Goal: Task Accomplishment & Management: Complete application form

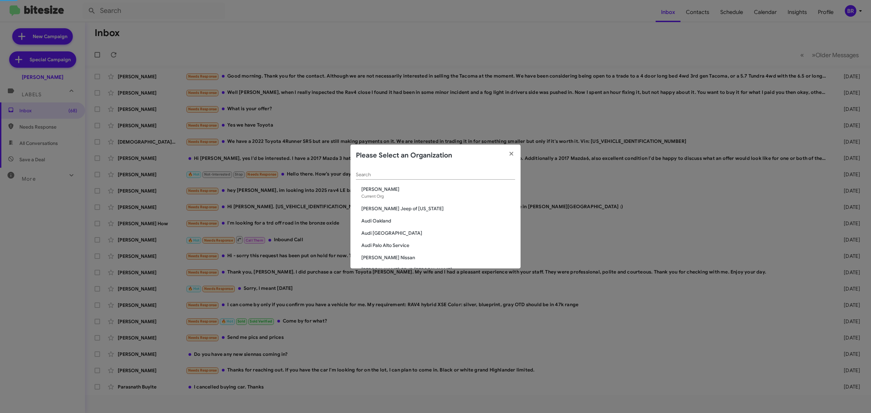
scroll to position [17, 0]
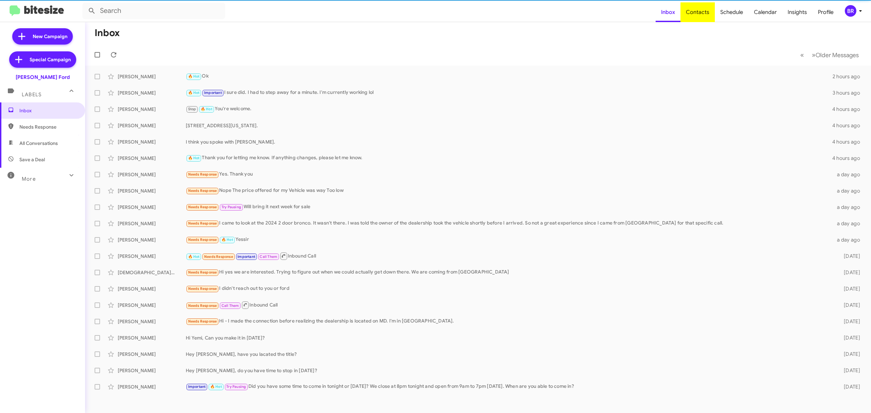
type input "in:groups"
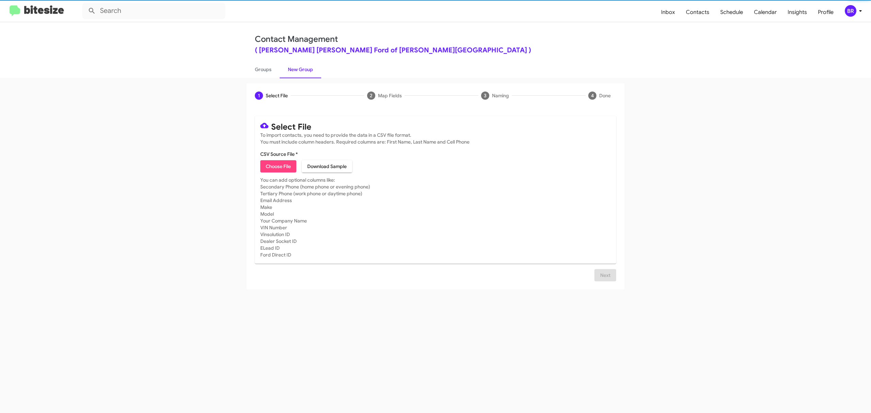
click at [278, 166] on span "Choose File" at bounding box center [278, 166] width 25 height 12
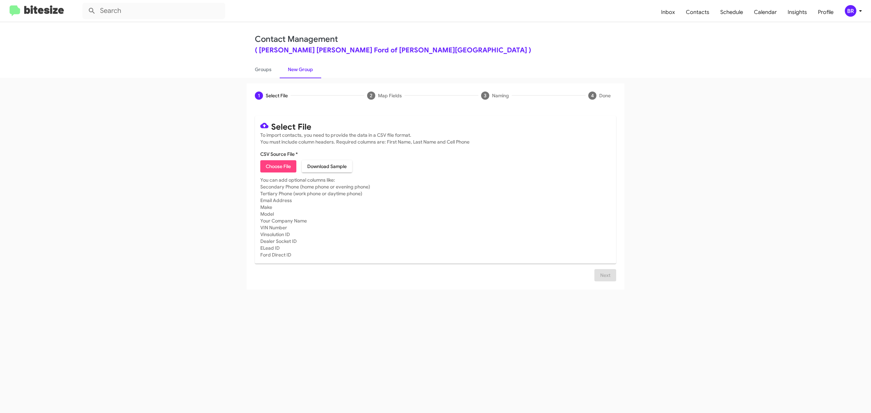
type input "BanisterFord_Opt-Out_10-15-25"
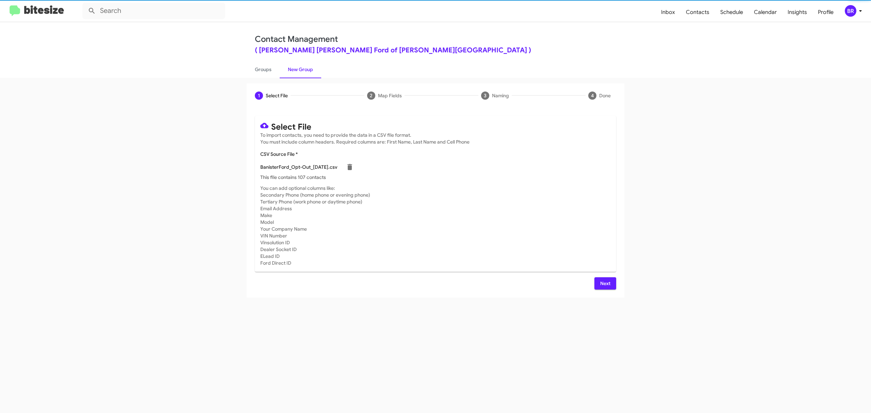
click at [604, 283] on span "Next" at bounding box center [605, 283] width 11 height 12
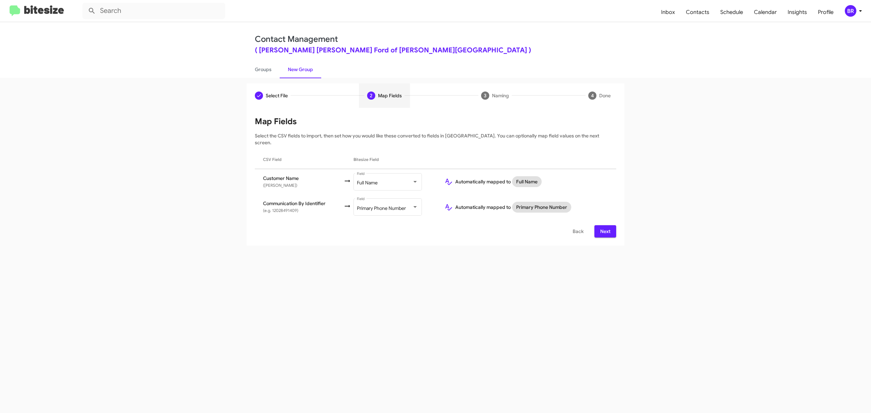
click at [604, 225] on span "Next" at bounding box center [605, 231] width 11 height 12
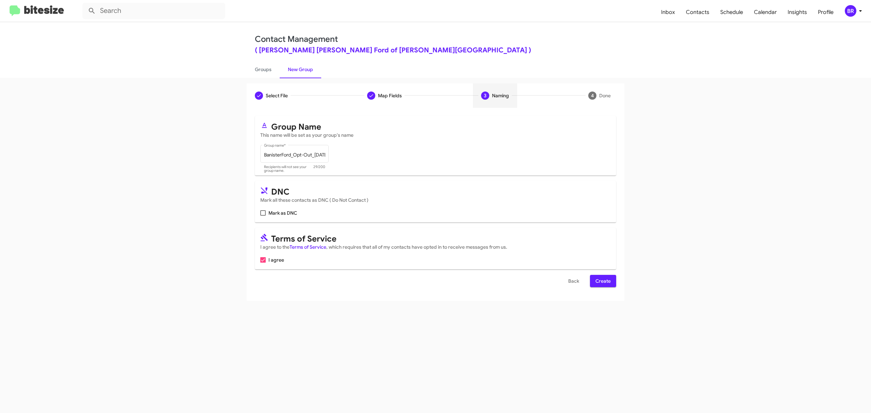
click at [263, 216] on input "Mark as DNC" at bounding box center [263, 216] width 0 height 0
checkbox input "true"
click at [602, 281] on span "Create" at bounding box center [602, 281] width 15 height 12
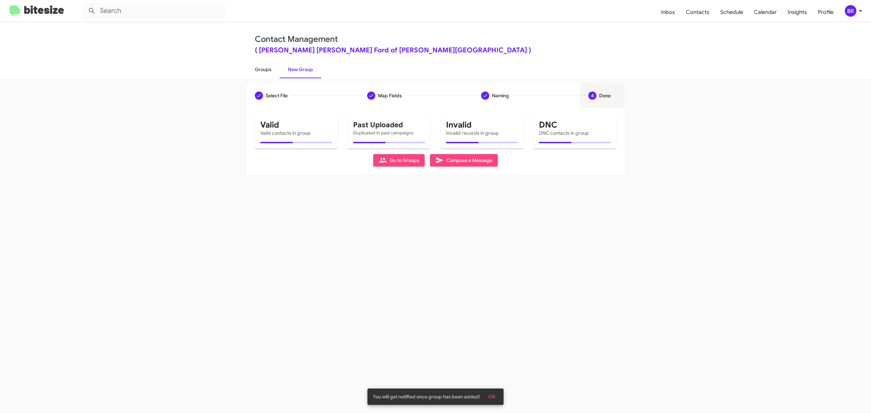
click at [263, 69] on link "Groups" at bounding box center [263, 70] width 33 height 18
type input "in:groups"
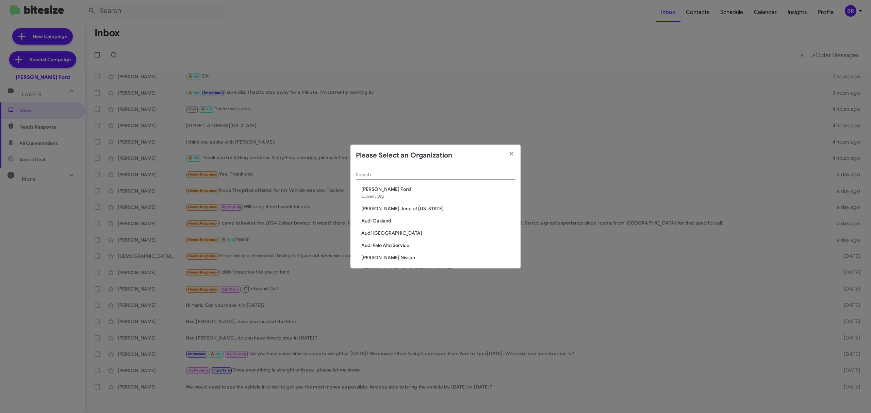
scroll to position [29, 0]
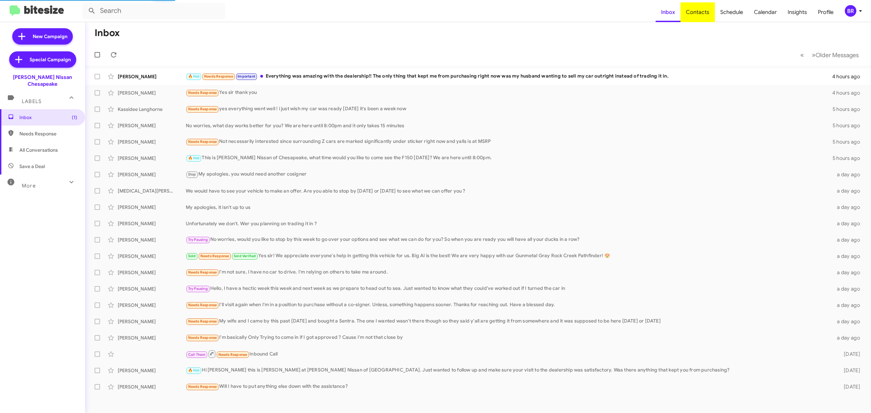
type input "in:groups"
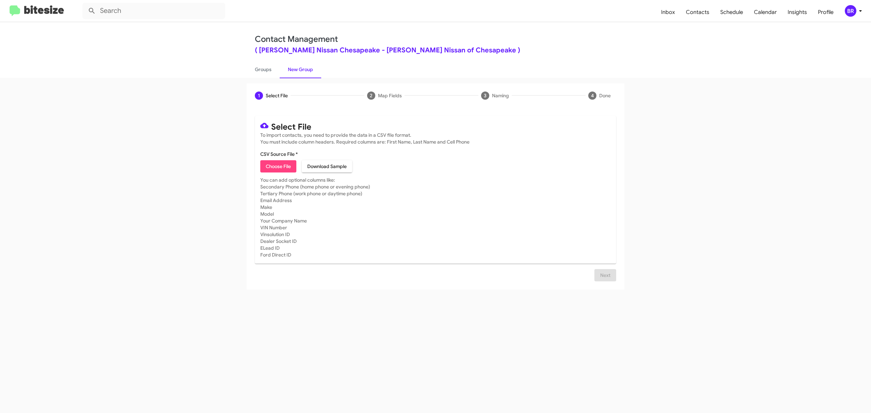
click at [278, 166] on span "Choose File" at bounding box center [278, 166] width 25 height 12
type input "BanisterNissanChesa_Opt-Out_10-15-25"
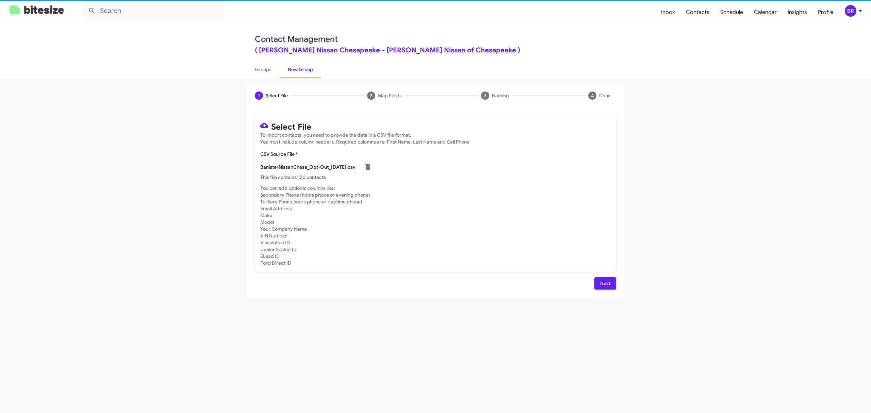
click at [604, 283] on span "Next" at bounding box center [605, 283] width 11 height 12
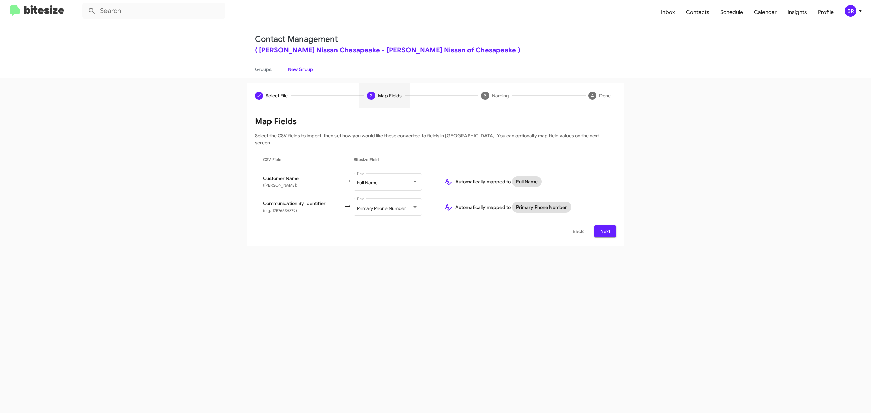
click at [604, 225] on span "Next" at bounding box center [605, 231] width 11 height 12
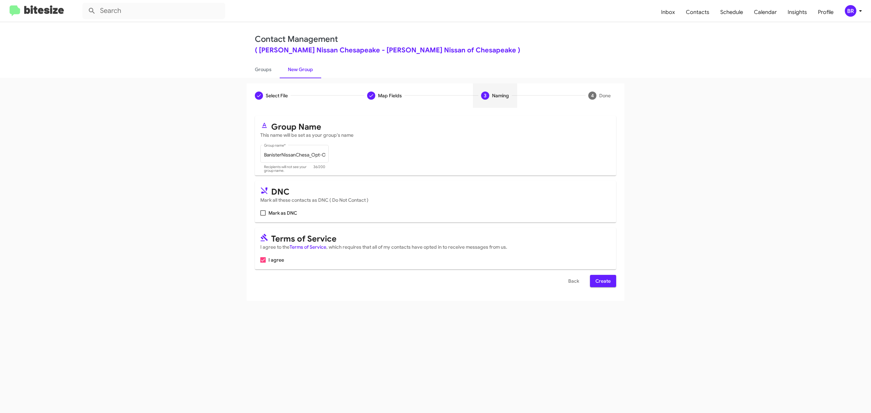
click at [263, 216] on input "Mark as DNC" at bounding box center [263, 216] width 0 height 0
checkbox input "true"
click at [602, 281] on span "Create" at bounding box center [602, 281] width 15 height 12
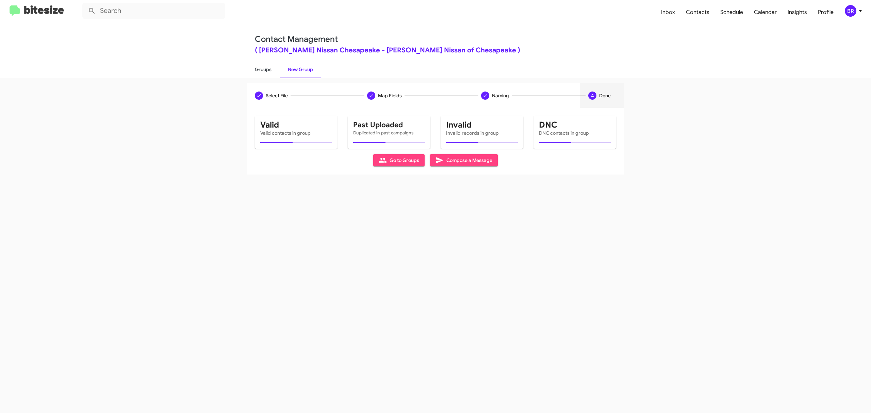
click at [263, 69] on link "Groups" at bounding box center [263, 70] width 33 height 18
type input "in:groups"
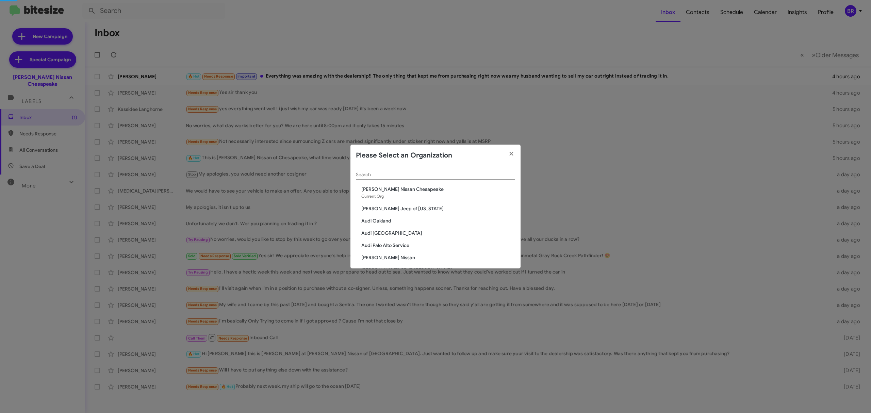
scroll to position [41, 0]
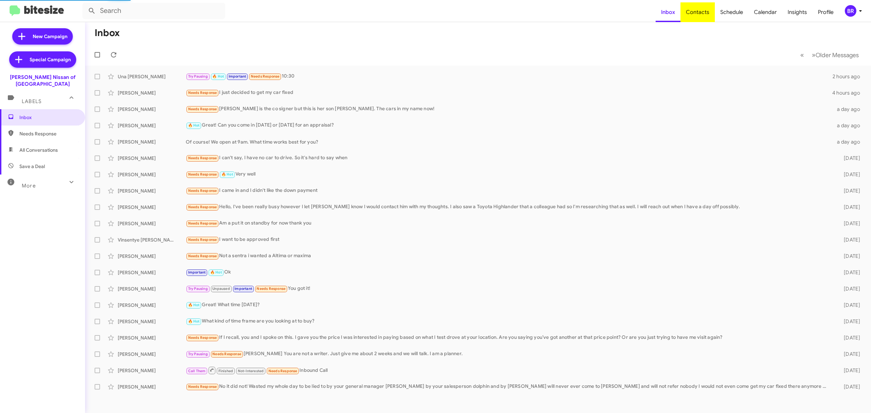
type input "in:groups"
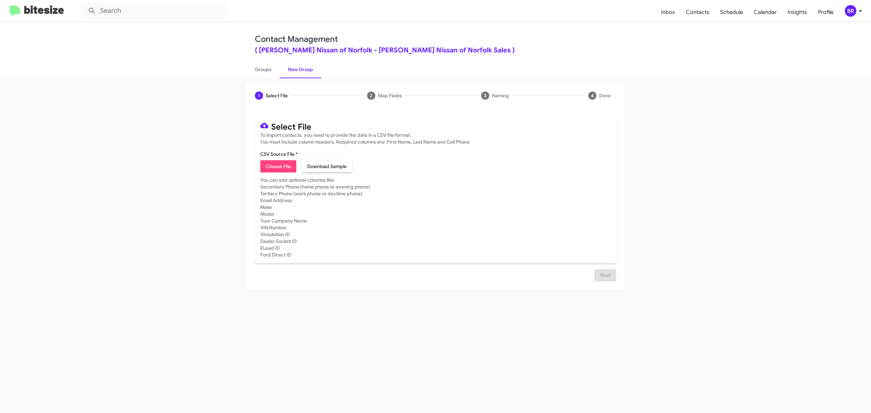
click at [278, 166] on span "Choose File" at bounding box center [278, 166] width 25 height 12
type input "BanisterNissanNorfo_Opt-Out_10-15-25"
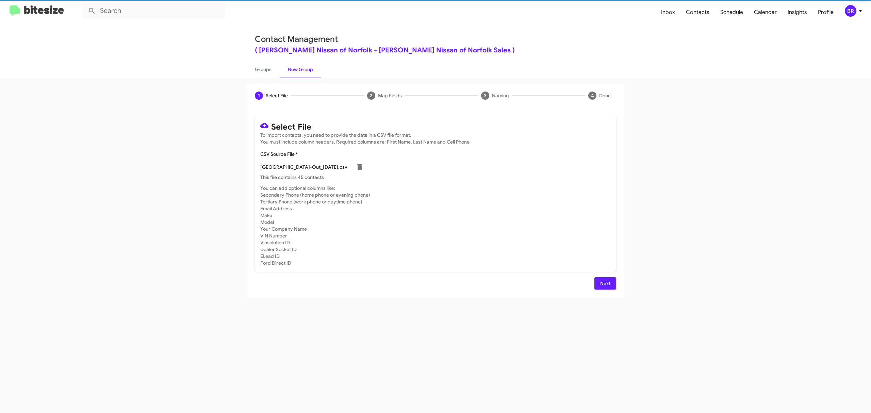
click at [604, 283] on span "Next" at bounding box center [605, 283] width 11 height 12
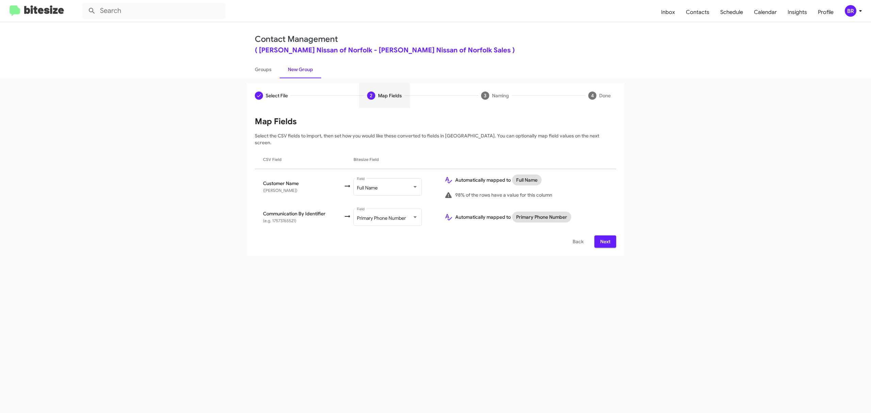
click at [604, 235] on span "Next" at bounding box center [605, 241] width 11 height 12
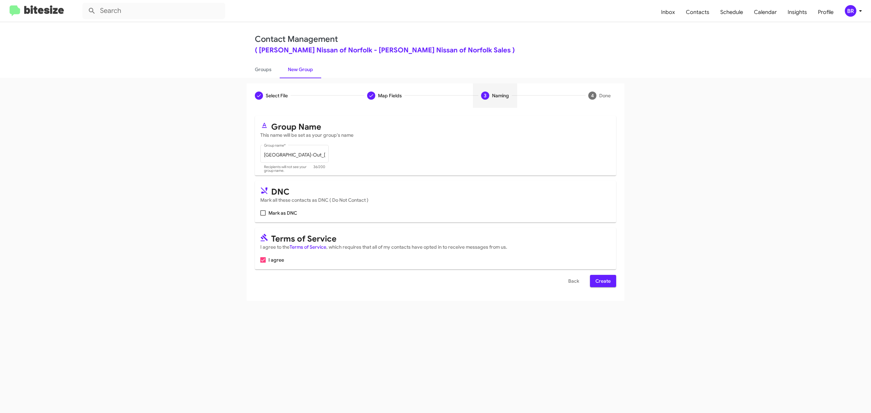
click at [263, 216] on input "Mark as DNC" at bounding box center [263, 216] width 0 height 0
checkbox input "true"
click at [602, 281] on span "Create" at bounding box center [602, 281] width 15 height 12
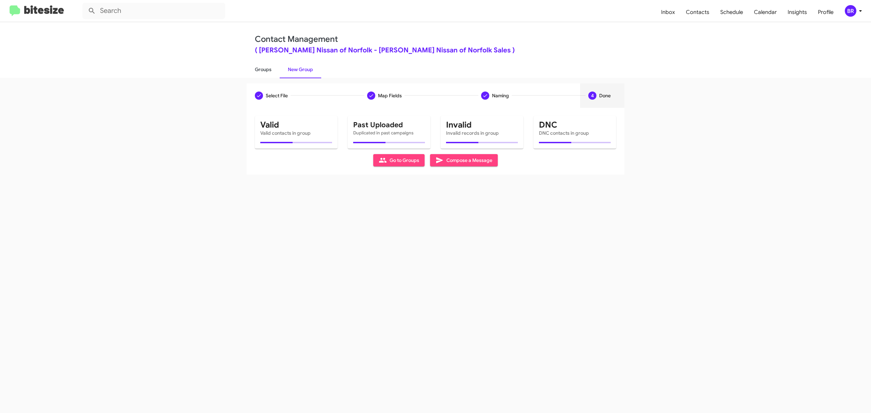
click at [263, 69] on link "Groups" at bounding box center [263, 70] width 33 height 18
type input "in:groups"
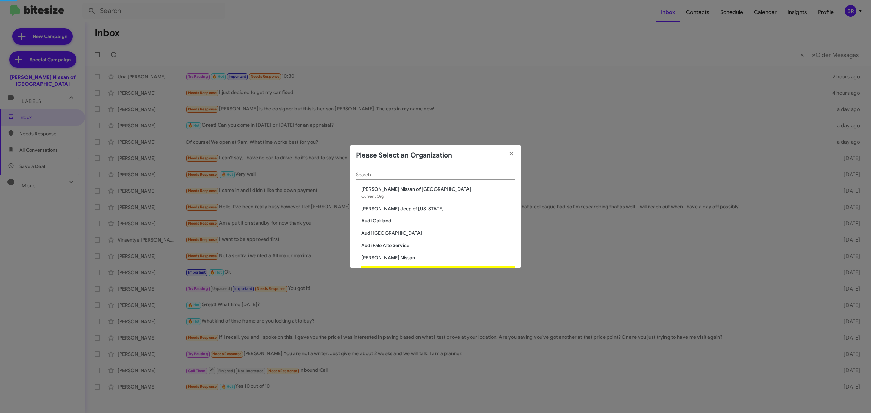
scroll to position [5, 0]
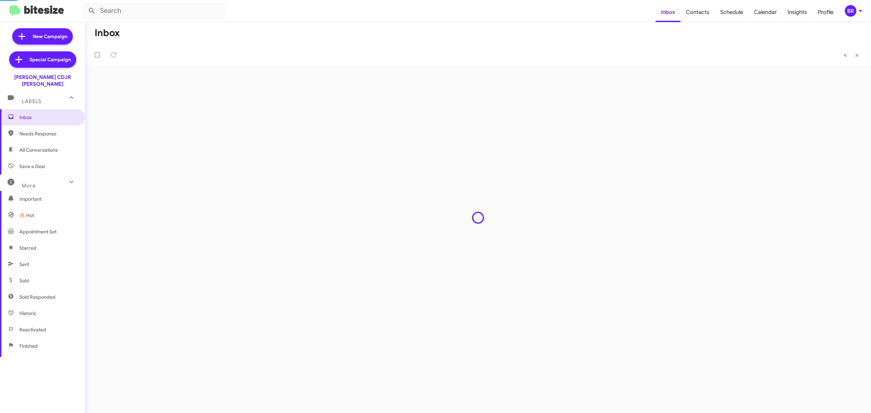
type input "in:groups"
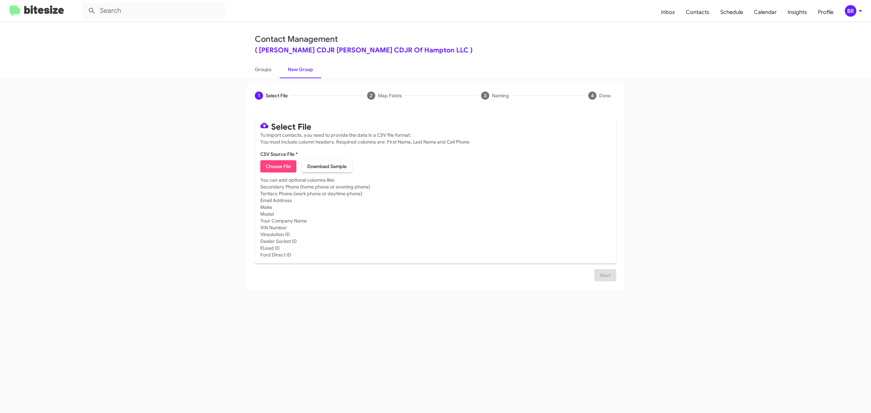
click at [278, 166] on span "Choose File" at bounding box center [278, 166] width 25 height 12
type input "BanisterCDJRHamp_Opt-Out_10-15-25"
click at [604, 283] on span "Next" at bounding box center [605, 283] width 11 height 12
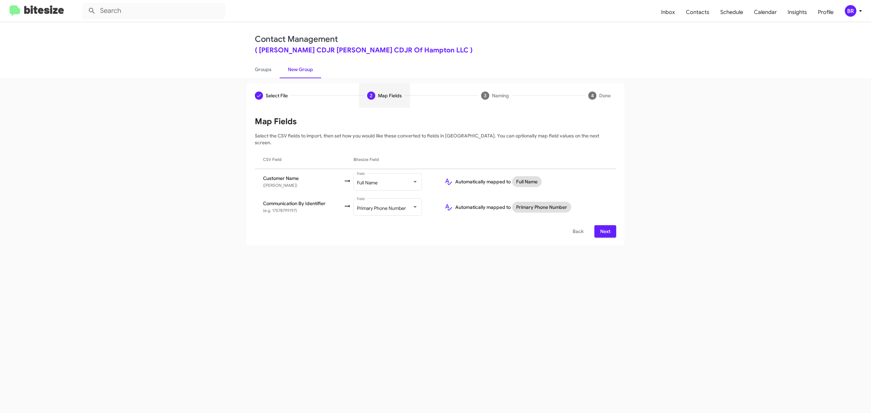
click at [604, 225] on span "Next" at bounding box center [605, 231] width 11 height 12
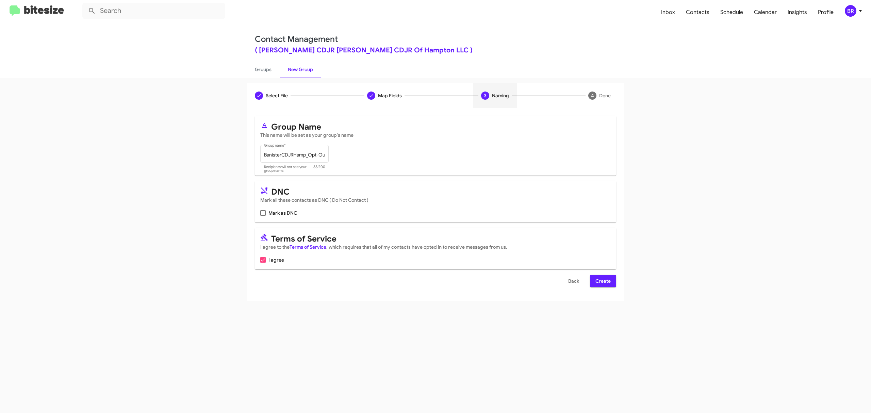
click at [263, 216] on input "Mark as DNC" at bounding box center [263, 216] width 0 height 0
checkbox input "true"
click at [602, 281] on span "Create" at bounding box center [602, 281] width 15 height 12
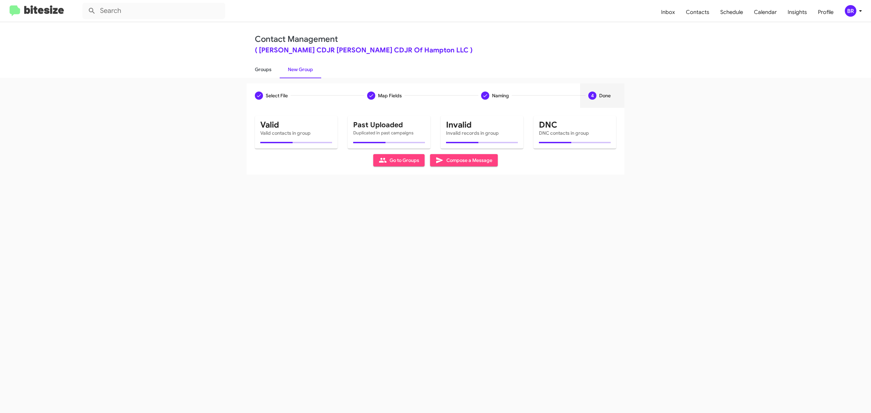
click at [263, 69] on link "Groups" at bounding box center [263, 70] width 33 height 18
type input "in:groups"
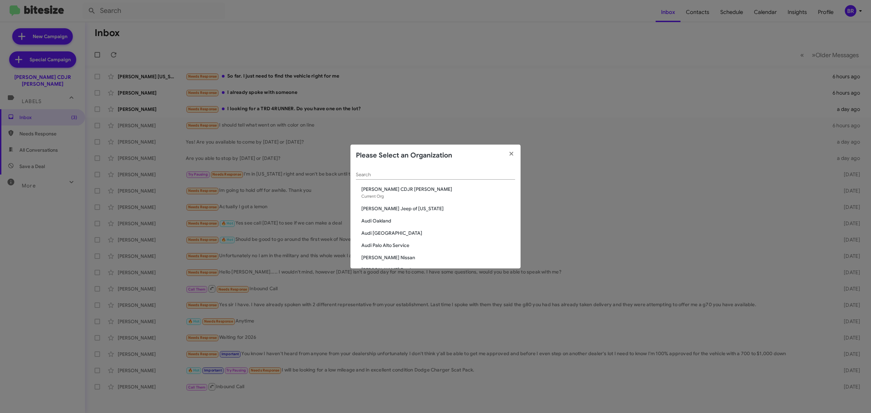
scroll to position [17, 0]
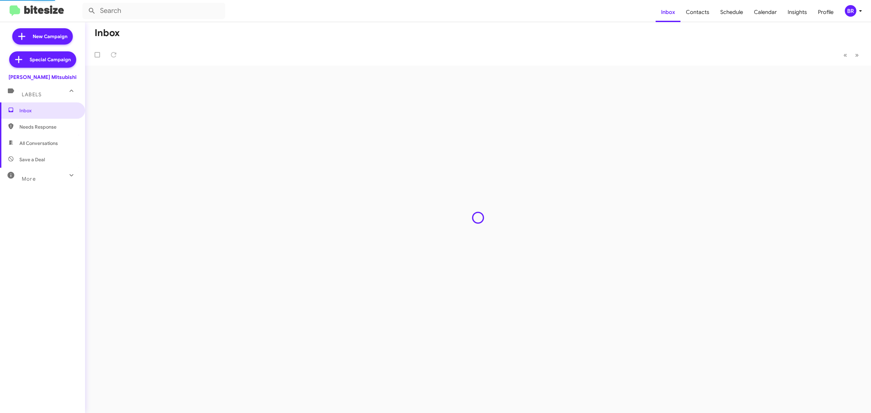
type input "in:groups"
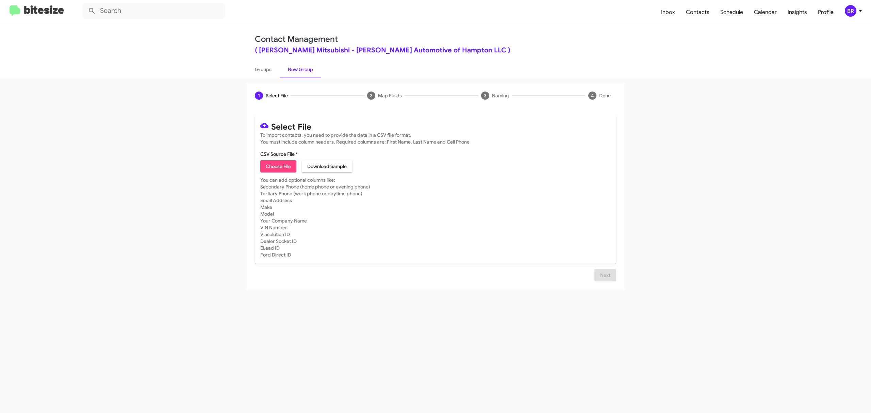
click at [278, 166] on span "Choose File" at bounding box center [278, 166] width 25 height 12
type input "BanisterMitsu_Opt-Out_[DATE]"
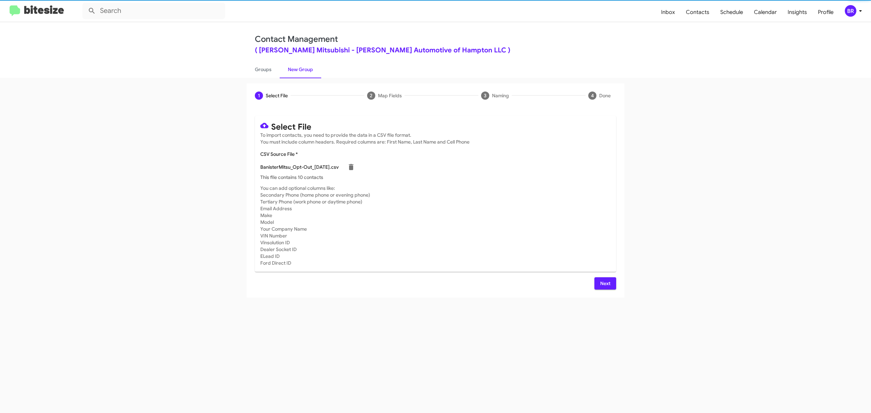
click at [604, 283] on span "Next" at bounding box center [605, 283] width 11 height 12
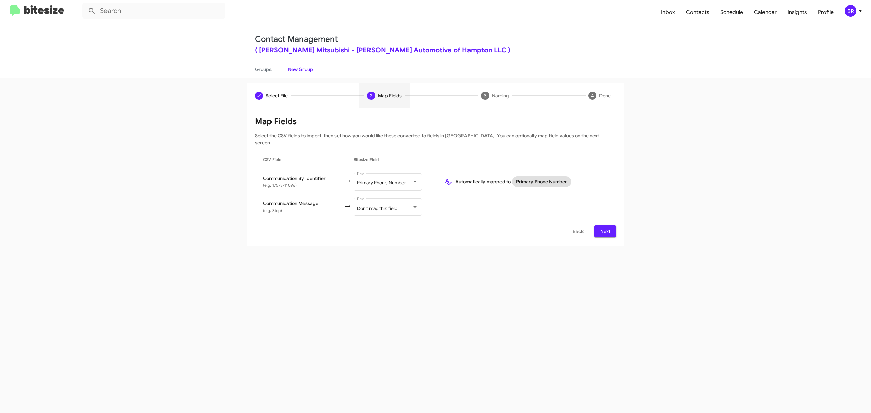
click at [604, 225] on span "Next" at bounding box center [605, 231] width 11 height 12
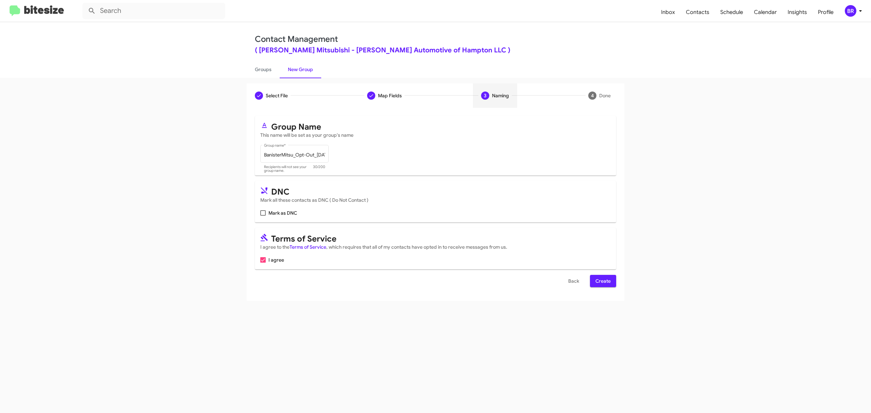
click at [263, 216] on input "Mark as DNC" at bounding box center [263, 216] width 0 height 0
checkbox input "true"
click at [602, 281] on span "Create" at bounding box center [602, 281] width 15 height 12
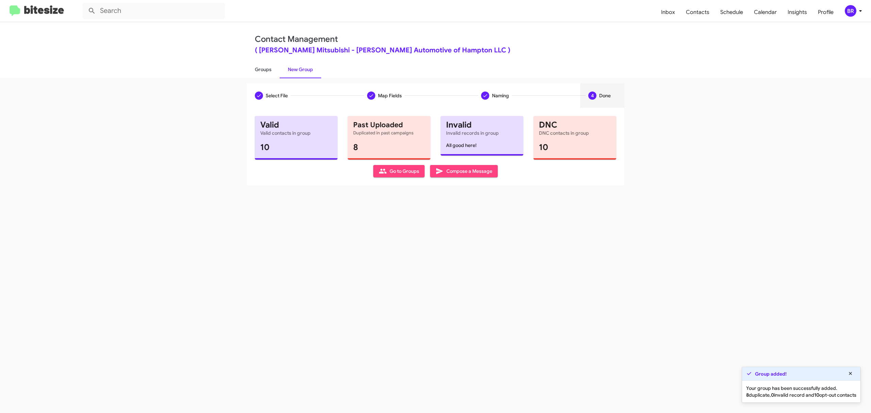
click at [263, 69] on link "Groups" at bounding box center [263, 70] width 33 height 18
type input "in:groups"
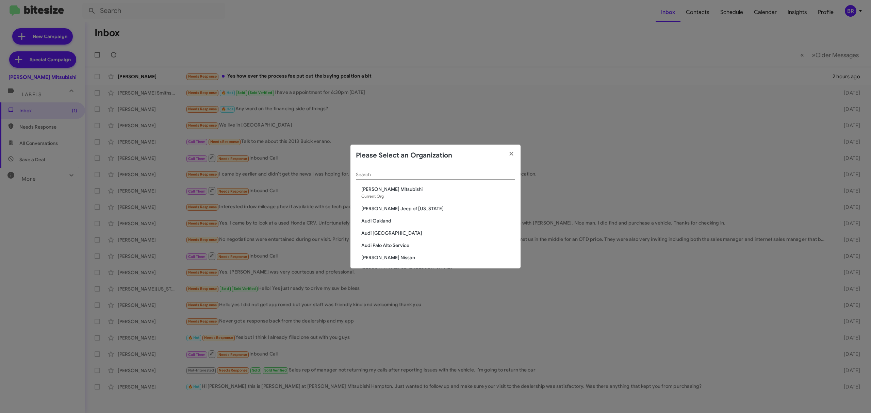
scroll to position [1095, 0]
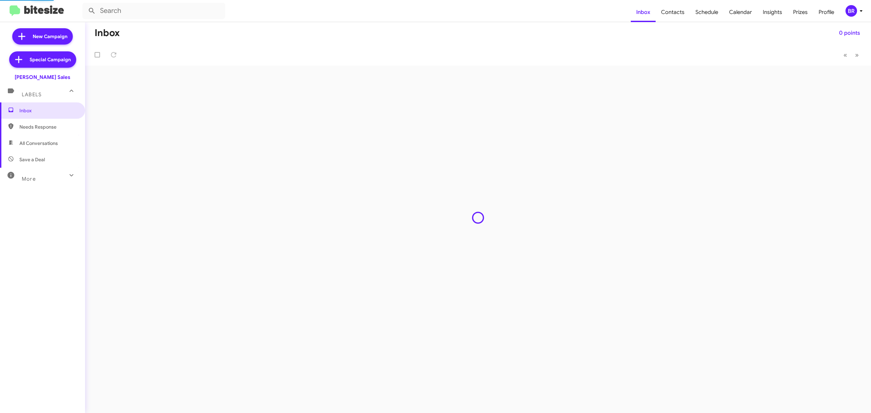
type input "in:groups"
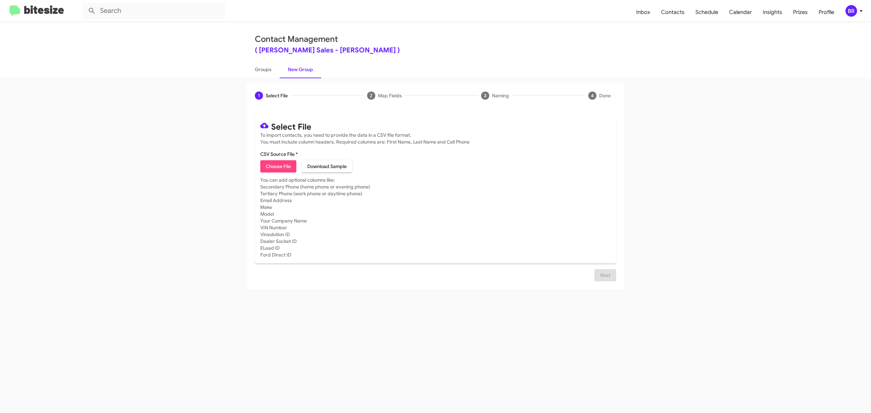
click at [278, 166] on span "Choose File" at bounding box center [278, 166] width 25 height 12
type input "TonyHondaSales_Opt-Out_10-15-25"
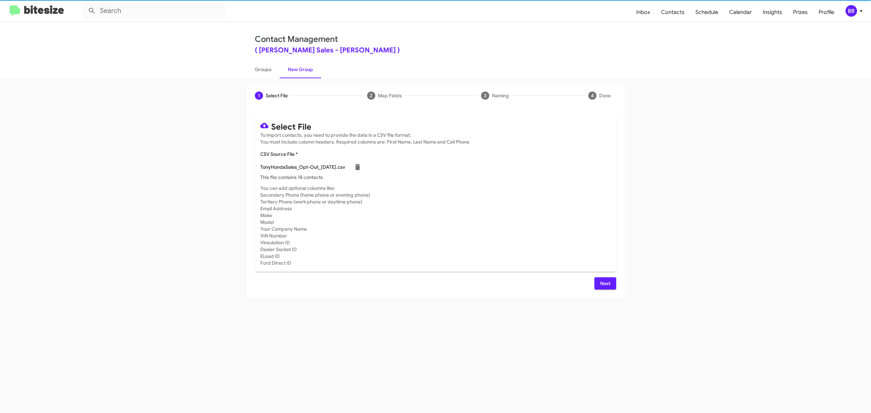
click at [604, 283] on span "Next" at bounding box center [605, 283] width 11 height 12
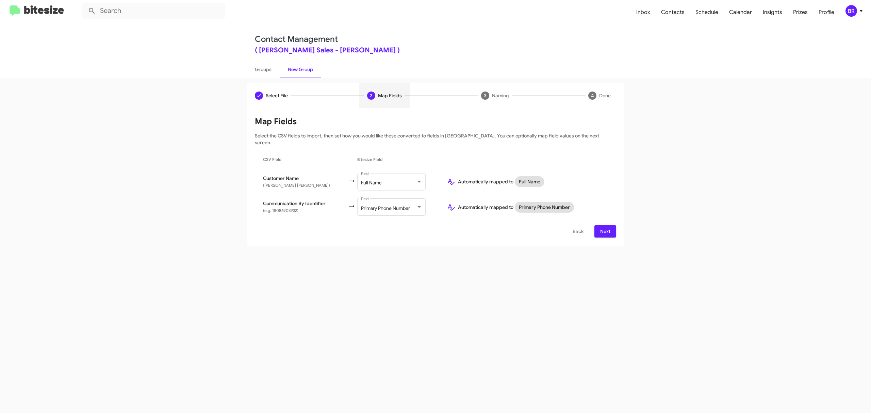
click at [604, 225] on span "Next" at bounding box center [605, 231] width 11 height 12
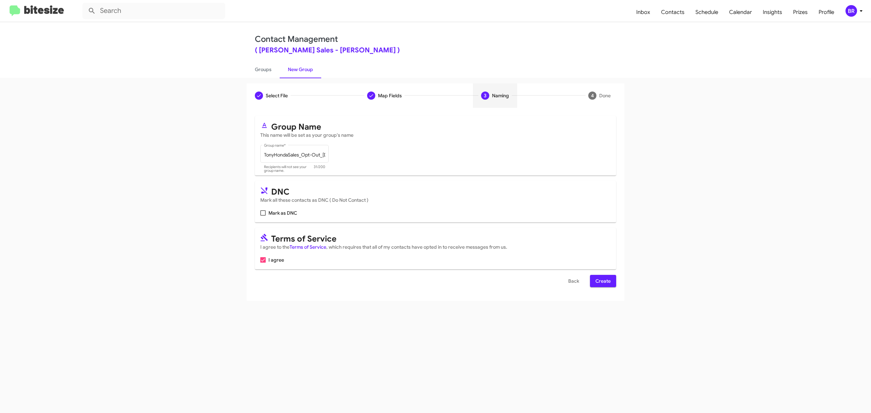
click at [263, 216] on input "Mark as DNC" at bounding box center [263, 216] width 0 height 0
checkbox input "true"
click at [602, 281] on span "Create" at bounding box center [602, 281] width 15 height 12
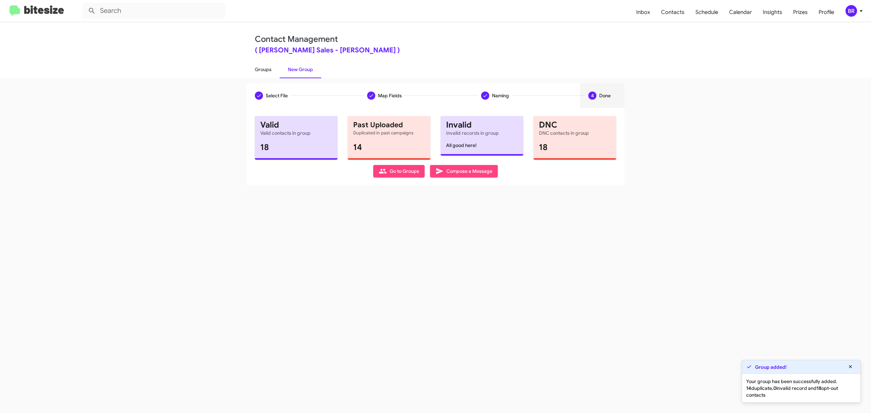
click at [263, 69] on link "Groups" at bounding box center [263, 70] width 33 height 18
type input "in:groups"
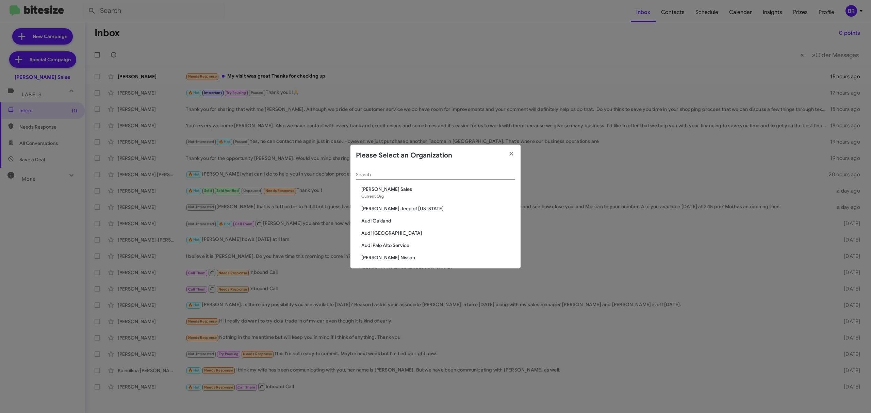
scroll to position [1095, 0]
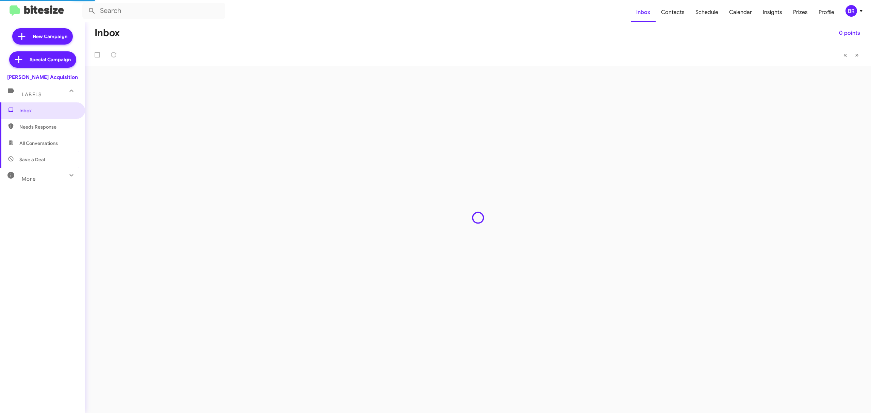
type input "in:groups"
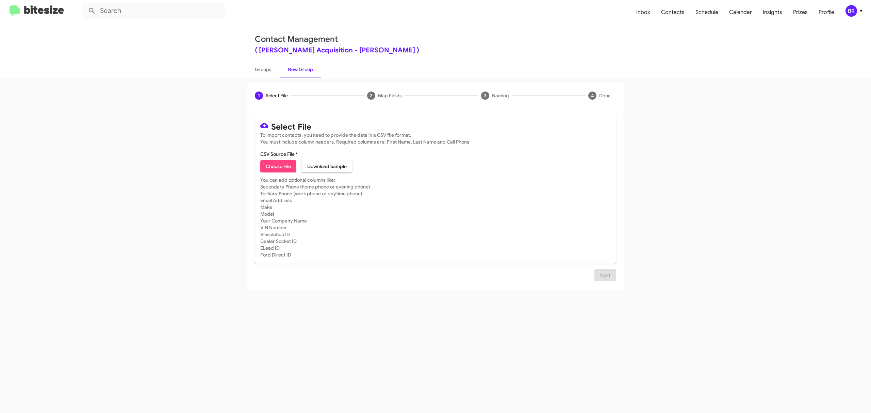
click at [278, 166] on span "Choose File" at bounding box center [278, 166] width 25 height 12
type input "TonyHondaAcqui_Opt-Out_10-15-25"
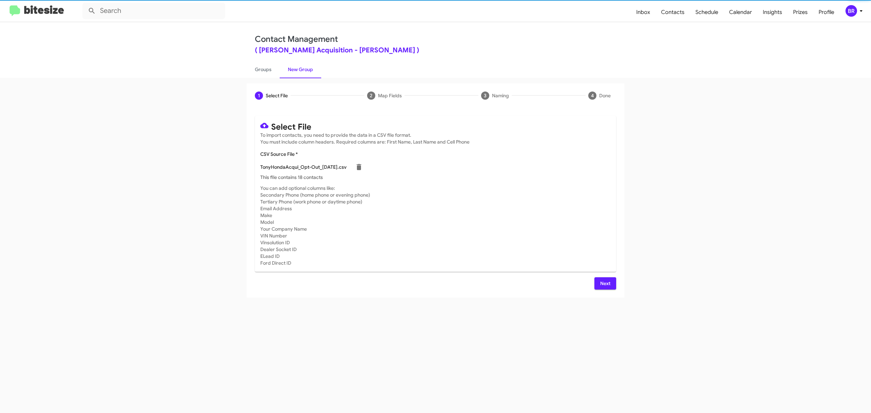
click at [604, 283] on span "Next" at bounding box center [605, 283] width 11 height 12
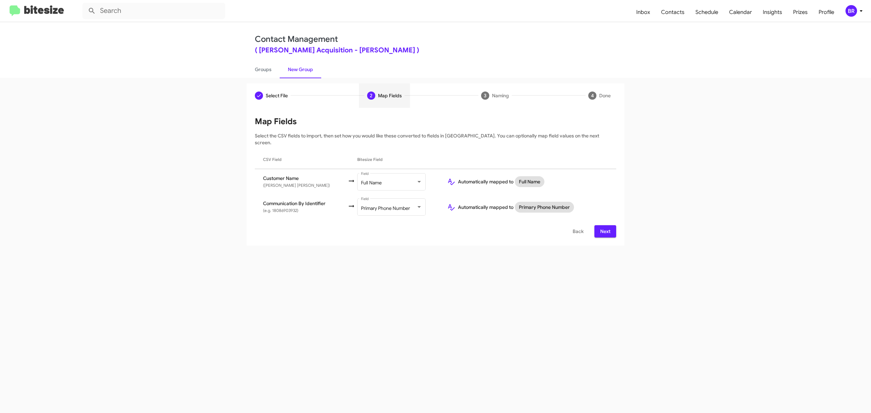
click at [604, 225] on span "Next" at bounding box center [605, 231] width 11 height 12
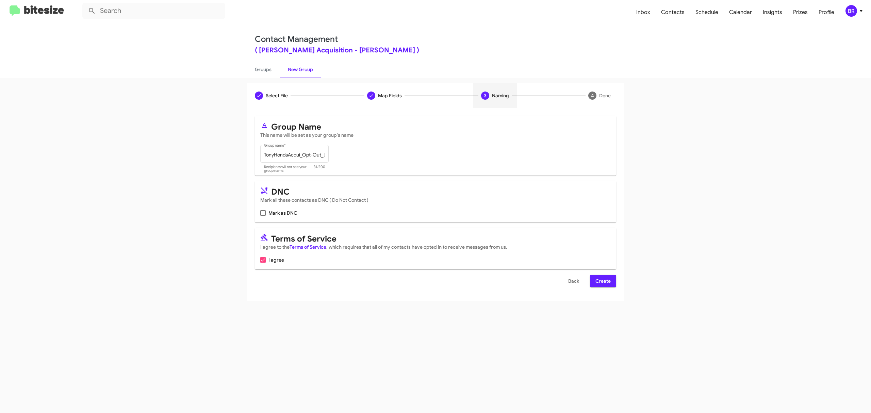
click at [263, 216] on input "Mark as DNC" at bounding box center [263, 216] width 0 height 0
checkbox input "true"
click at [602, 281] on span "Create" at bounding box center [602, 281] width 15 height 12
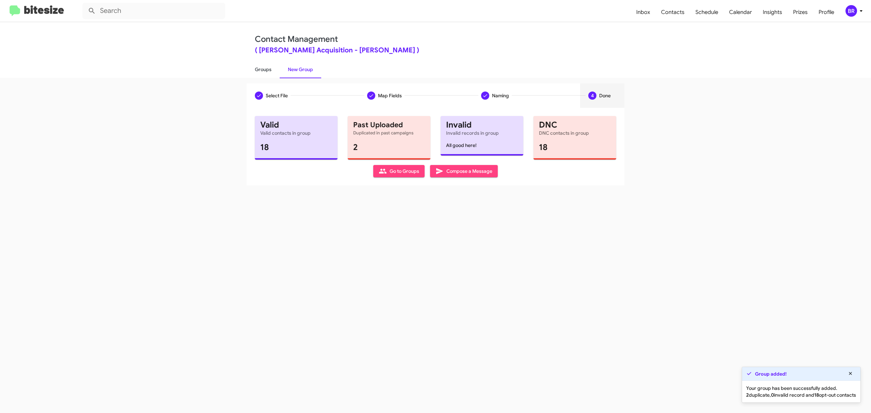
click at [263, 69] on link "Groups" at bounding box center [263, 70] width 33 height 18
type input "in:groups"
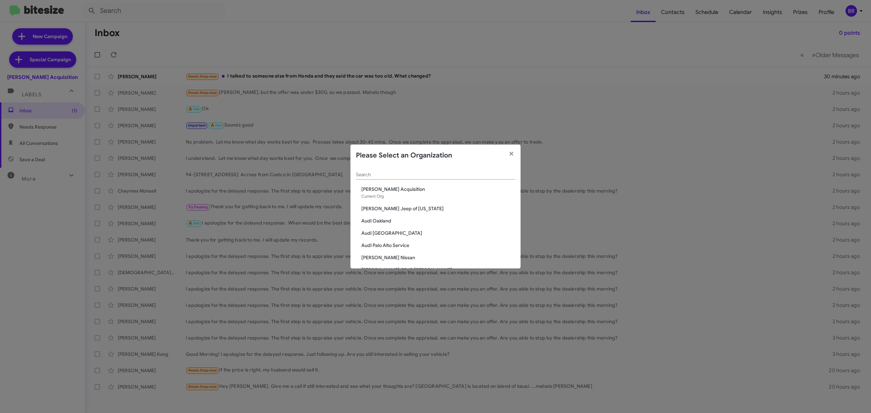
scroll to position [1193, 0]
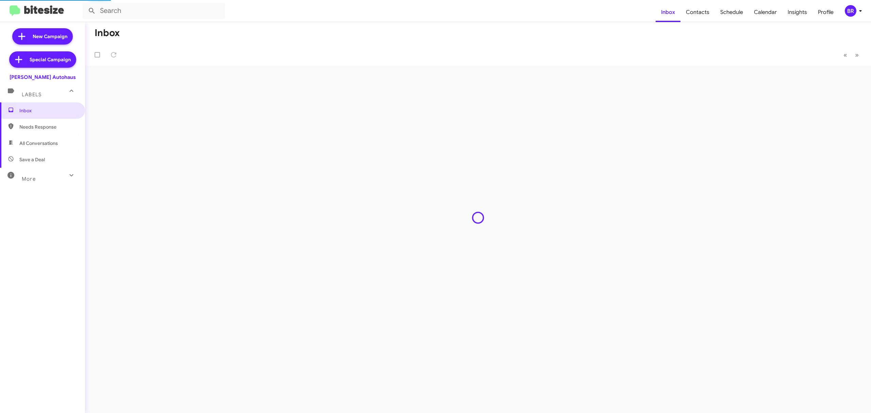
type input "in:groups"
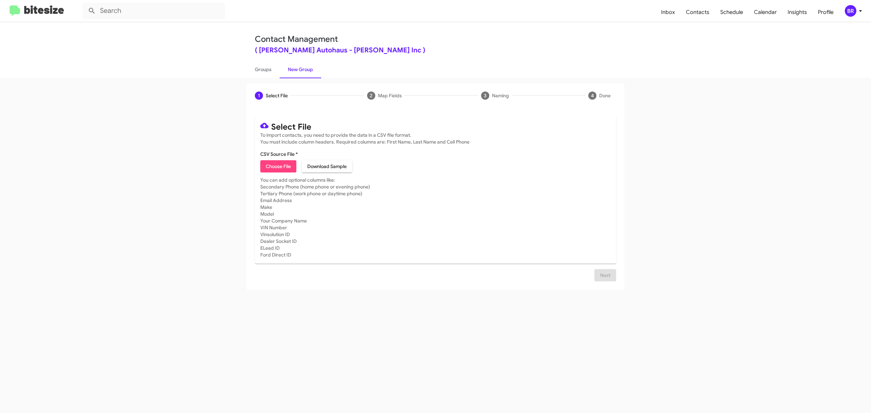
click at [278, 166] on span "Choose File" at bounding box center [278, 166] width 25 height 12
type input "VinDev_Opt-Out_10-15-25"
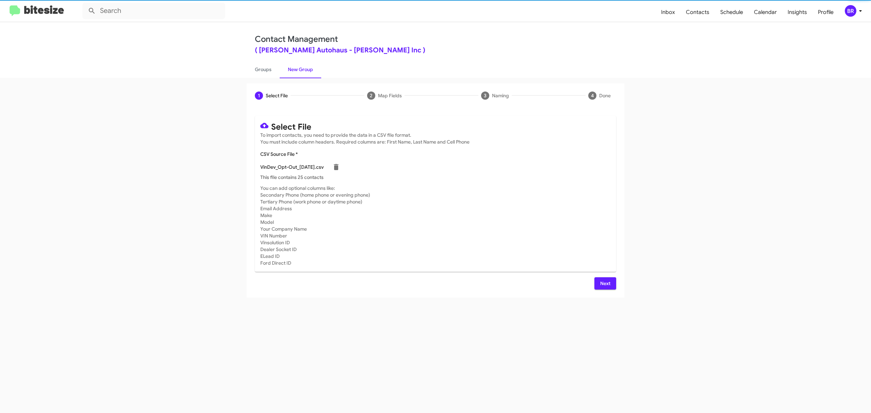
click at [604, 283] on span "Next" at bounding box center [605, 283] width 11 height 12
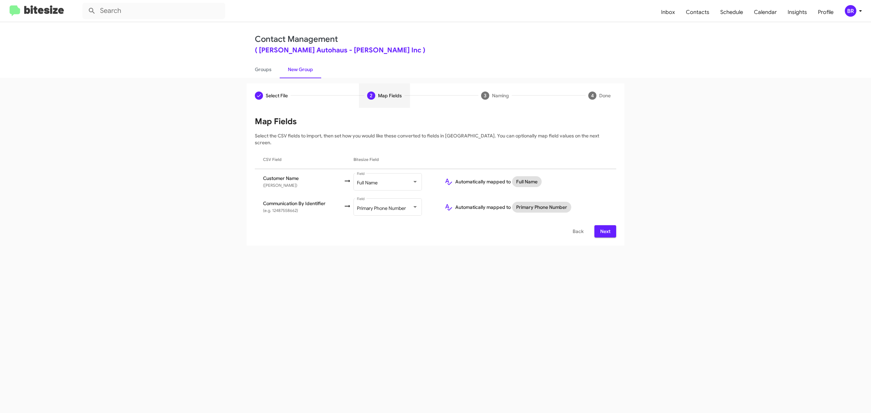
click at [604, 225] on span "Next" at bounding box center [605, 231] width 11 height 12
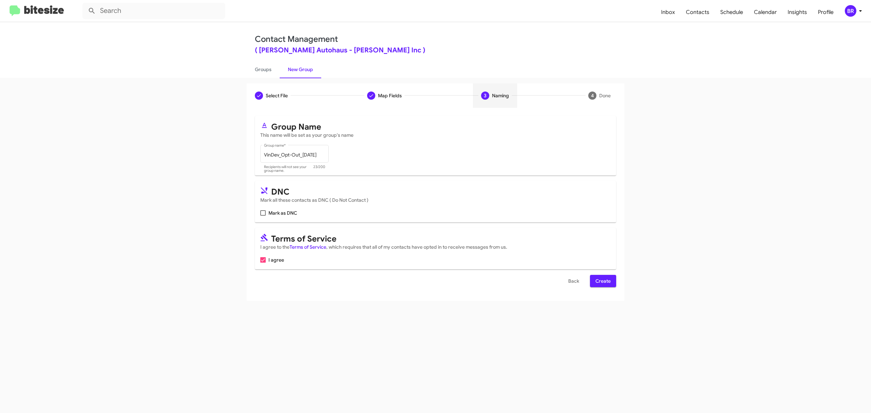
click at [263, 216] on input "Mark as DNC" at bounding box center [263, 216] width 0 height 0
checkbox input "true"
click at [602, 281] on span "Create" at bounding box center [602, 281] width 15 height 12
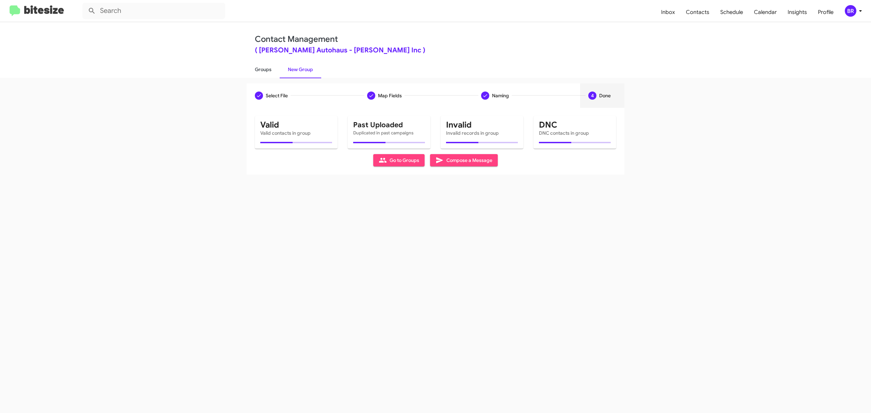
click at [263, 69] on link "Groups" at bounding box center [263, 70] width 33 height 18
type input "in:groups"
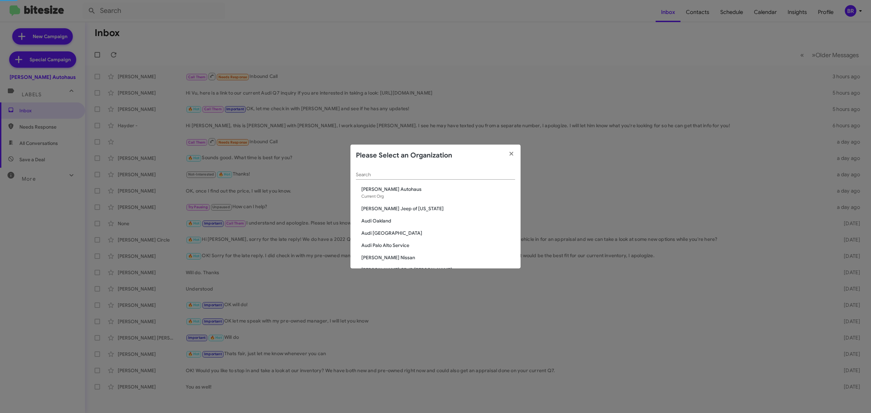
scroll to position [666, 0]
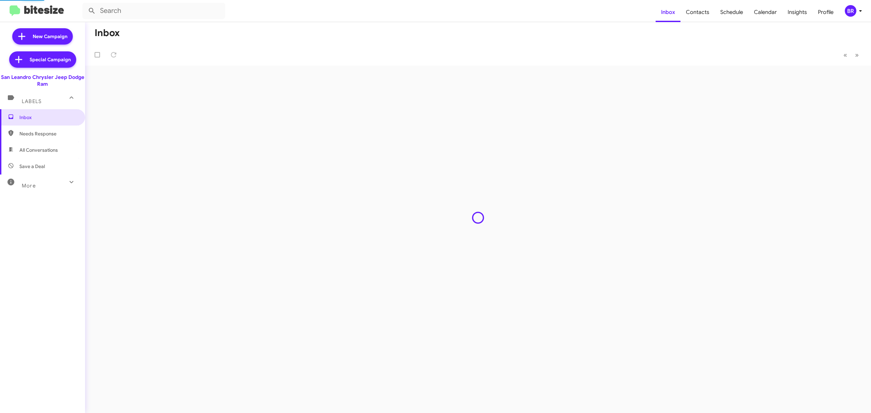
type input "in:groups"
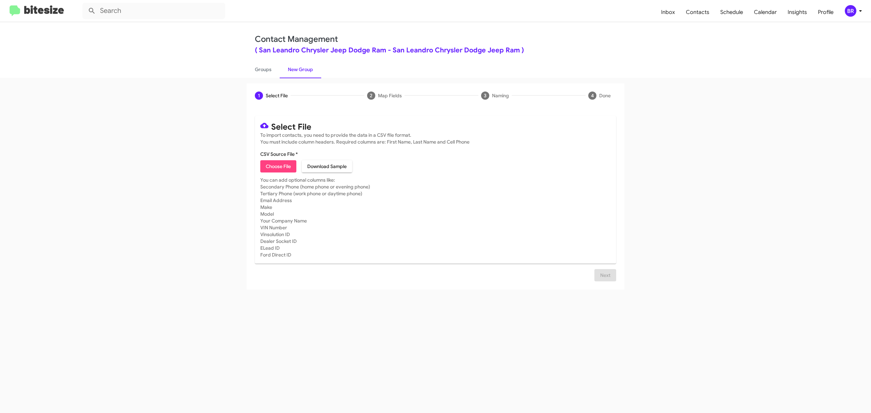
click at [278, 166] on span "Choose File" at bounding box center [278, 166] width 25 height 12
type input "SanLeandro_Opt-Out_10-15-25"
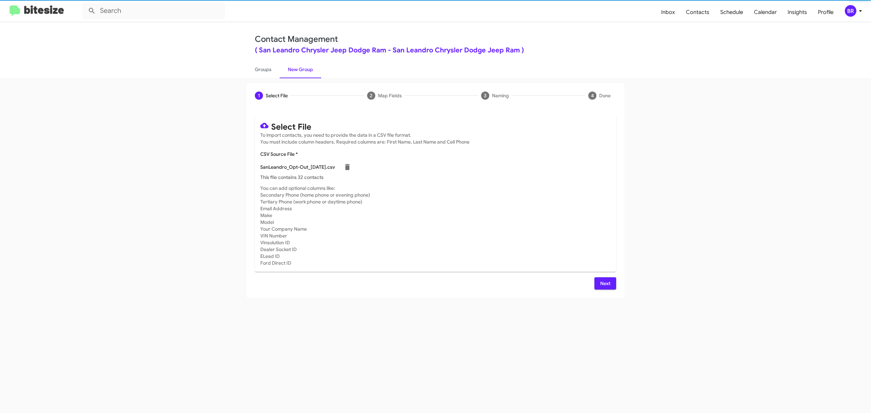
click at [604, 283] on span "Next" at bounding box center [605, 283] width 11 height 12
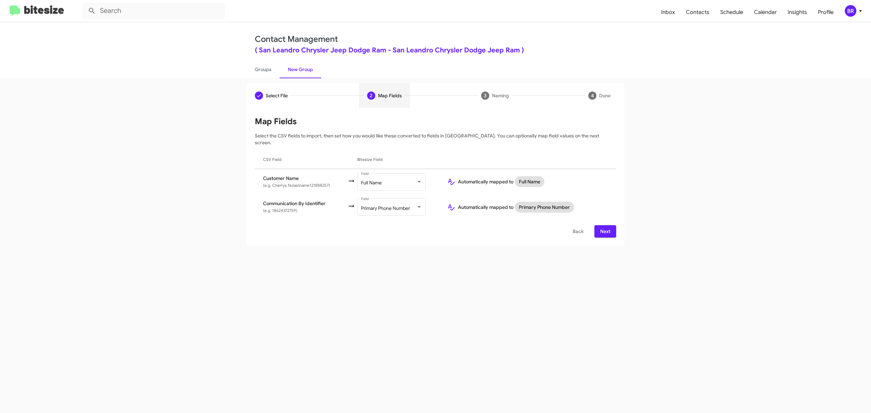
click at [604, 225] on span "Next" at bounding box center [605, 231] width 11 height 12
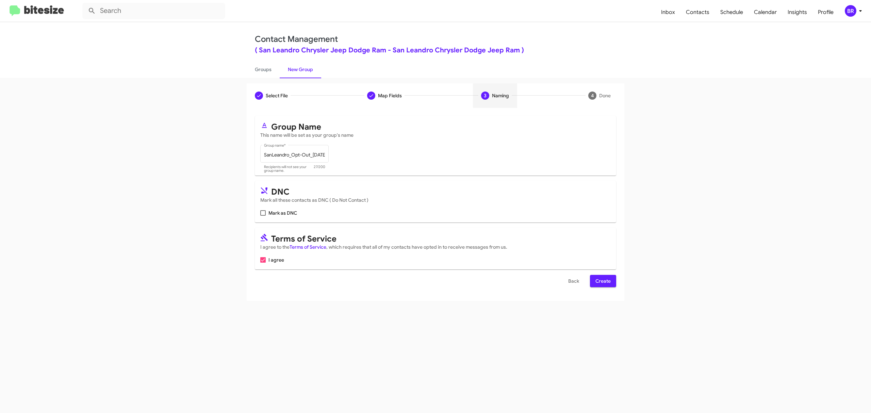
click at [263, 216] on input "Mark as DNC" at bounding box center [263, 216] width 0 height 0
checkbox input "true"
click at [602, 281] on span "Create" at bounding box center [602, 281] width 15 height 12
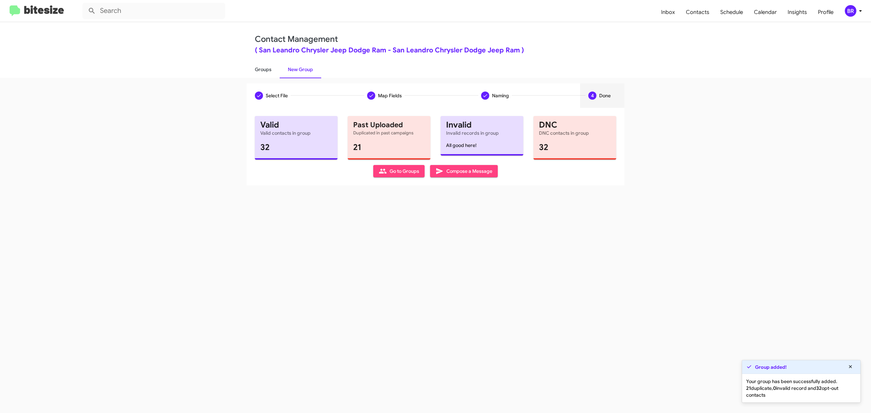
click at [263, 69] on link "Groups" at bounding box center [263, 70] width 33 height 18
type input "in:groups"
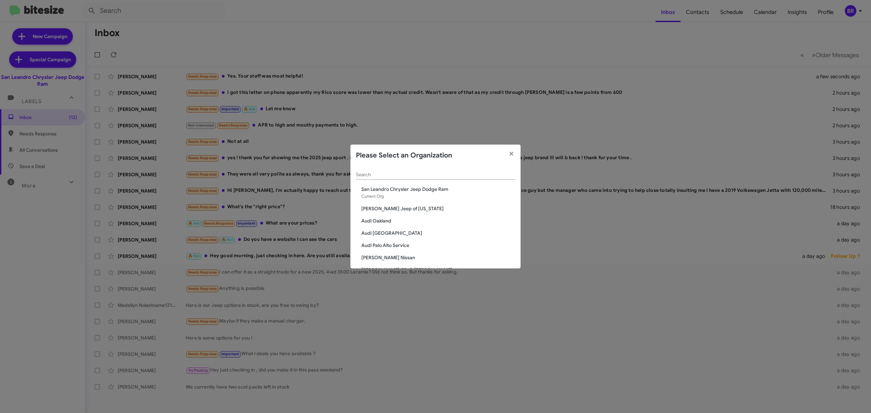
scroll to position [152, 0]
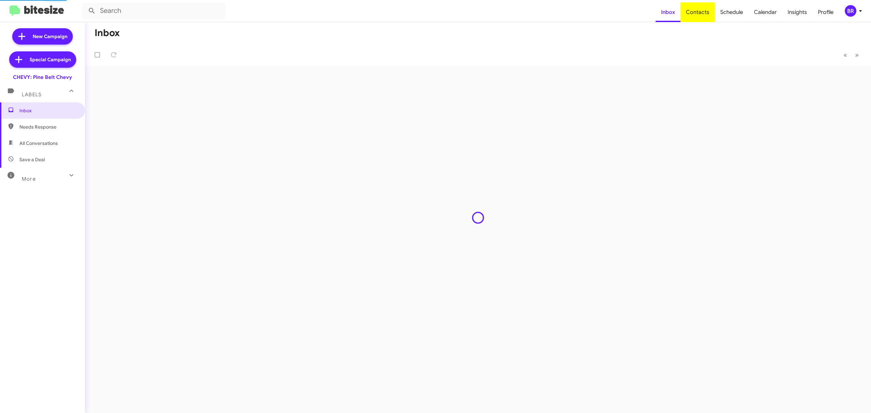
type input "in:groups"
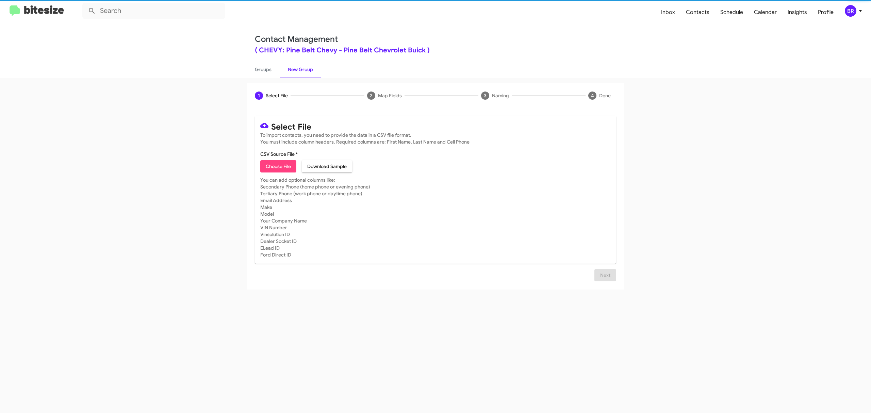
click at [278, 166] on span "Choose File" at bounding box center [278, 166] width 25 height 12
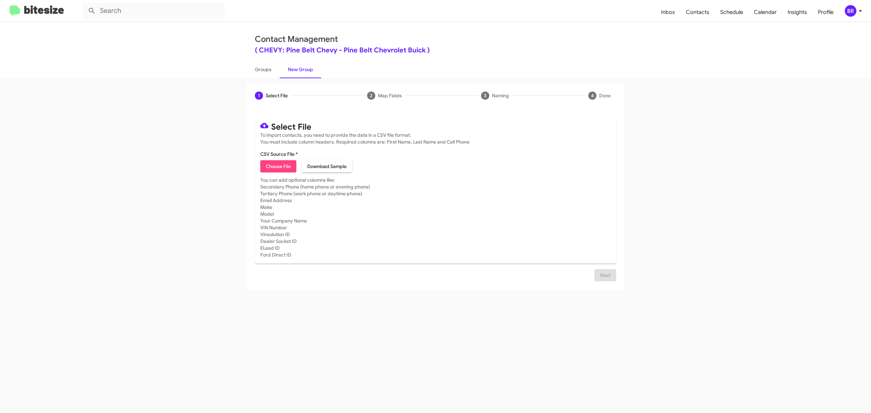
type input "PineBeltChevy_Opt-Out_10-15-25"
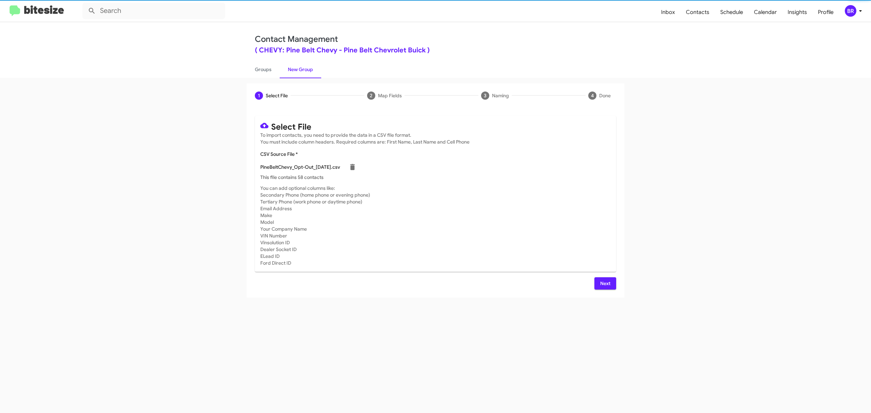
click at [604, 283] on span "Next" at bounding box center [605, 283] width 11 height 12
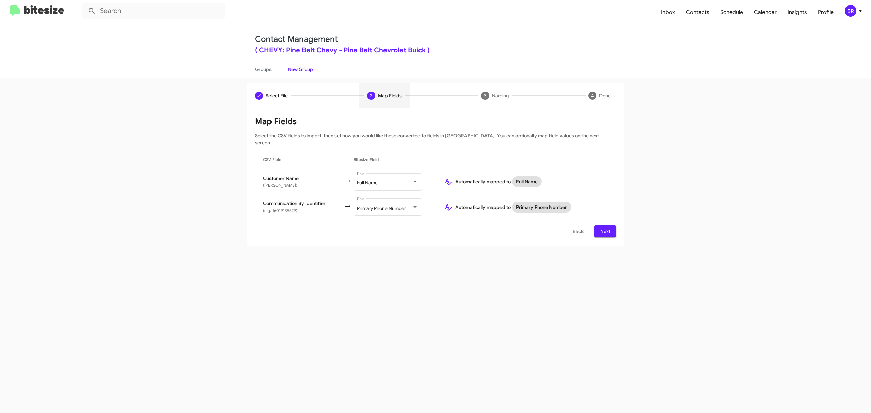
click at [604, 225] on span "Next" at bounding box center [605, 231] width 11 height 12
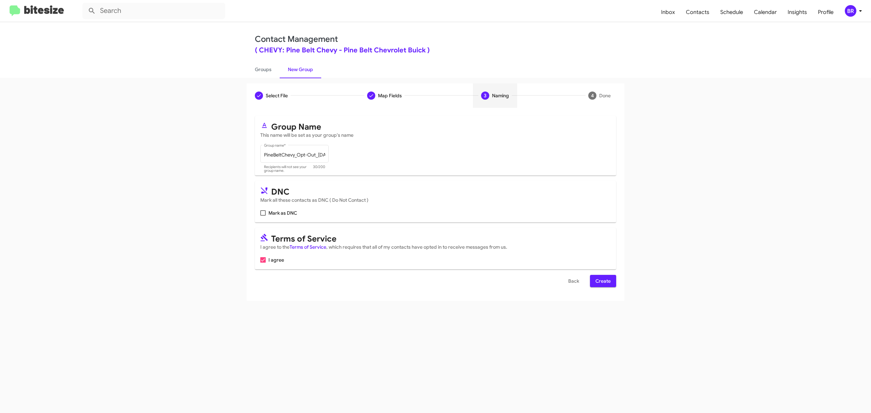
click at [263, 216] on input "Mark as DNC" at bounding box center [263, 216] width 0 height 0
checkbox input "true"
click at [602, 281] on span "Create" at bounding box center [602, 281] width 15 height 12
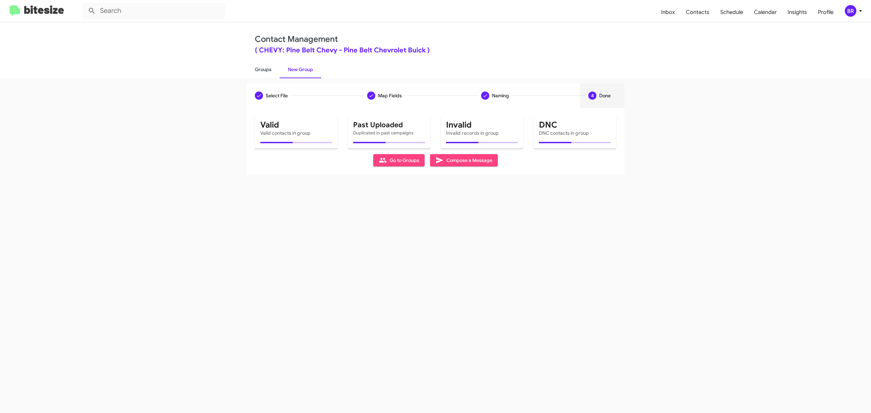
click at [263, 69] on link "Groups" at bounding box center [263, 70] width 33 height 18
type input "in:groups"
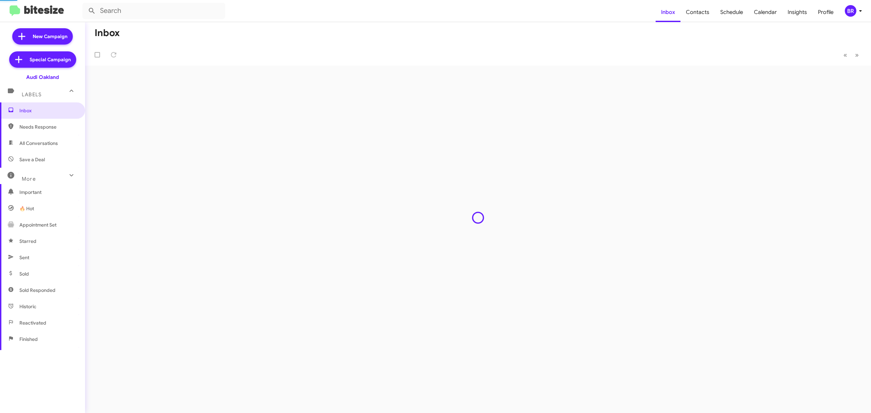
type input "in:groups"
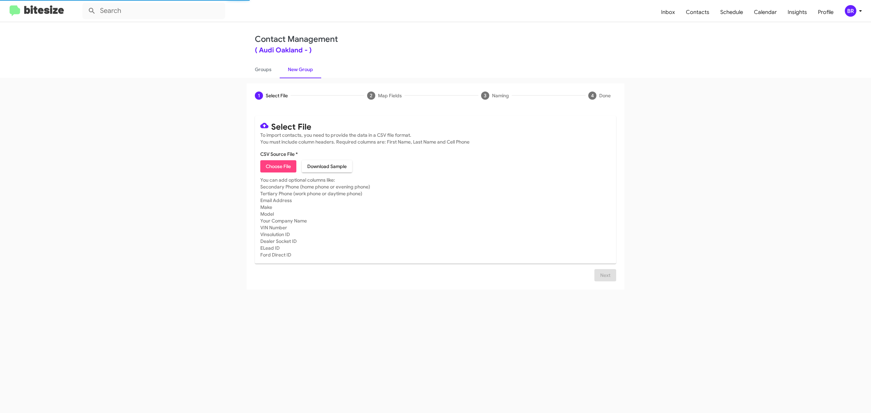
click at [278, 166] on span "Choose File" at bounding box center [278, 166] width 25 height 12
type input "AudiOakland_Opt-Out_10-15-25"
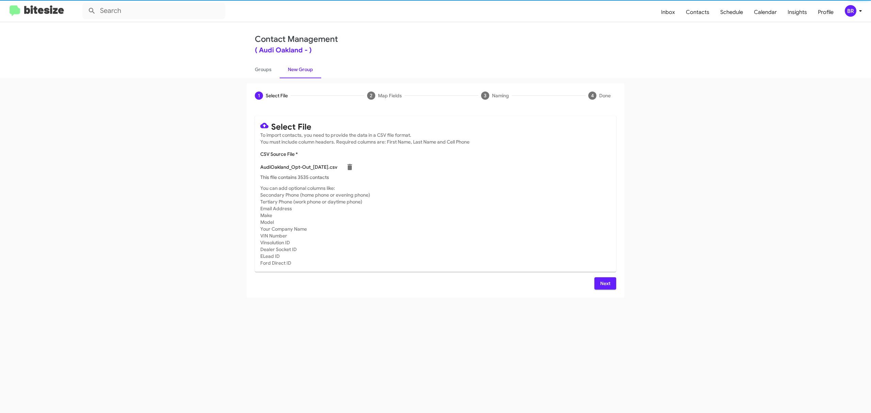
click at [604, 283] on span "Next" at bounding box center [605, 283] width 11 height 12
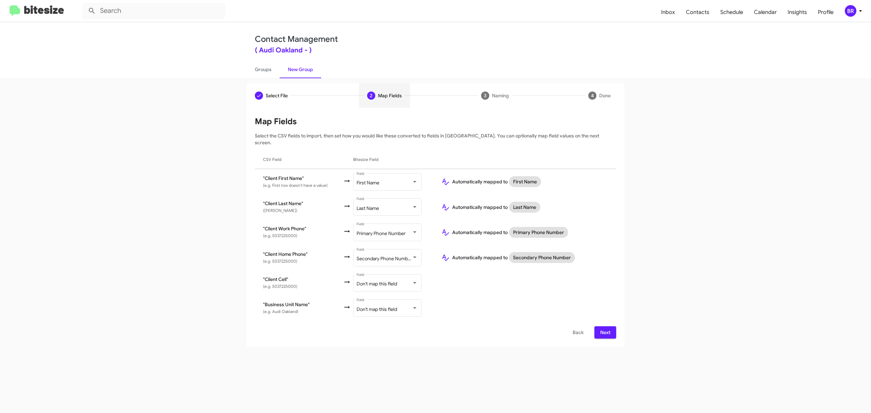
click at [604, 326] on span "Next" at bounding box center [605, 332] width 11 height 12
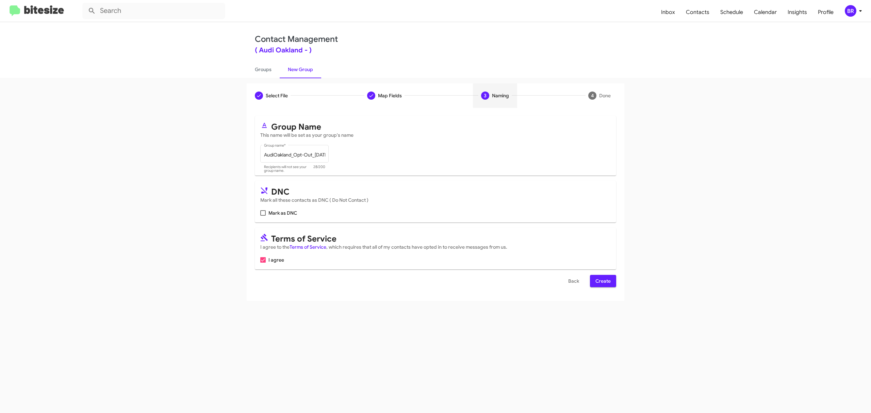
click at [263, 216] on input "Mark as DNC" at bounding box center [263, 216] width 0 height 0
checkbox input "true"
click at [602, 281] on span "Create" at bounding box center [602, 281] width 15 height 12
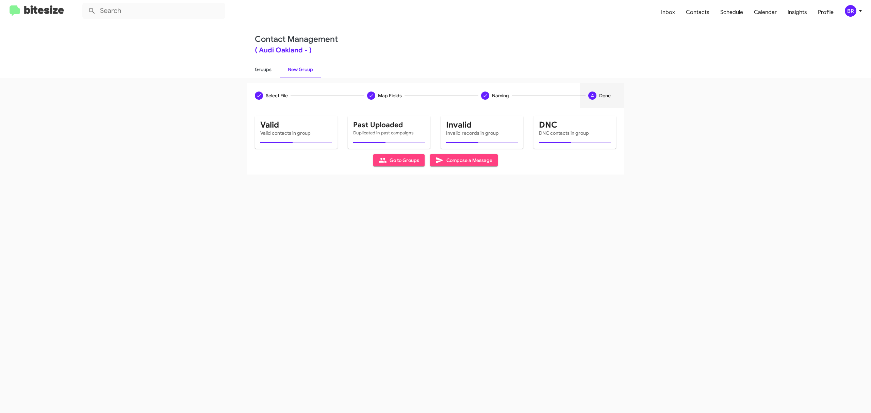
click at [263, 69] on link "Groups" at bounding box center [263, 70] width 33 height 18
type input "in:groups"
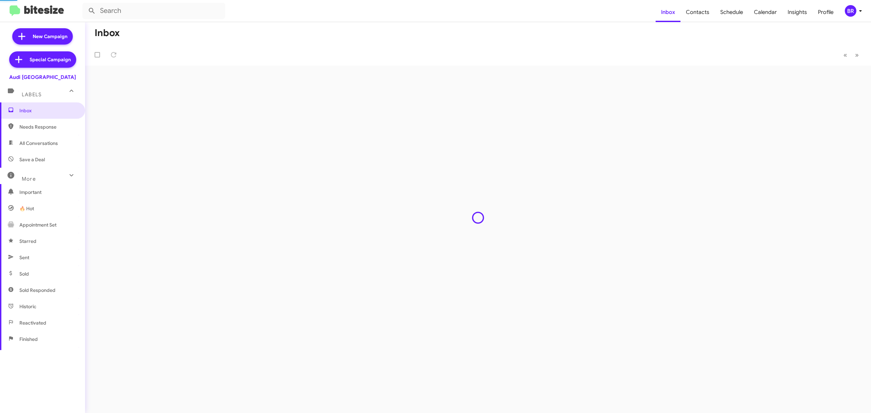
type input "in:groups"
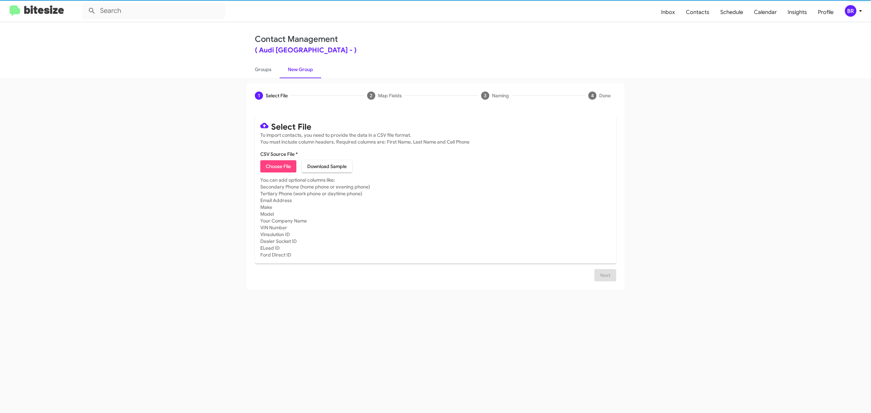
click at [278, 166] on span "Choose File" at bounding box center [278, 166] width 25 height 12
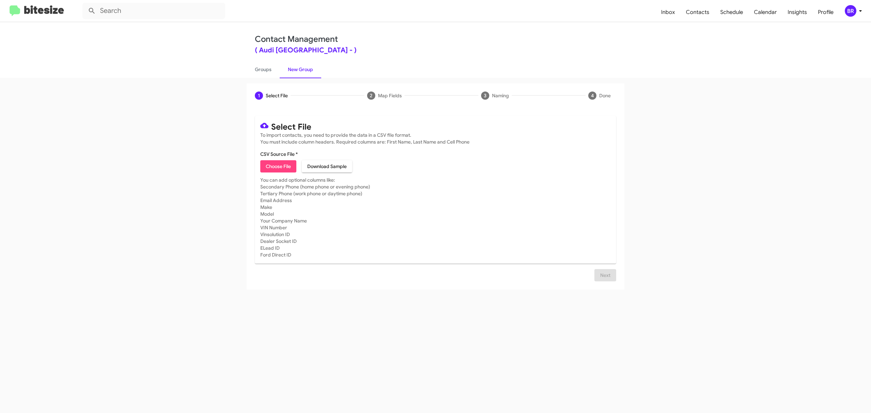
type input "AudiPaloAlto_Opt-Out_[DATE]"
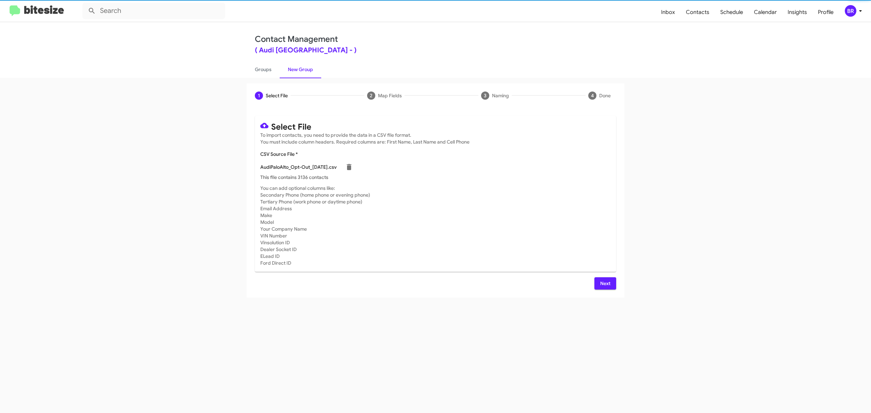
click at [604, 283] on span "Next" at bounding box center [605, 283] width 11 height 12
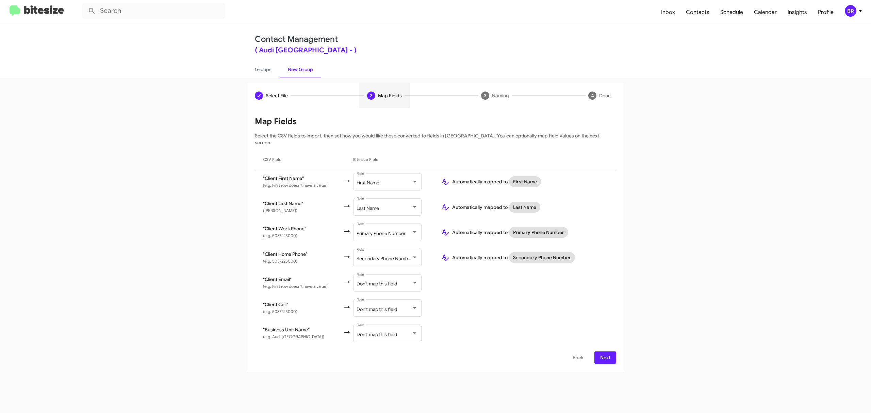
click at [604, 351] on span "Next" at bounding box center [605, 357] width 11 height 12
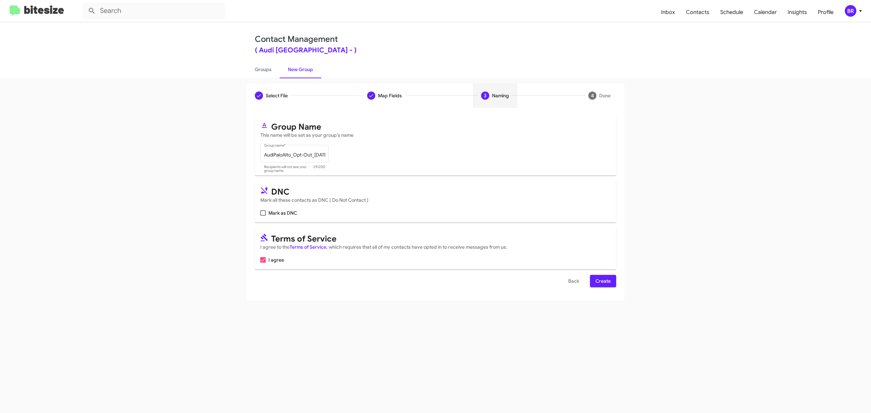
click at [263, 216] on input "Mark as DNC" at bounding box center [263, 216] width 0 height 0
checkbox input "true"
click at [602, 281] on span "Create" at bounding box center [602, 281] width 15 height 12
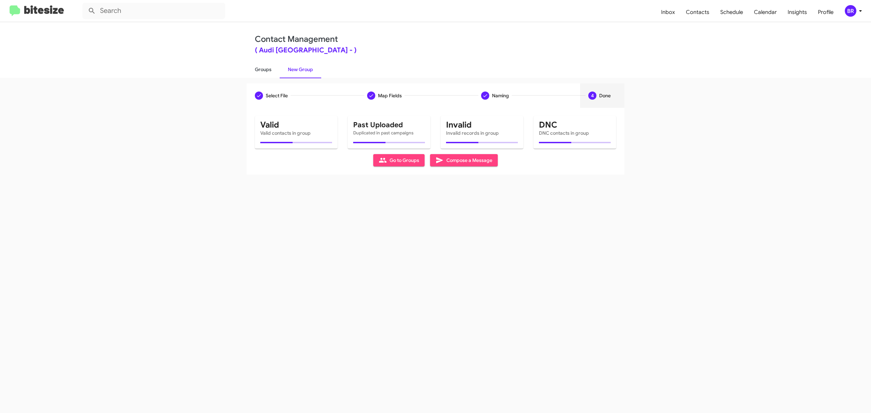
click at [263, 69] on link "Groups" at bounding box center [263, 70] width 33 height 18
type input "in:groups"
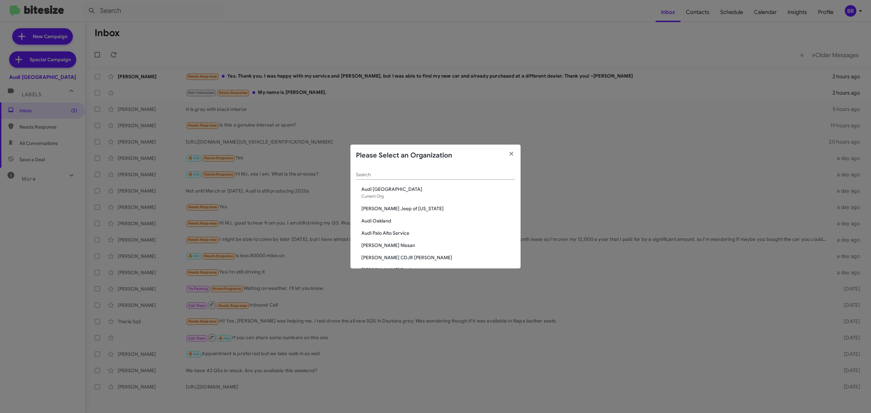
scroll to position [519, 0]
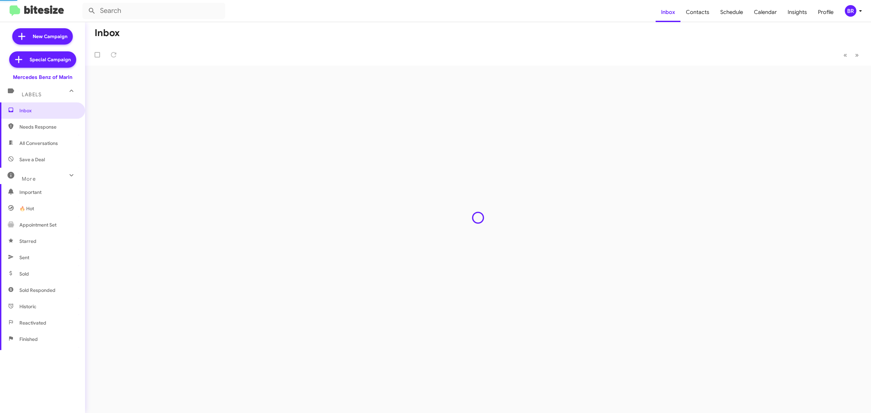
type input "in:groups"
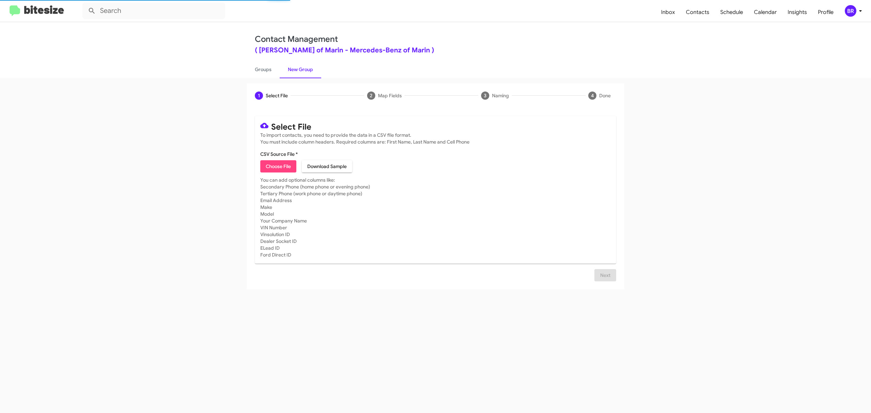
click at [278, 166] on span "Choose File" at bounding box center [278, 166] width 25 height 12
type input "MercedesMarin_Opt-Out_10-15-25"
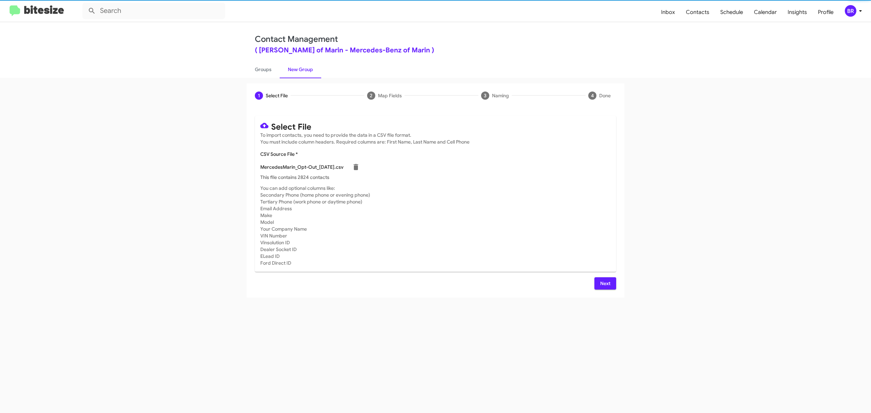
click at [604, 283] on span "Next" at bounding box center [605, 283] width 11 height 12
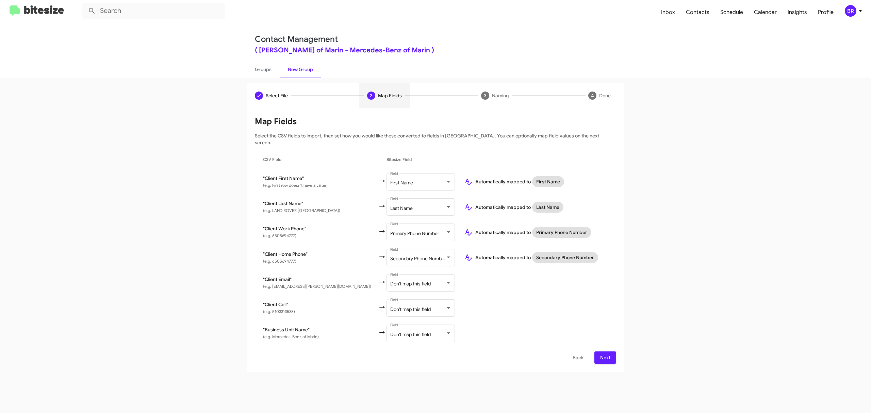
click at [604, 351] on span "Next" at bounding box center [605, 357] width 11 height 12
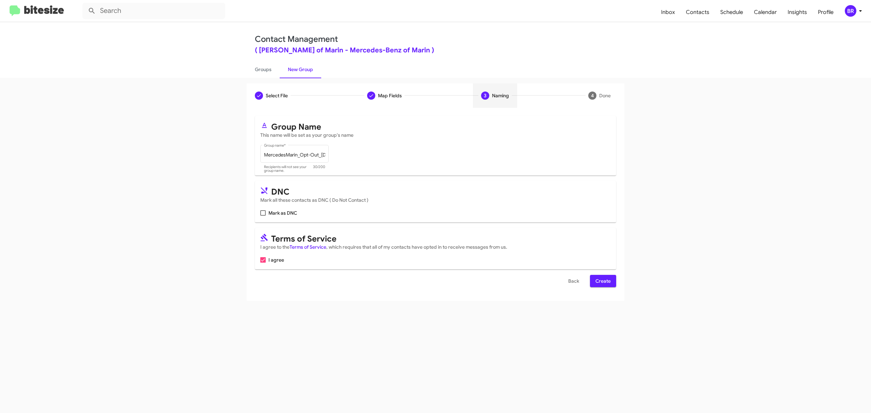
click at [263, 216] on input "Mark as DNC" at bounding box center [263, 216] width 0 height 0
checkbox input "true"
click at [602, 281] on span "Create" at bounding box center [602, 281] width 15 height 12
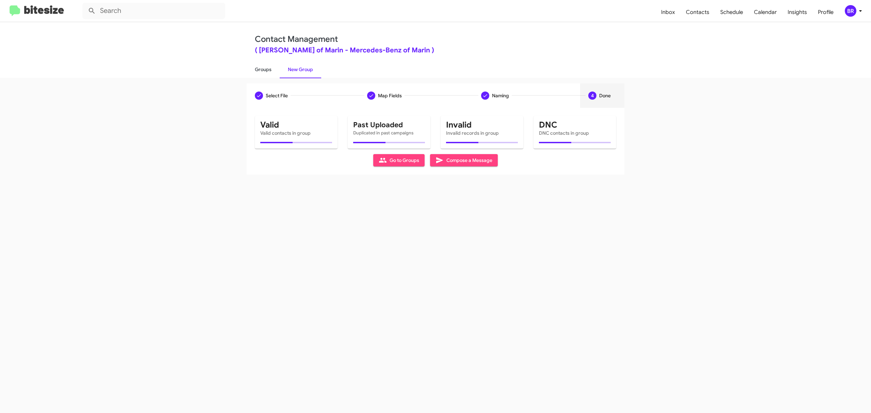
click at [263, 69] on link "Groups" at bounding box center [263, 70] width 33 height 18
type input "in:groups"
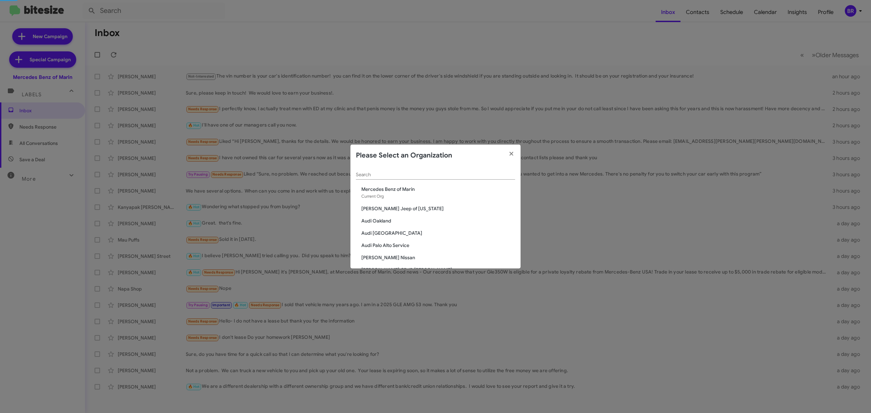
scroll to position [1021, 0]
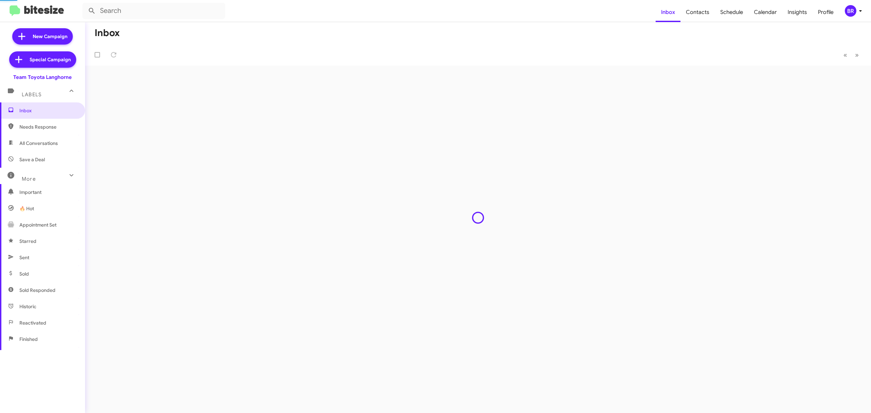
type input "in:groups"
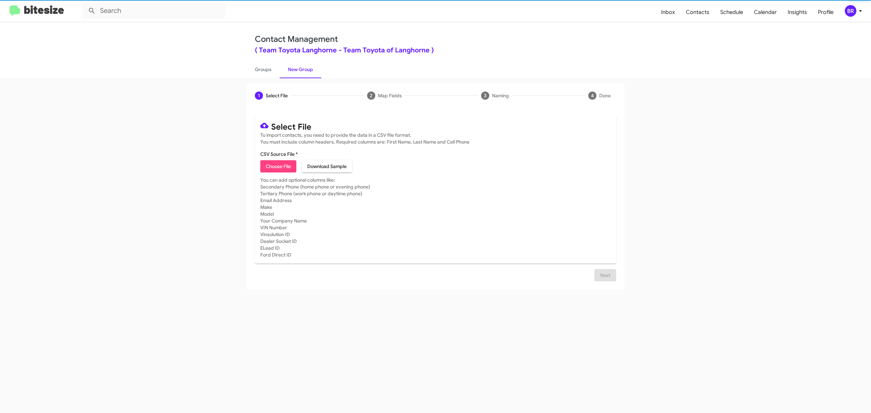
click at [278, 166] on span "Choose File" at bounding box center [278, 166] width 25 height 12
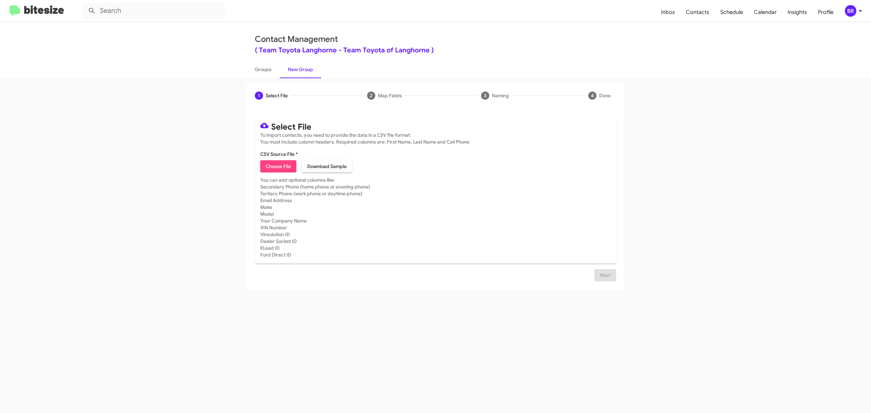
type input "ToyotaLanghorne_Opt-Out_[DATE]"
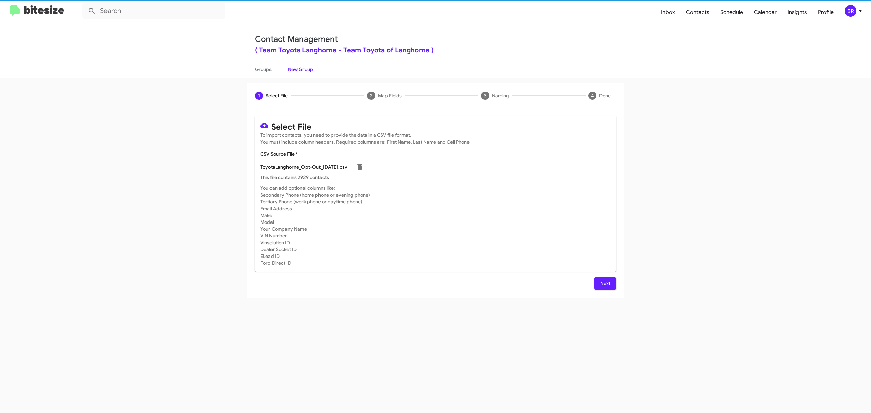
click at [604, 283] on span "Next" at bounding box center [605, 283] width 11 height 12
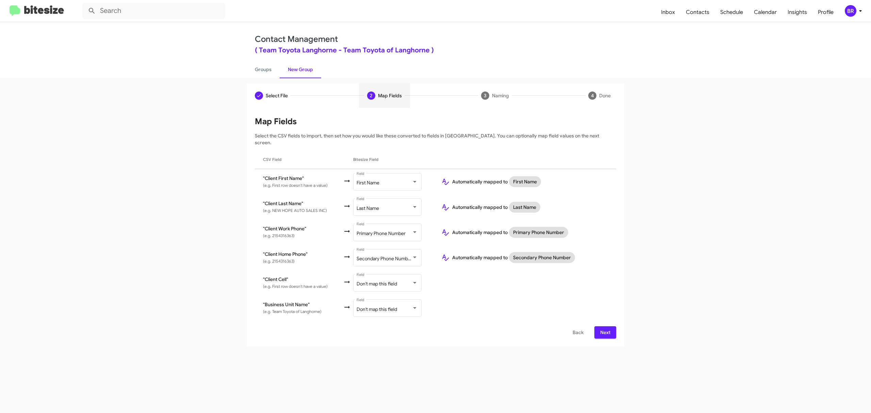
click at [604, 326] on span "Next" at bounding box center [605, 332] width 11 height 12
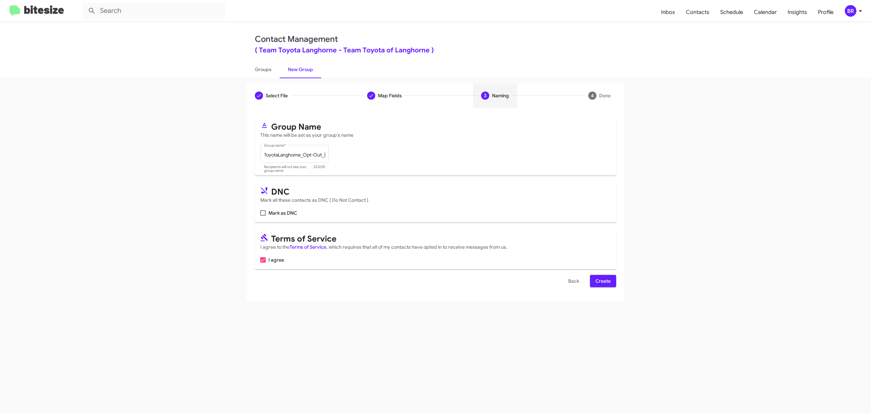
click at [263, 216] on input "Mark as DNC" at bounding box center [263, 216] width 0 height 0
checkbox input "true"
click at [602, 281] on span "Create" at bounding box center [602, 281] width 15 height 12
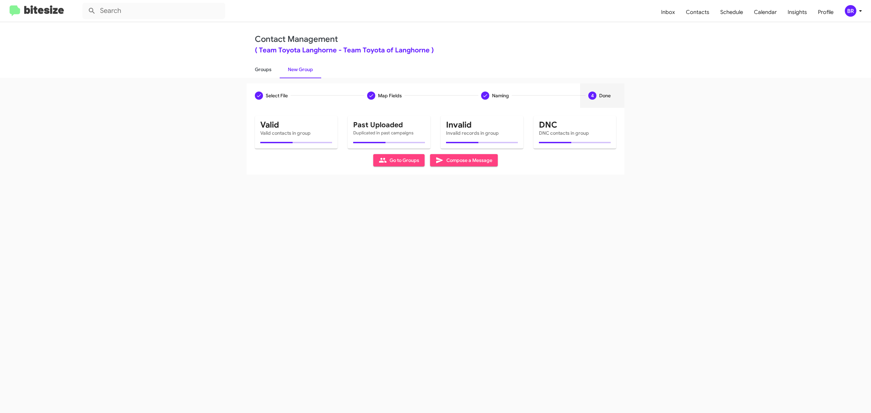
click at [263, 69] on link "Groups" at bounding box center [263, 70] width 33 height 18
type input "in:groups"
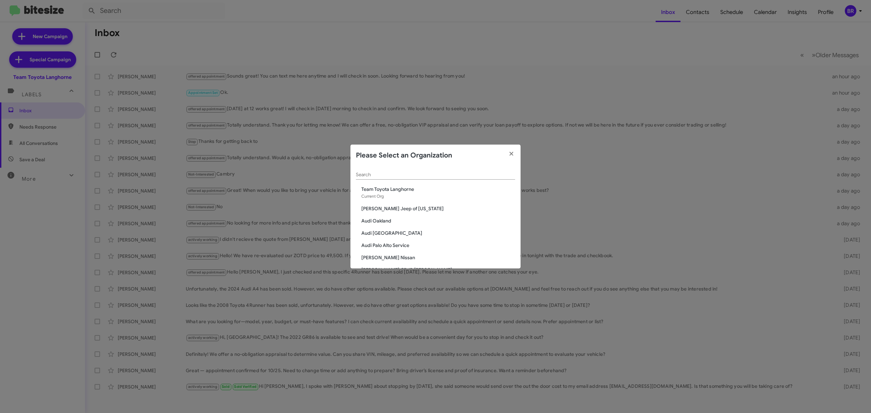
scroll to position [1033, 0]
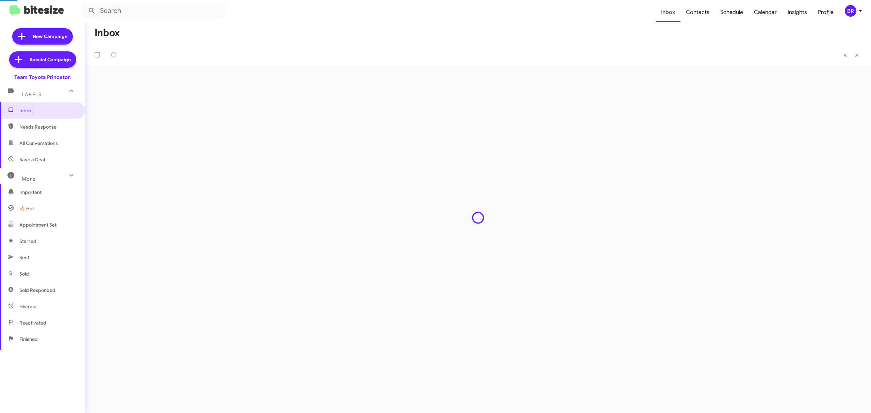
type input "in:groups"
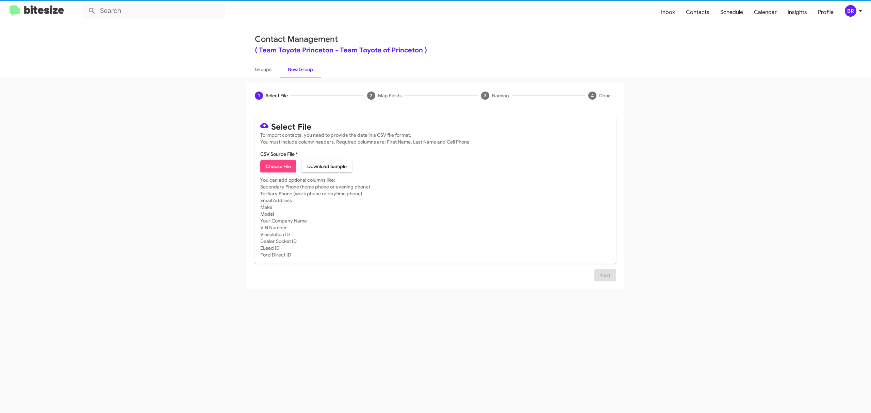
click at [278, 166] on span "Choose File" at bounding box center [278, 166] width 25 height 12
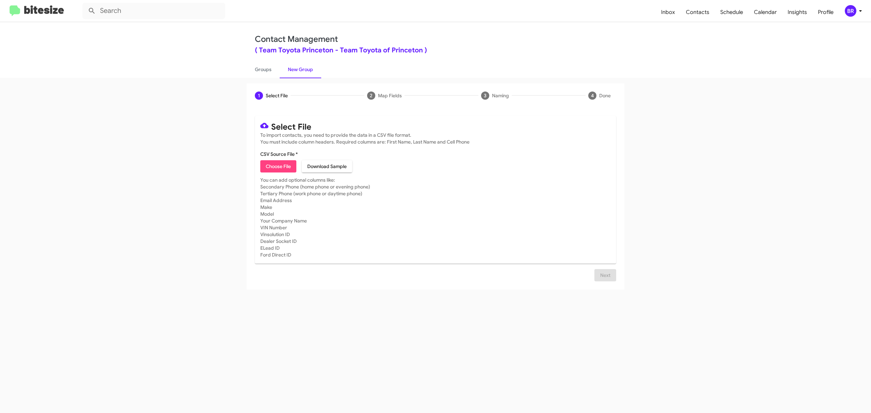
type input "ToyotaPrinceton_Opt-Out_10-15-25"
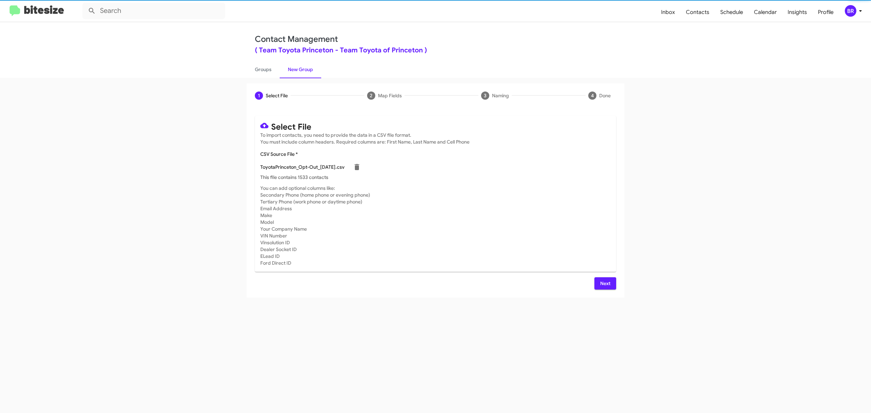
click at [604, 283] on span "Next" at bounding box center [605, 283] width 11 height 12
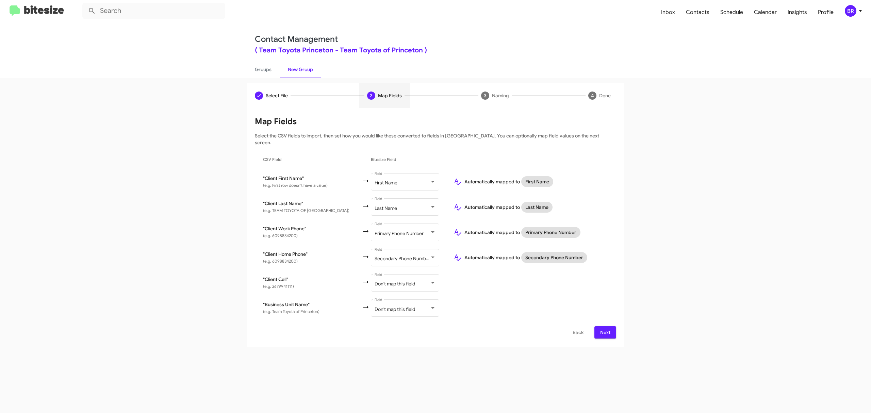
click at [604, 326] on span "Next" at bounding box center [605, 332] width 11 height 12
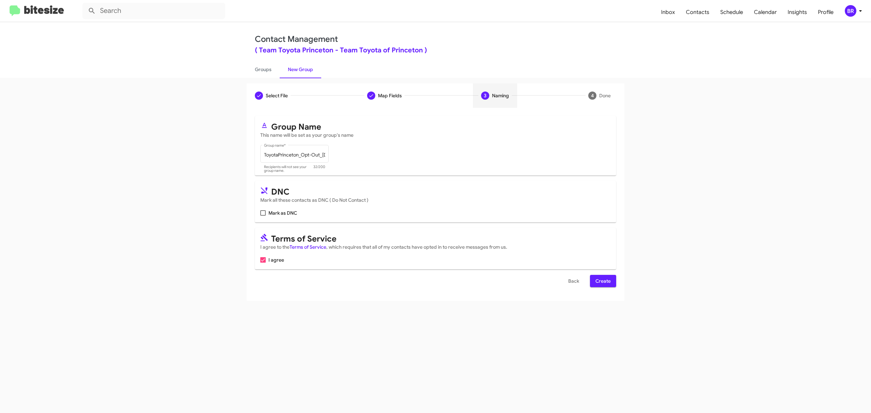
click at [263, 216] on input "Mark as DNC" at bounding box center [263, 216] width 0 height 0
checkbox input "true"
click at [602, 281] on span "Create" at bounding box center [602, 281] width 15 height 12
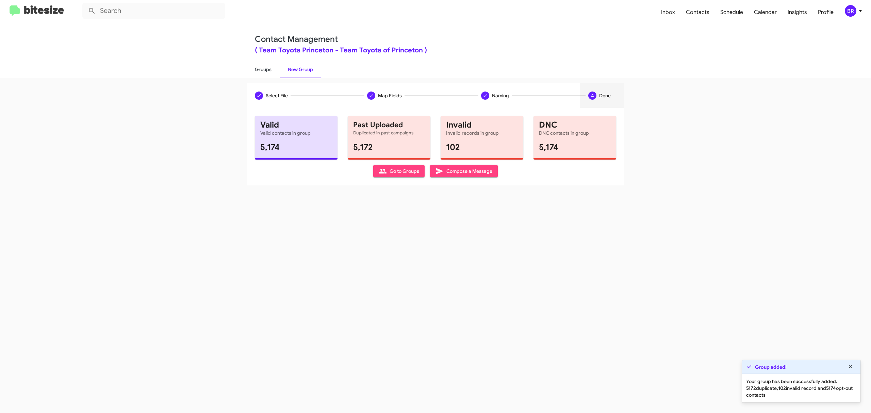
click at [263, 69] on link "Groups" at bounding box center [263, 70] width 33 height 18
type input "in:groups"
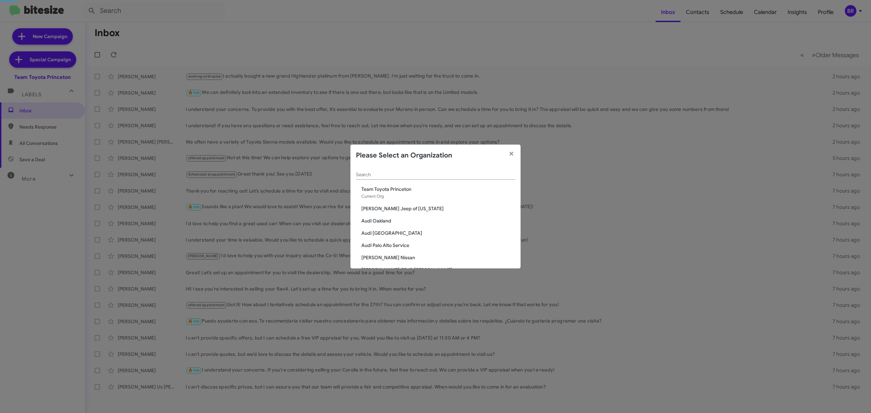
scroll to position [323, 0]
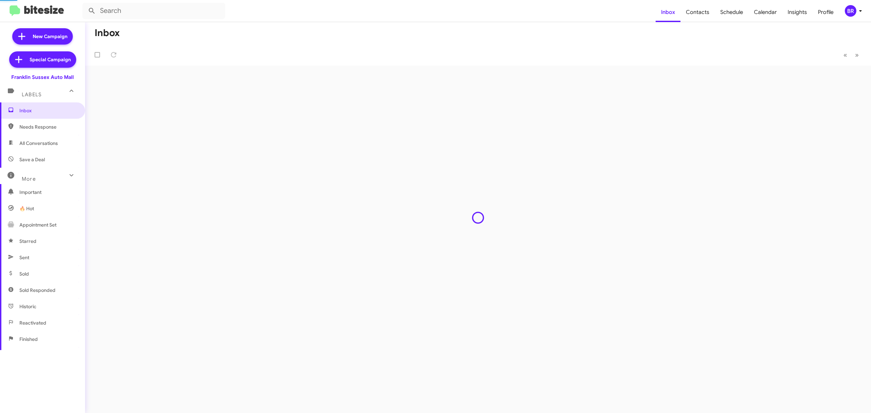
type input "in:groups"
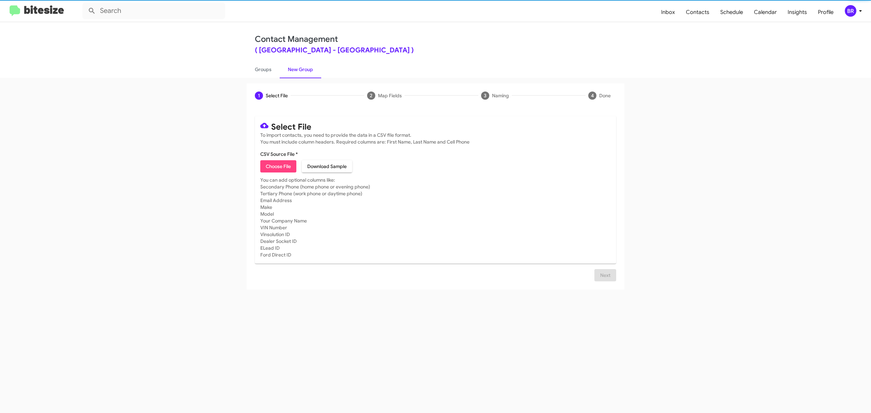
click at [278, 166] on span "Choose File" at bounding box center [278, 166] width 25 height 12
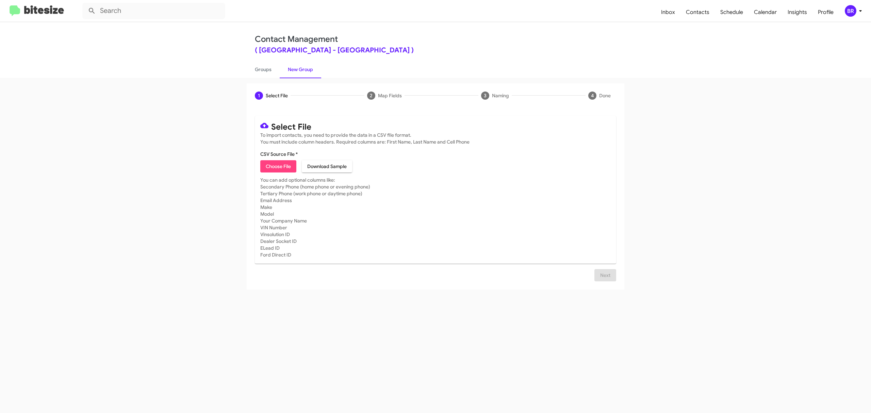
type input "FranklinSusAuto_Opt-Out_10-15-25"
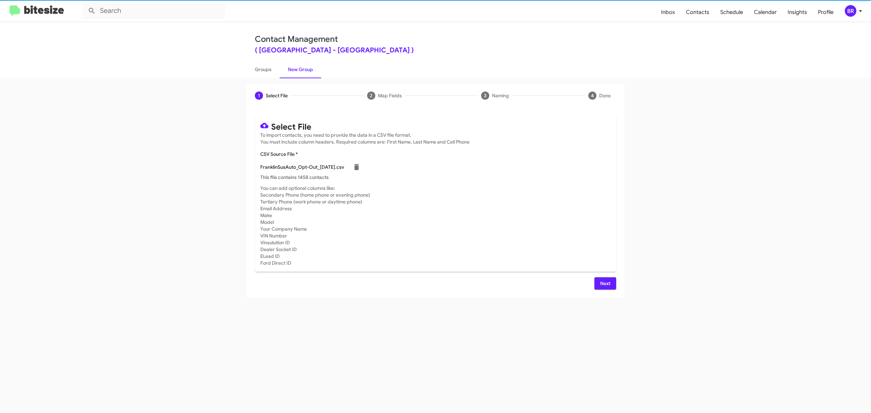
click at [604, 283] on span "Next" at bounding box center [605, 283] width 11 height 12
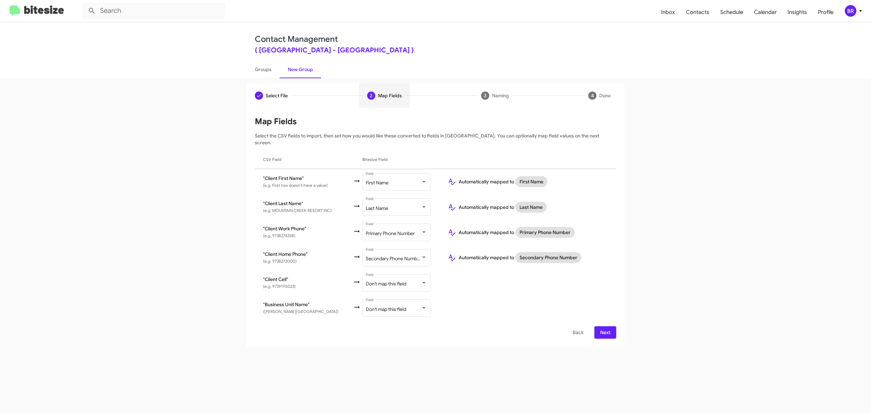
click at [604, 326] on span "Next" at bounding box center [605, 332] width 11 height 12
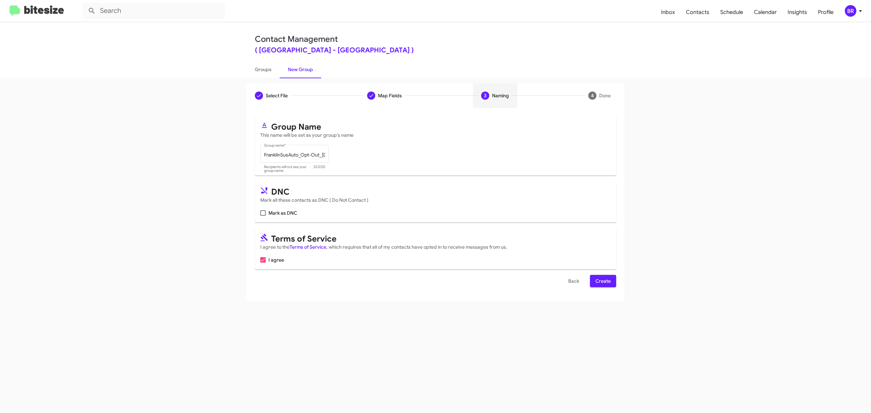
click at [263, 216] on input "Mark as DNC" at bounding box center [263, 216] width 0 height 0
checkbox input "true"
click at [602, 281] on span "Create" at bounding box center [602, 281] width 15 height 12
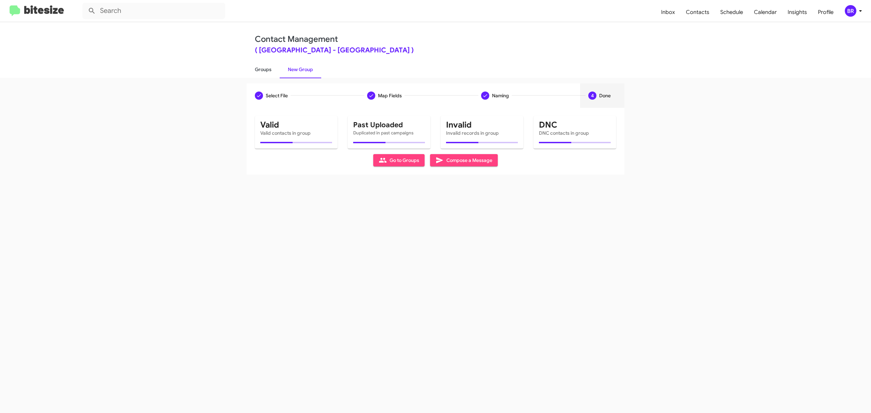
click at [263, 69] on link "Groups" at bounding box center [263, 70] width 33 height 18
type input "in:groups"
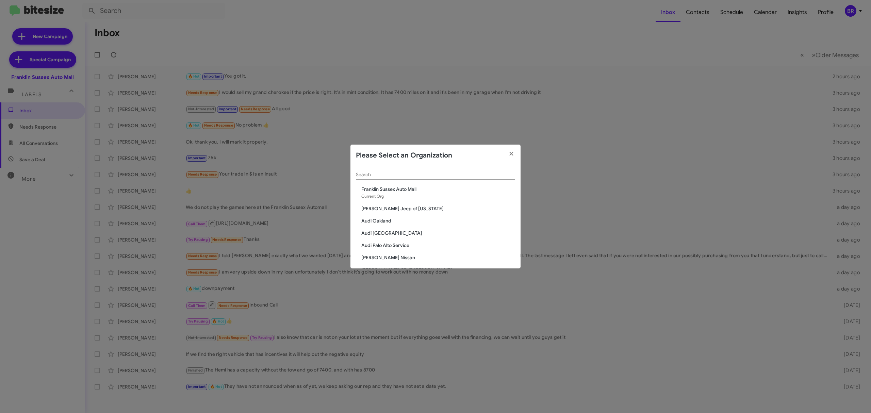
scroll to position [323, 0]
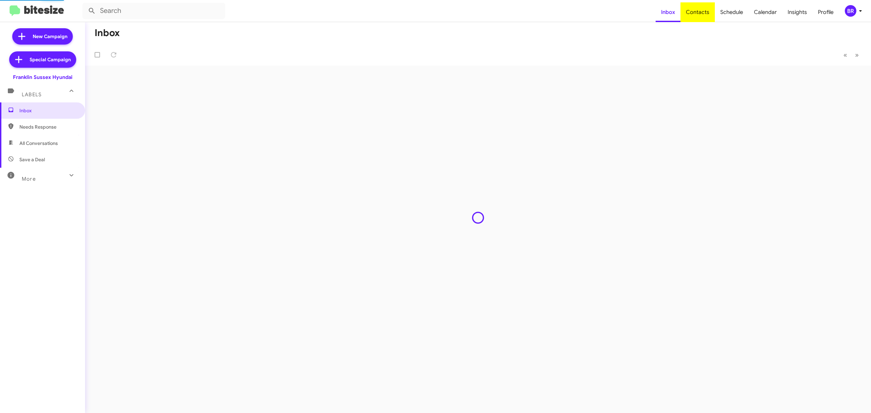
type input "in:groups"
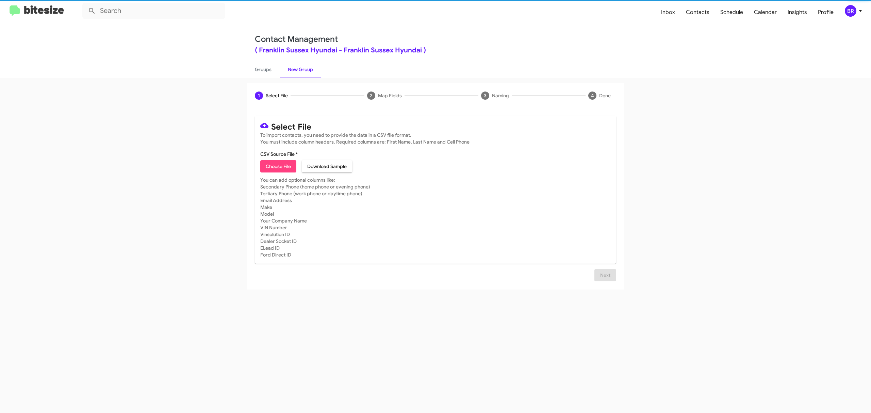
click at [278, 166] on span "Choose File" at bounding box center [278, 166] width 25 height 12
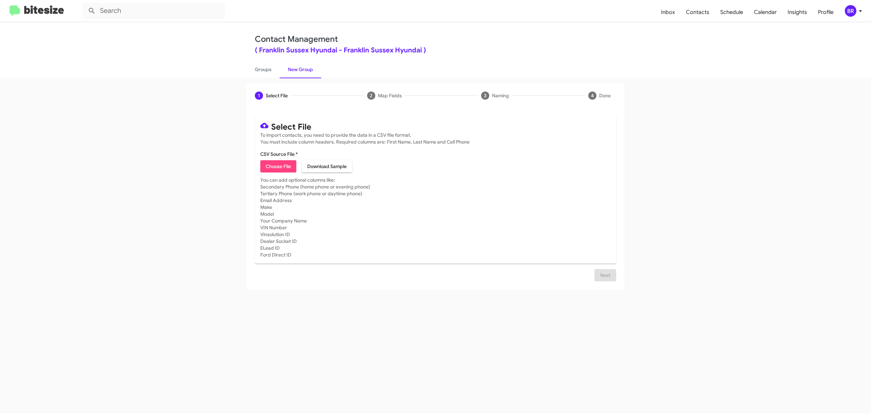
type input "FranklinSusHyun_Opt-Out_10-15-25"
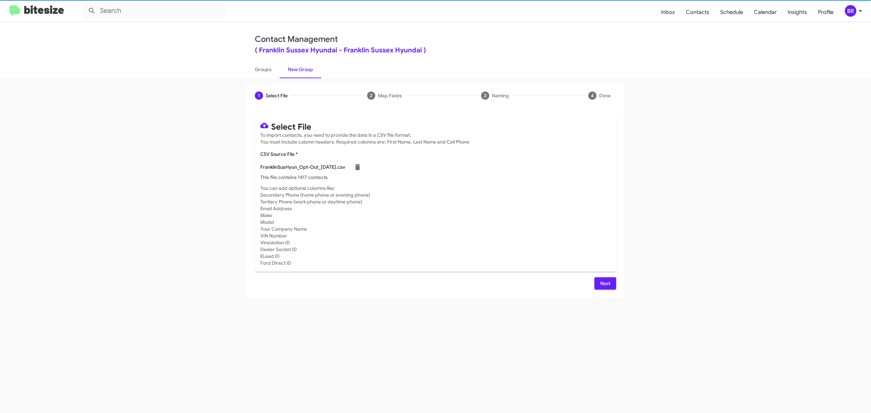
click at [604, 283] on span "Next" at bounding box center [605, 283] width 11 height 12
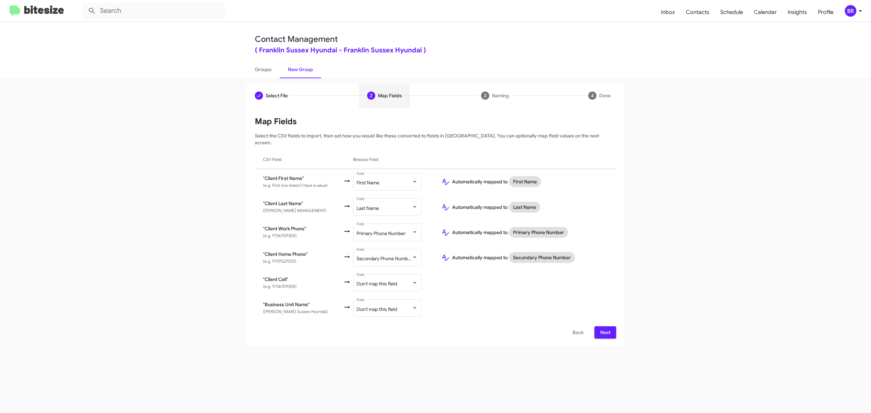
click at [604, 326] on span "Next" at bounding box center [605, 332] width 11 height 12
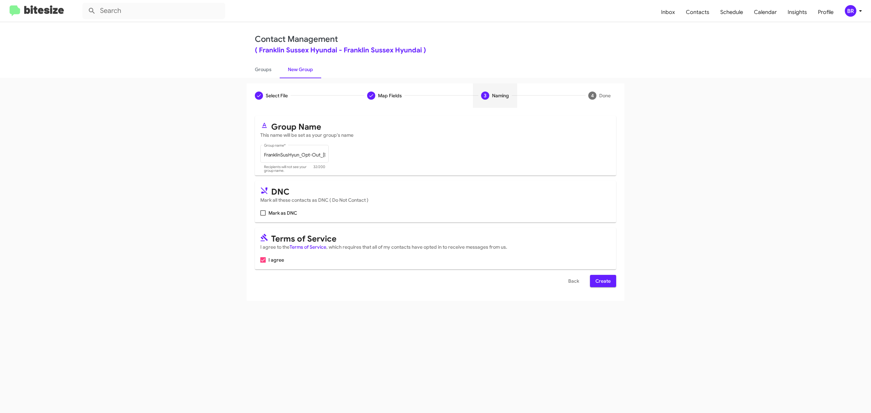
click at [263, 216] on input "Mark as DNC" at bounding box center [263, 216] width 0 height 0
checkbox input "true"
click at [602, 281] on span "Create" at bounding box center [602, 281] width 15 height 12
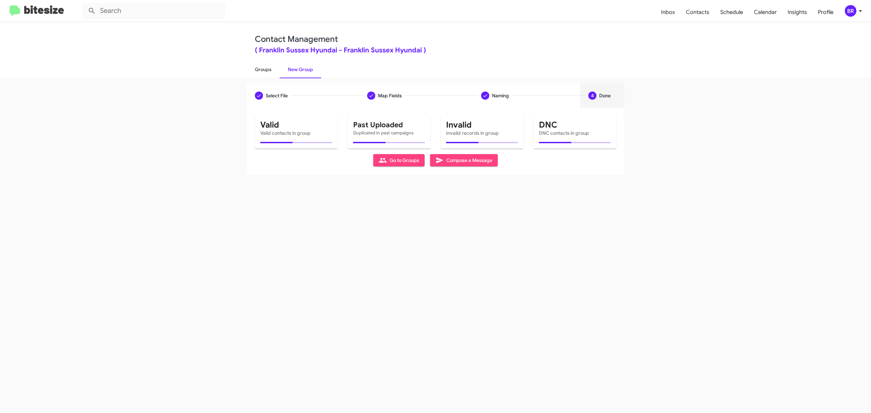
click at [263, 69] on link "Groups" at bounding box center [263, 70] width 33 height 18
type input "in:groups"
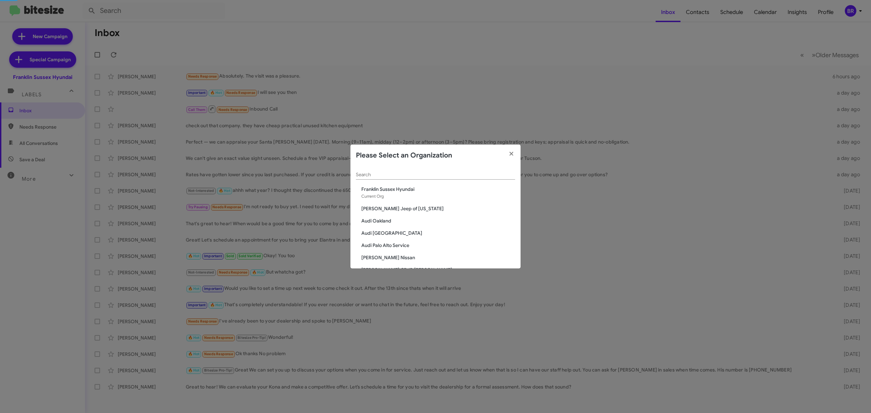
scroll to position [580, 0]
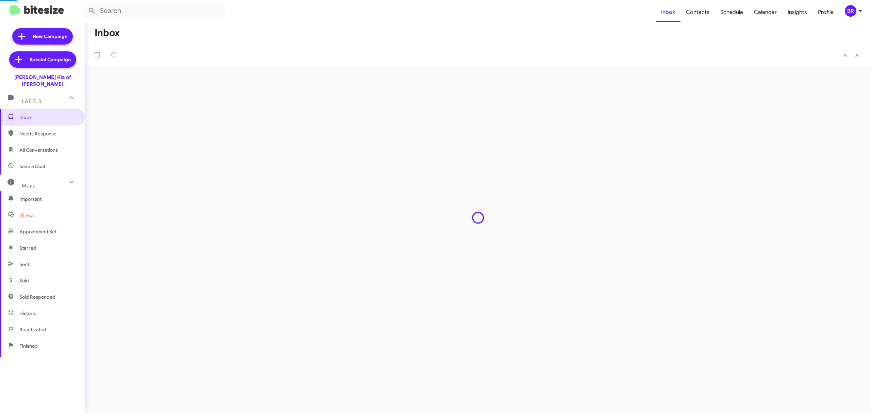
type input "in:groups"
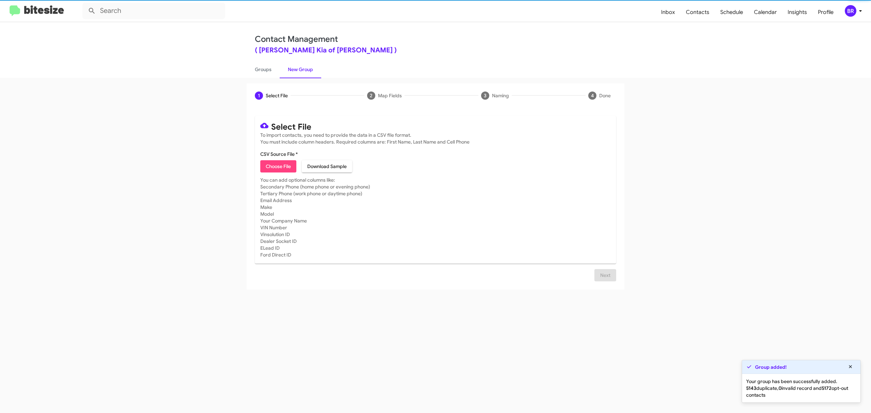
click at [278, 166] on span "Choose File" at bounding box center [278, 166] width 25 height 12
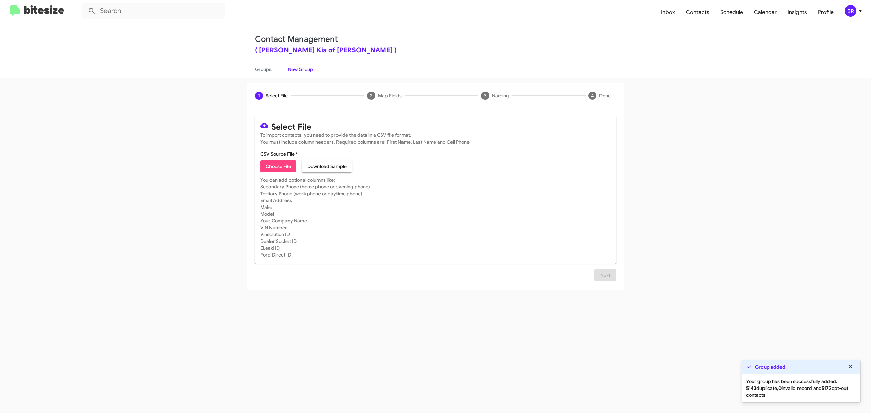
type input "NielKiaNew_Opt-Out_10-15-25"
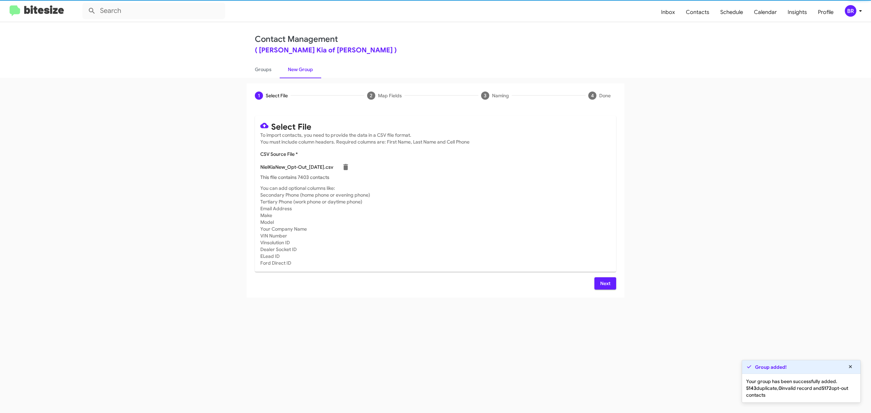
click at [604, 283] on span "Next" at bounding box center [605, 283] width 11 height 12
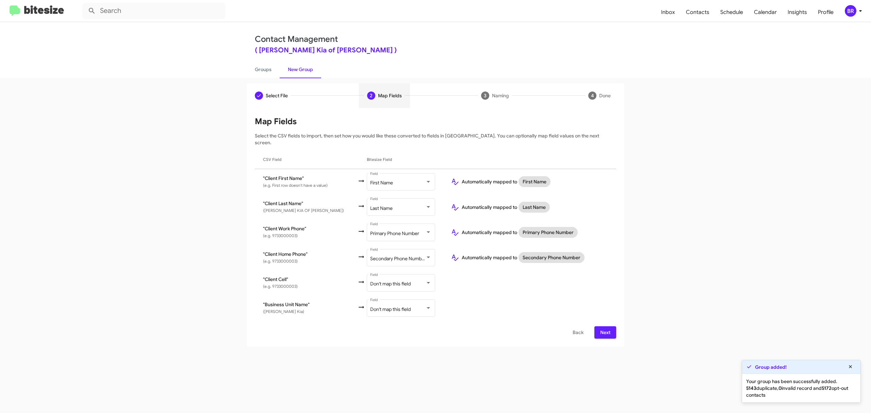
click at [604, 326] on span "Next" at bounding box center [605, 332] width 11 height 12
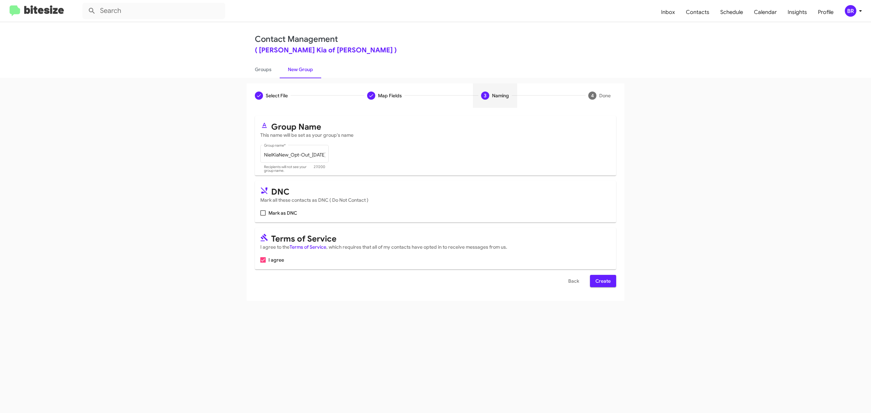
click at [263, 216] on input "Mark as DNC" at bounding box center [263, 216] width 0 height 0
checkbox input "true"
click at [602, 281] on span "Create" at bounding box center [602, 281] width 15 height 12
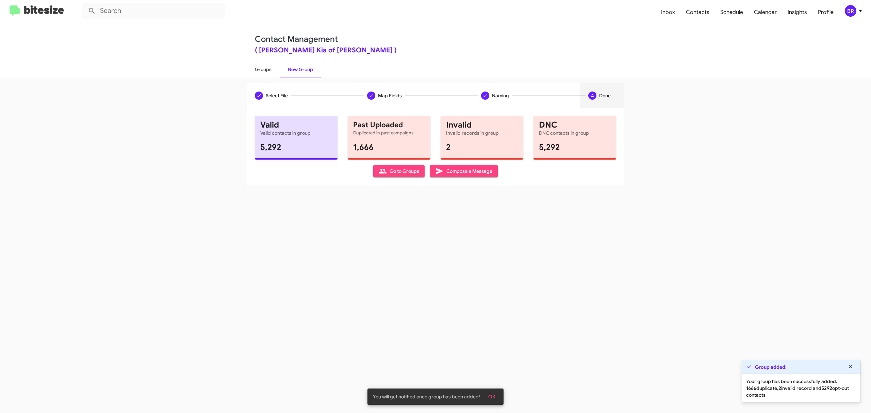
click at [263, 69] on link "Groups" at bounding box center [263, 70] width 33 height 18
type input "in:groups"
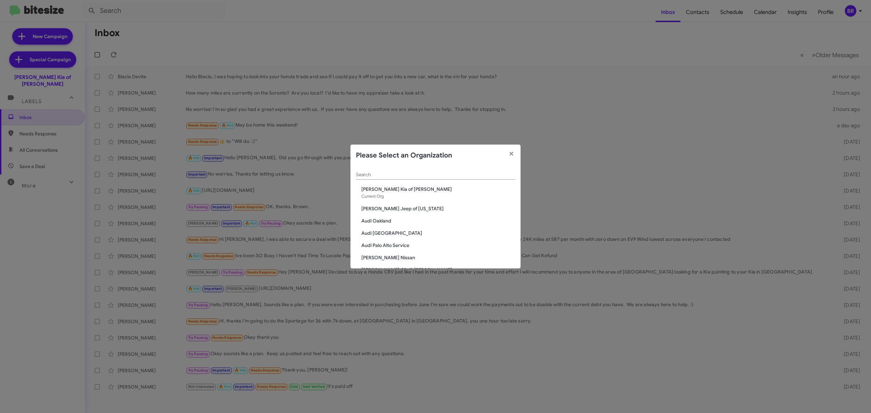
scroll to position [580, 0]
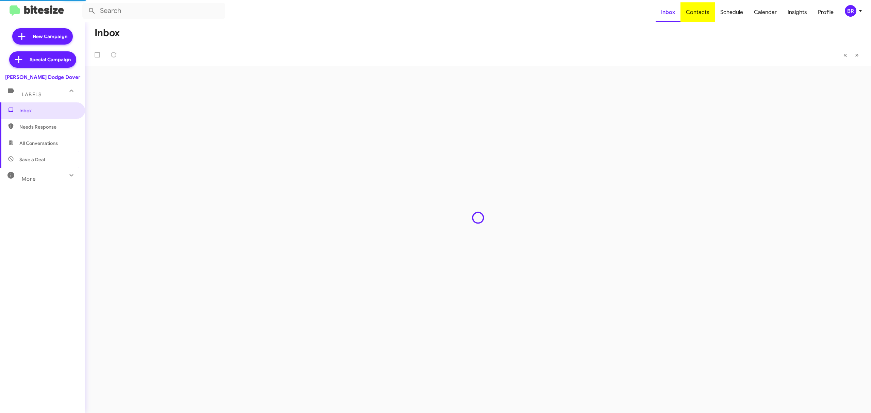
type input "in:groups"
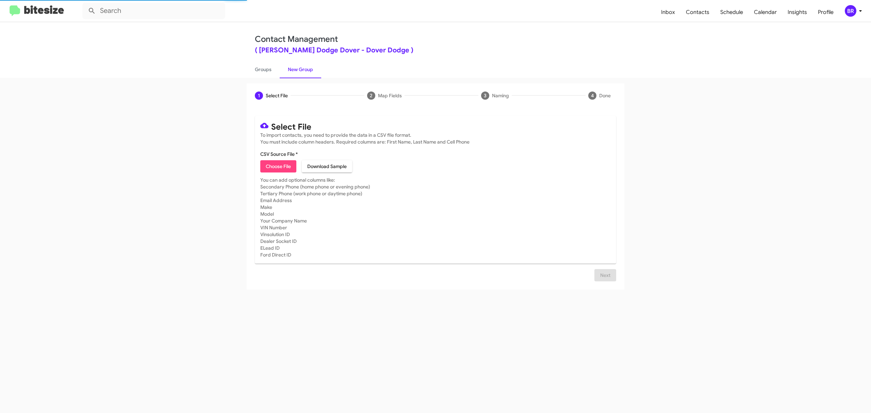
click at [278, 166] on span "Choose File" at bounding box center [278, 166] width 25 height 12
type input "NielDodDov_Opt-Out_10-15-25"
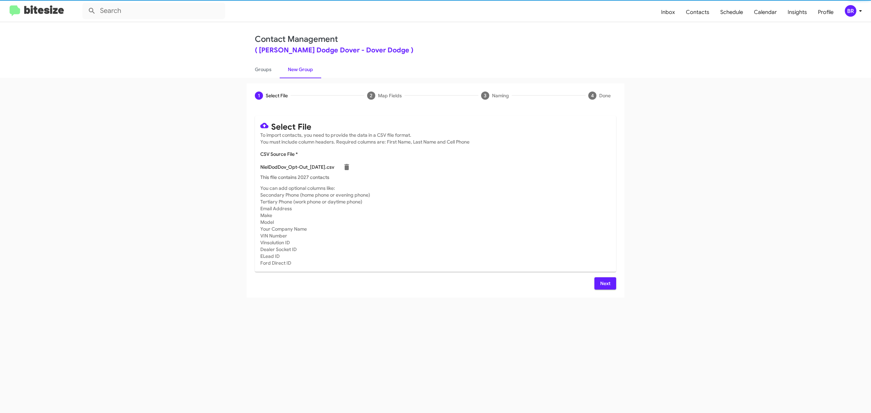
click at [604, 283] on span "Next" at bounding box center [605, 283] width 11 height 12
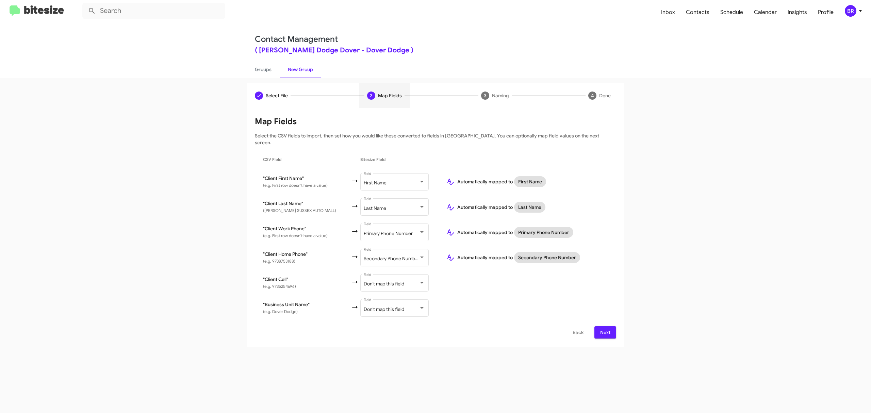
click at [604, 326] on span "Next" at bounding box center [605, 332] width 11 height 12
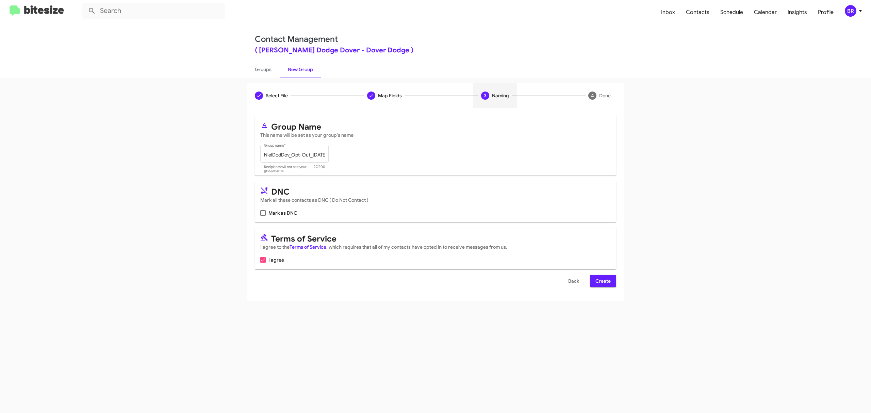
click at [263, 216] on input "Mark as DNC" at bounding box center [263, 216] width 0 height 0
checkbox input "true"
click at [602, 281] on span "Create" at bounding box center [602, 281] width 15 height 12
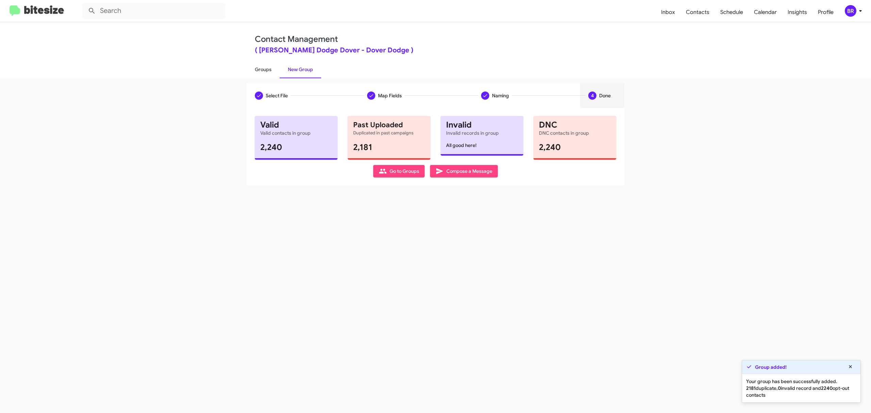
click at [263, 69] on link "Groups" at bounding box center [263, 70] width 33 height 18
type input "in:groups"
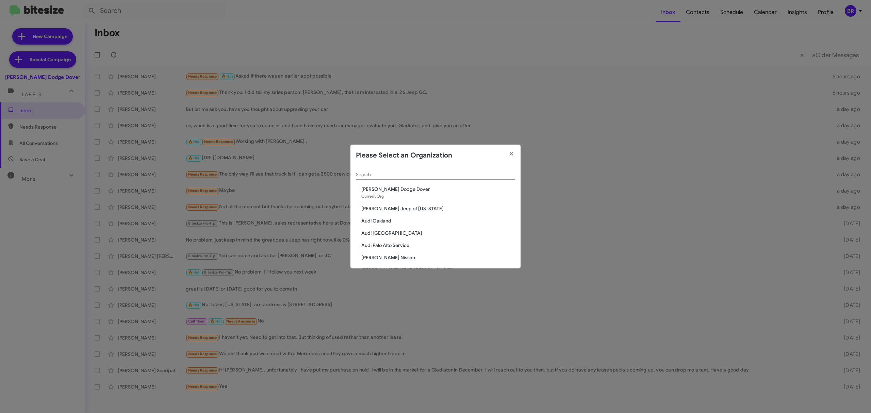
scroll to position [556, 0]
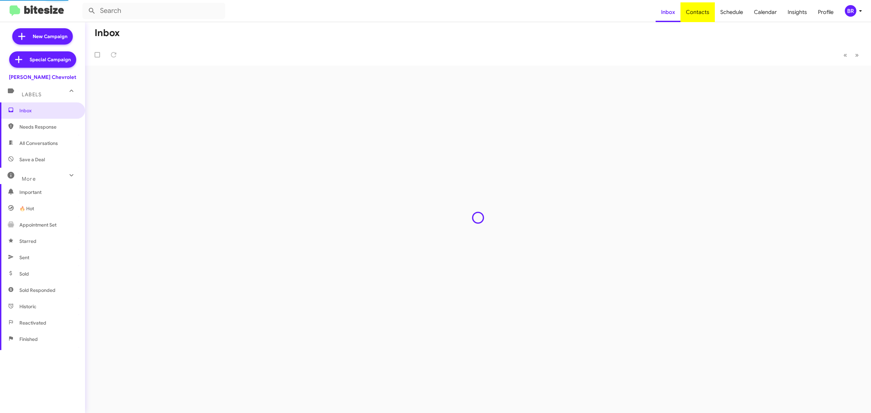
type input "in:groups"
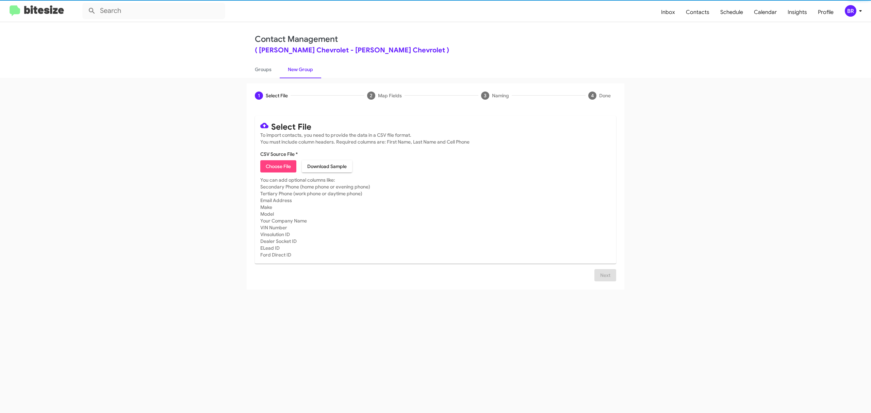
click at [278, 166] on span "Choose File" at bounding box center [278, 166] width 25 height 12
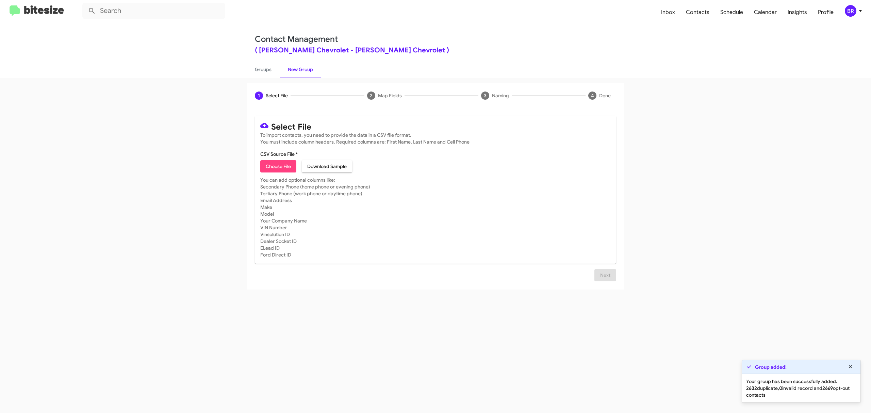
type input "NielsenChev_Opt-Out_[DATE]"
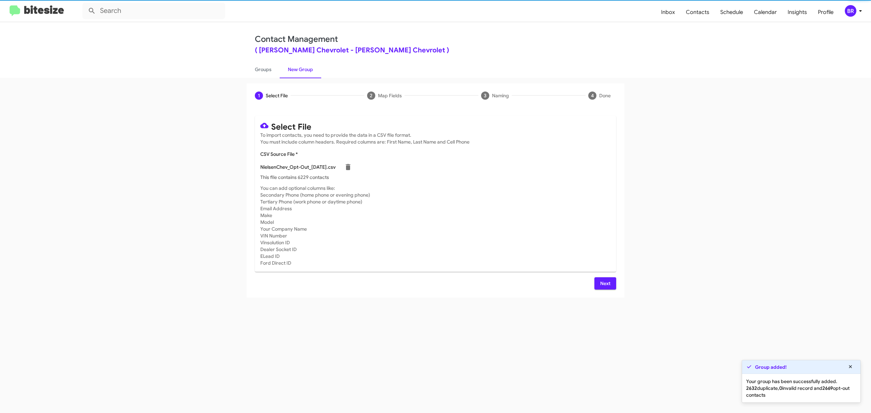
click at [604, 283] on span "Next" at bounding box center [605, 283] width 11 height 12
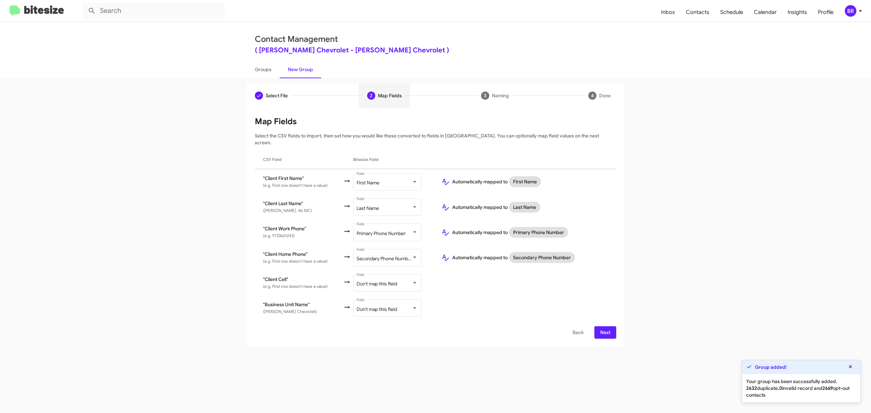
click at [604, 326] on span "Next" at bounding box center [605, 332] width 11 height 12
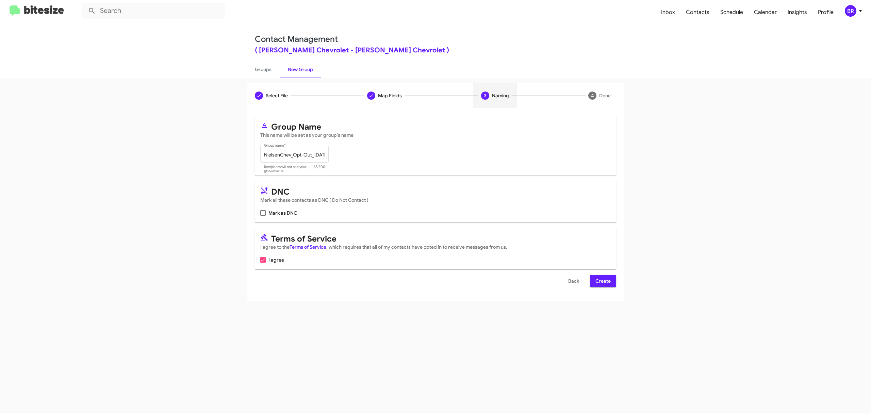
click at [263, 216] on input "Mark as DNC" at bounding box center [263, 216] width 0 height 0
checkbox input "true"
click at [602, 281] on span "Create" at bounding box center [602, 281] width 15 height 12
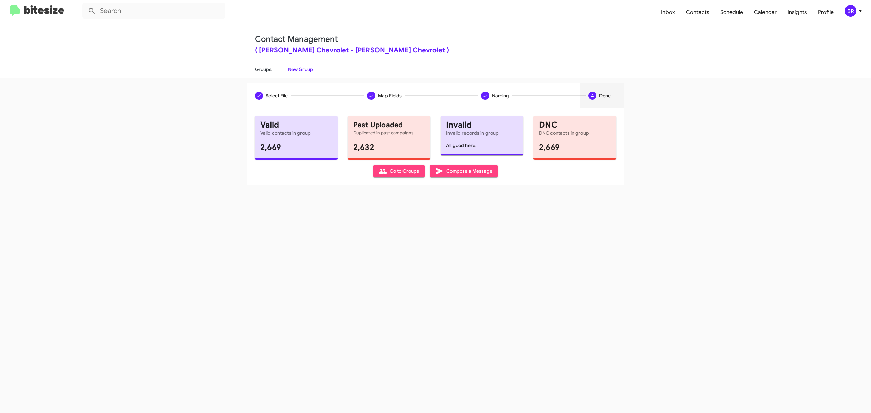
click at [263, 69] on link "Groups" at bounding box center [263, 70] width 33 height 18
type input "in:groups"
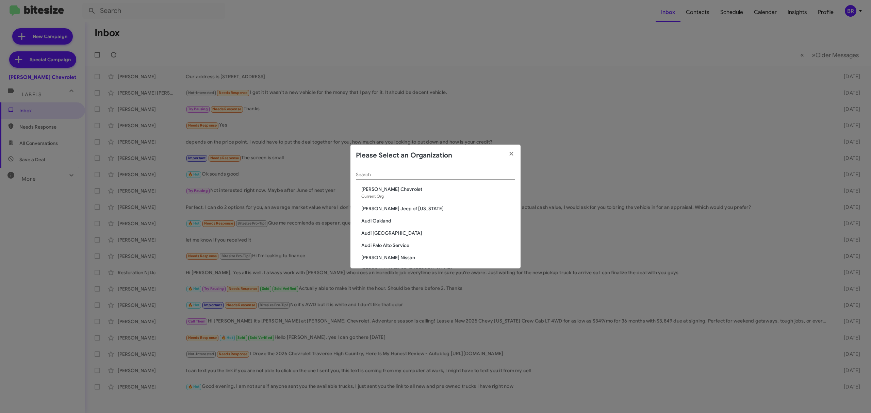
scroll to position [556, 0]
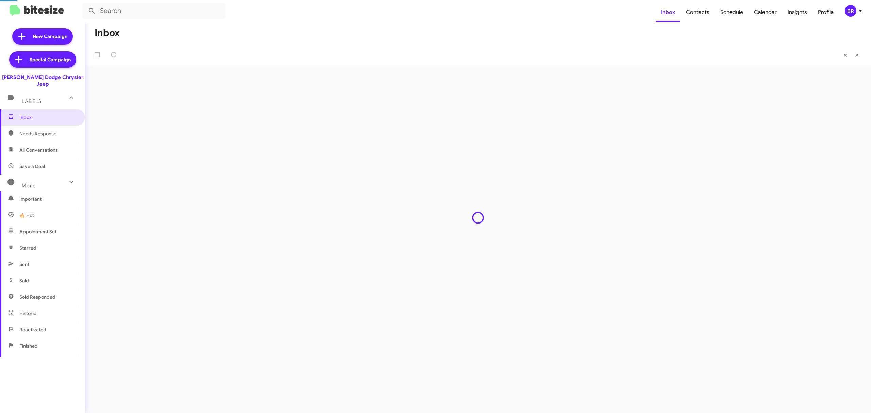
type input "in:groups"
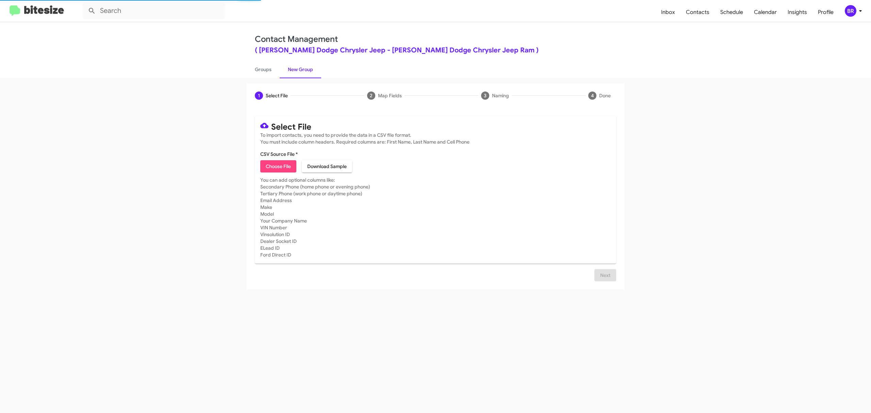
click at [278, 166] on span "Choose File" at bounding box center [278, 166] width 25 height 12
type input "NielsenDCJR_Opt-Out_[DATE]"
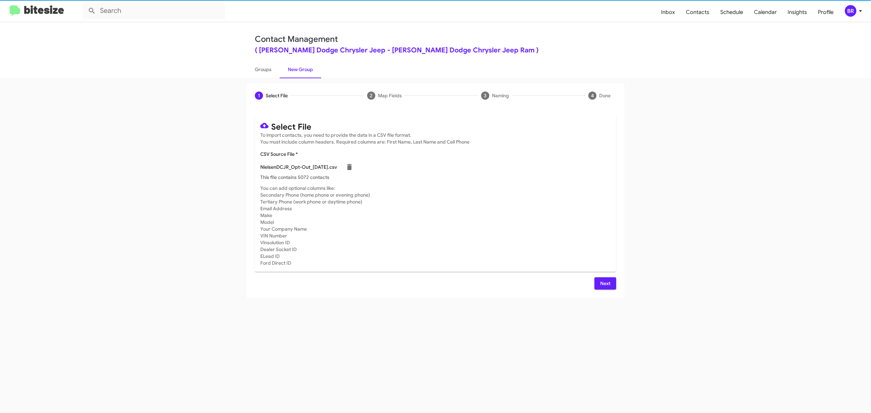
click at [604, 283] on span "Next" at bounding box center [605, 283] width 11 height 12
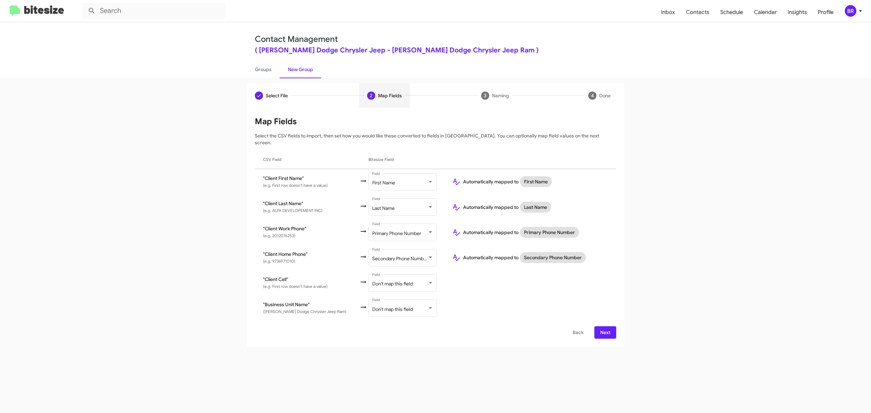
click at [604, 326] on span "Next" at bounding box center [605, 332] width 11 height 12
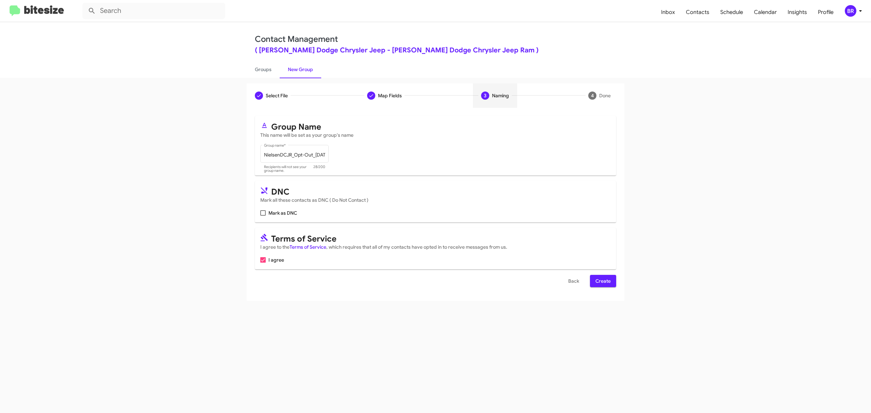
click at [263, 216] on input "Mark as DNC" at bounding box center [263, 216] width 0 height 0
checkbox input "true"
click at [602, 281] on span "Create" at bounding box center [602, 281] width 15 height 12
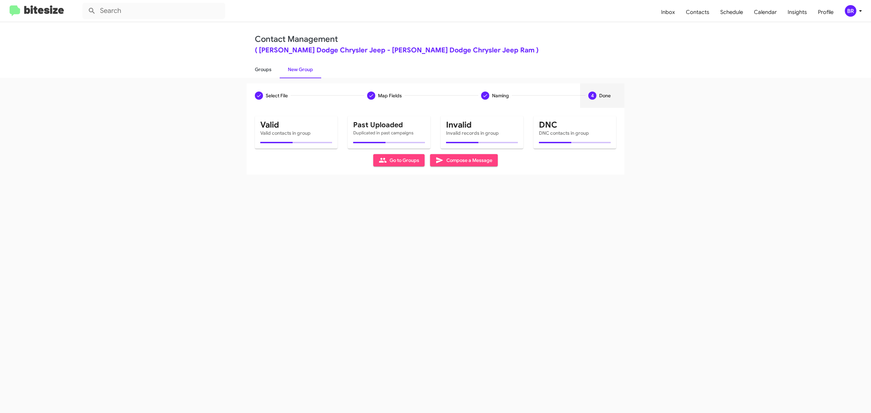
click at [263, 69] on link "Groups" at bounding box center [263, 70] width 33 height 18
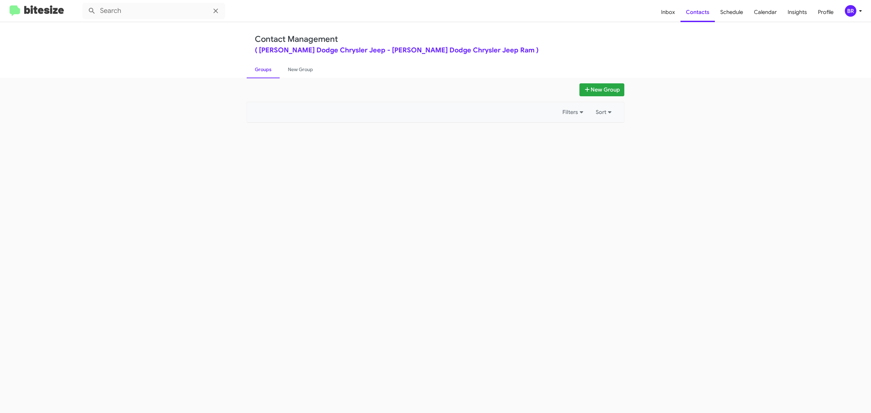
type input "in:groups"
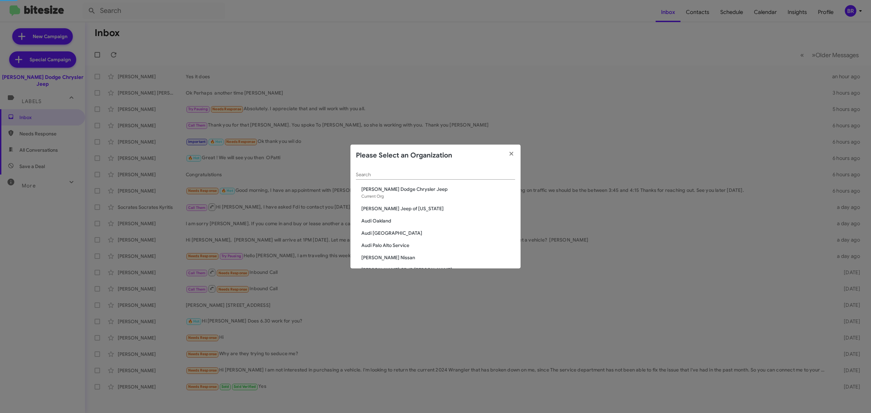
scroll to position [593, 0]
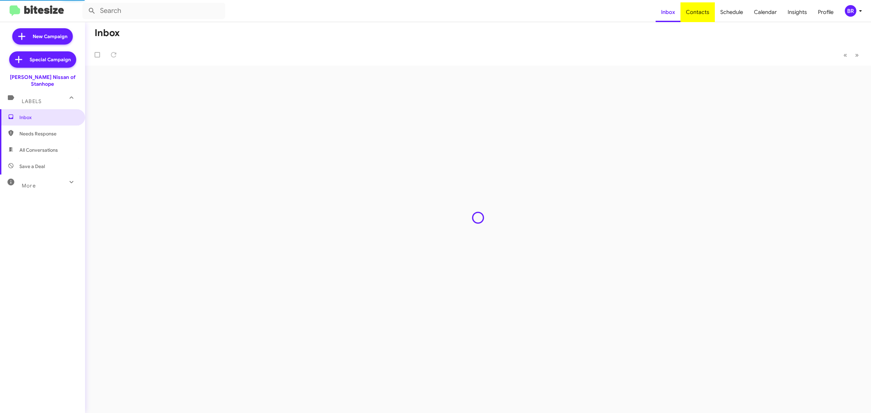
type input "in:groups"
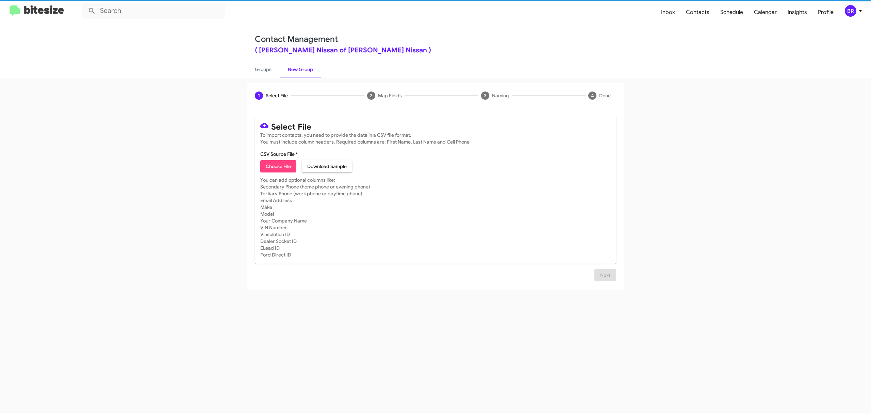
click at [278, 166] on span "Choose File" at bounding box center [278, 166] width 25 height 12
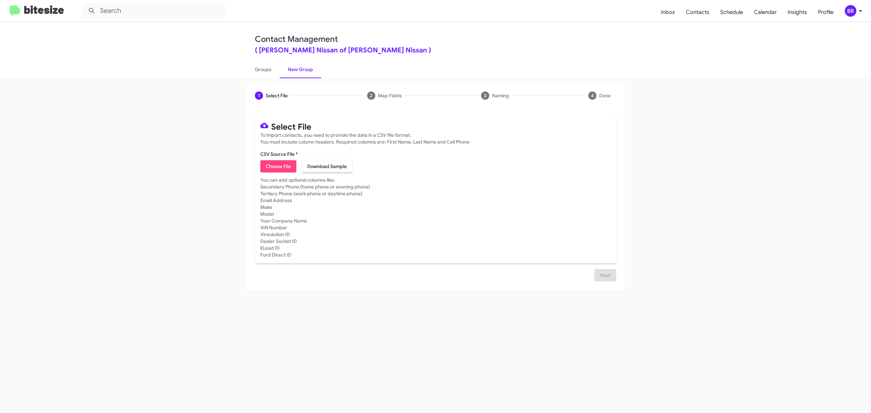
type input "NielNisStan_Opt-Out_[DATE]"
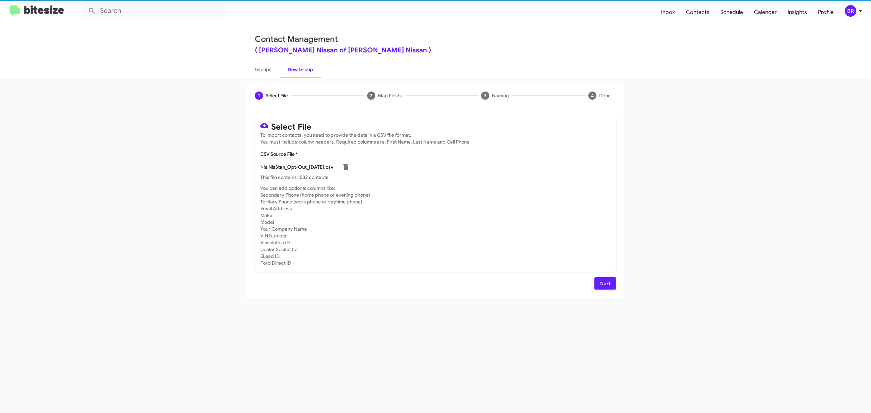
click at [604, 283] on span "Next" at bounding box center [605, 283] width 11 height 12
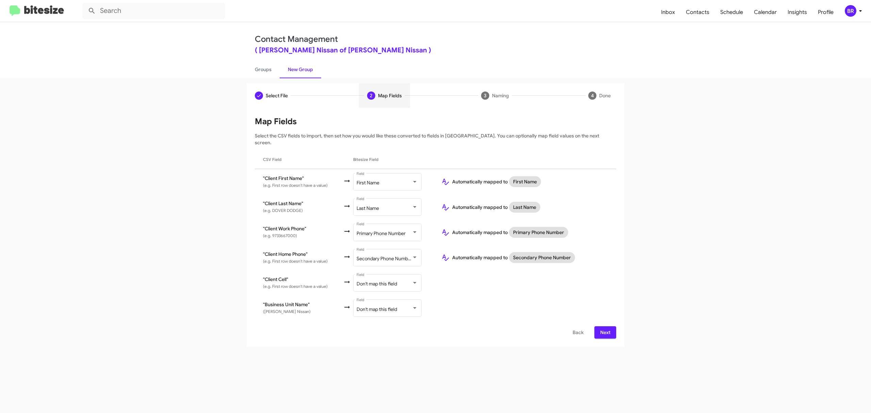
click at [604, 326] on span "Next" at bounding box center [605, 332] width 11 height 12
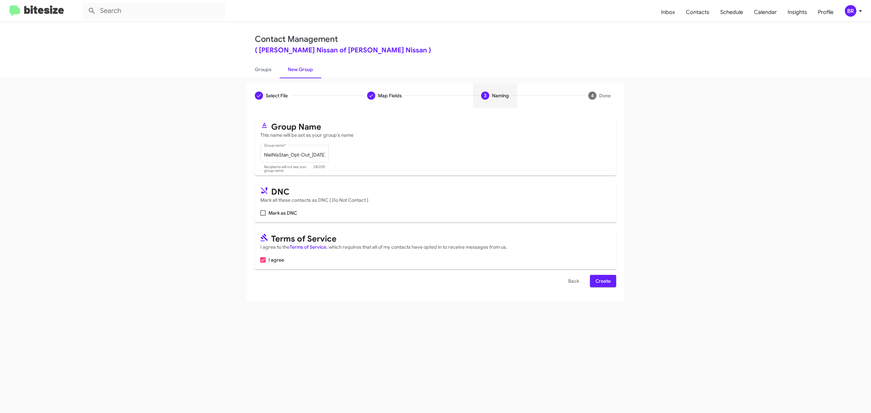
click at [263, 216] on input "Mark as DNC" at bounding box center [263, 216] width 0 height 0
checkbox input "true"
click at [602, 281] on span "Create" at bounding box center [602, 281] width 15 height 12
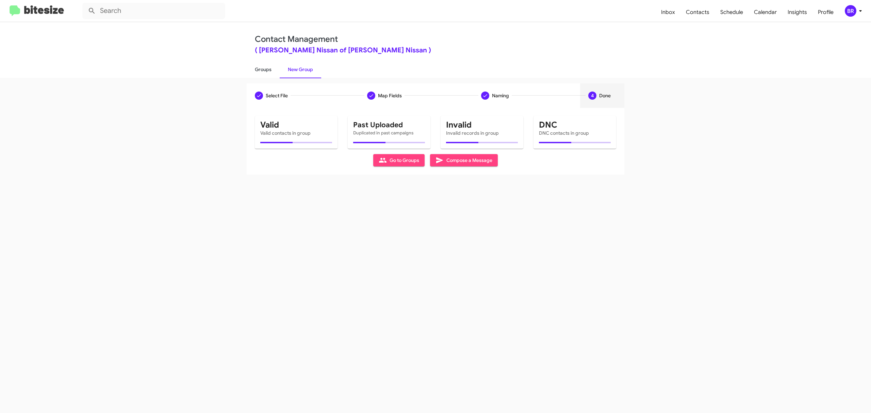
click at [263, 69] on link "Groups" at bounding box center [263, 70] width 33 height 18
type input "in:groups"
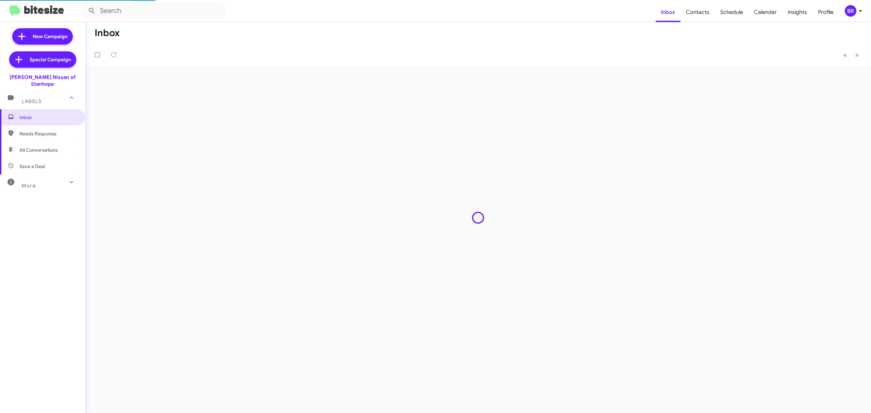
click at [860, 13] on icon at bounding box center [860, 11] width 8 height 8
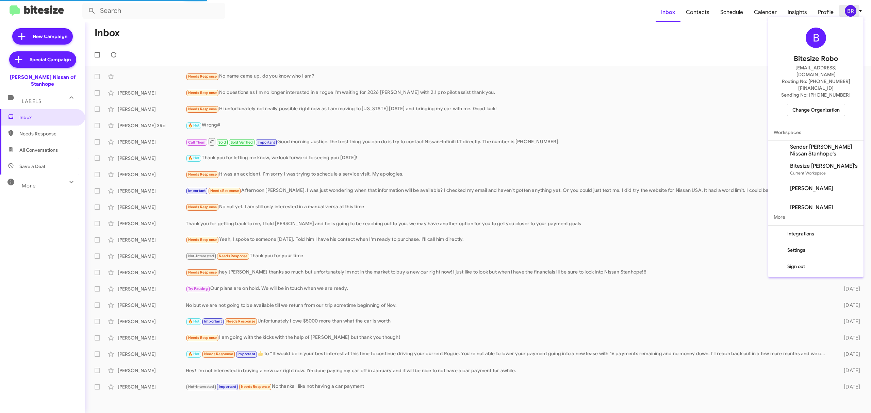
click at [851, 10] on div at bounding box center [435, 206] width 871 height 413
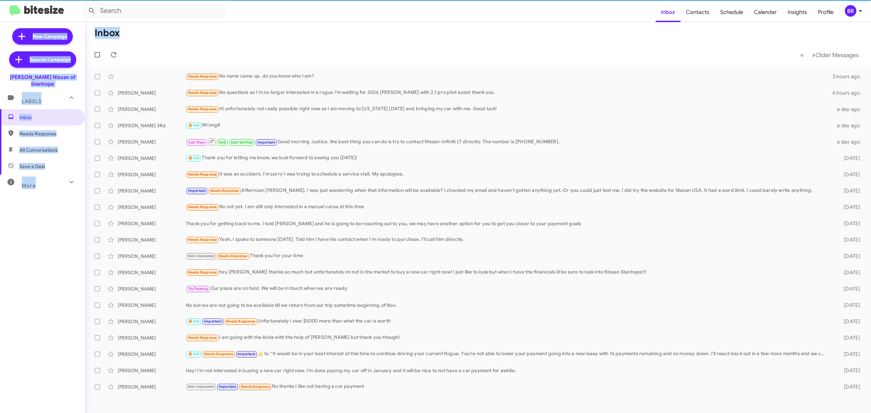
click at [847, 22] on div "Inbox Contacts Schedule Calendar Insights Profile BR New Campaign Special Campa…" at bounding box center [435, 206] width 871 height 413
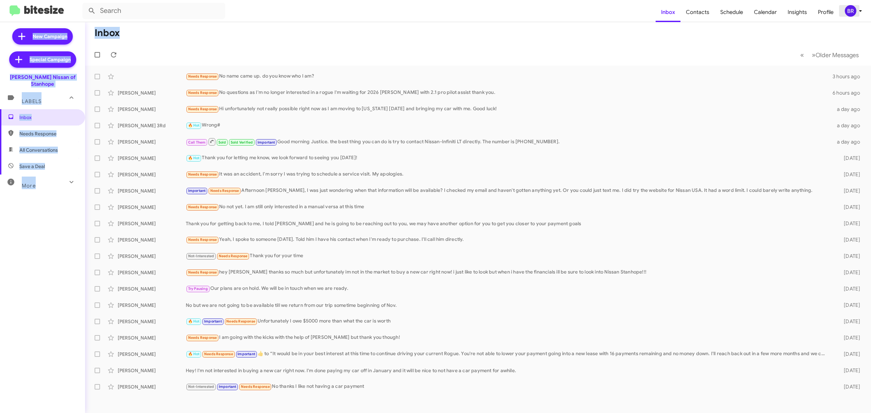
click at [852, 14] on div "BR" at bounding box center [851, 11] width 12 height 12
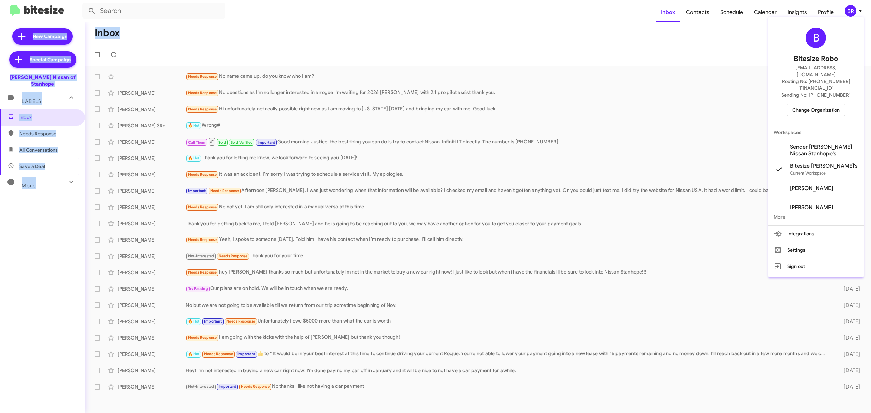
click at [827, 104] on span "Change Organization" at bounding box center [815, 110] width 47 height 12
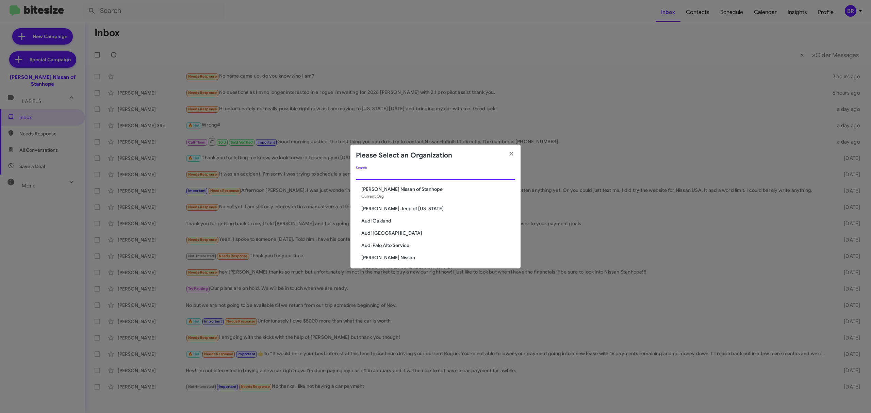
click at [407, 176] on input "Search" at bounding box center [435, 174] width 159 height 5
paste input "[PERSON_NAME] CDJR of Yukon"
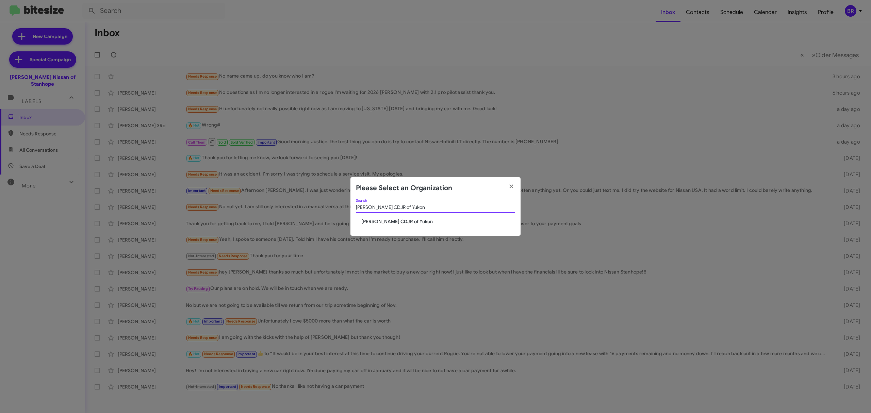
type input "[PERSON_NAME] CDJR of Yukon"
click at [395, 220] on span "[PERSON_NAME] CDJR of Yukon" at bounding box center [438, 221] width 154 height 7
click at [393, 222] on span "[PERSON_NAME] CDJR of Yukon" at bounding box center [438, 221] width 154 height 7
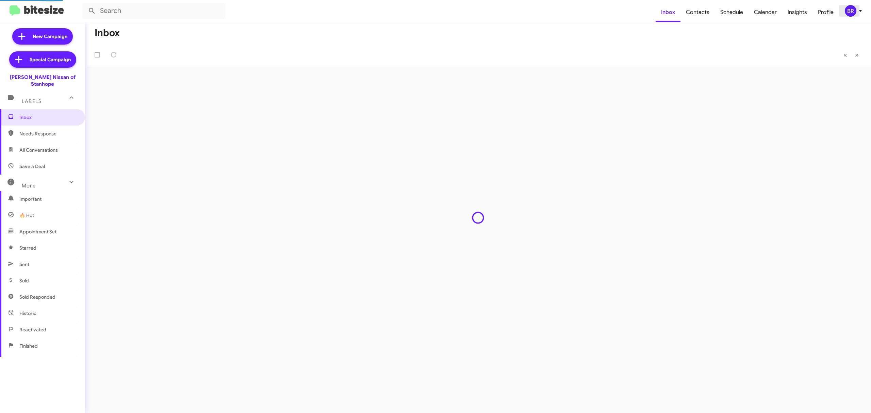
click at [853, 10] on div "BR" at bounding box center [851, 11] width 12 height 12
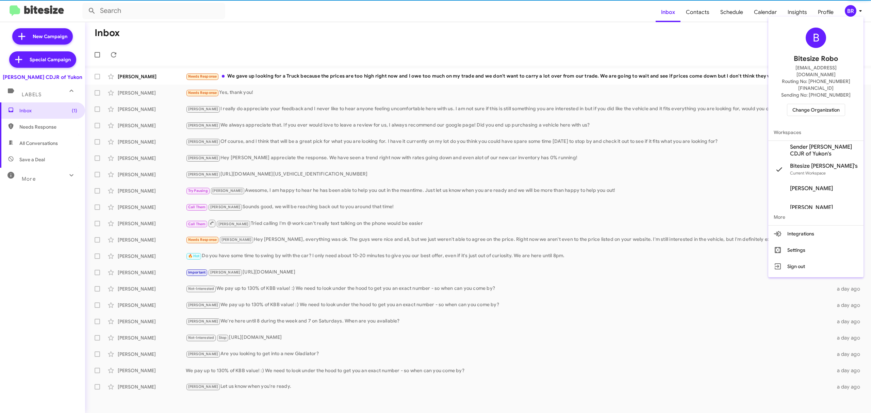
click at [804, 144] on span "Sender Joe Cooper CDJR of Yukon's" at bounding box center [824, 151] width 68 height 14
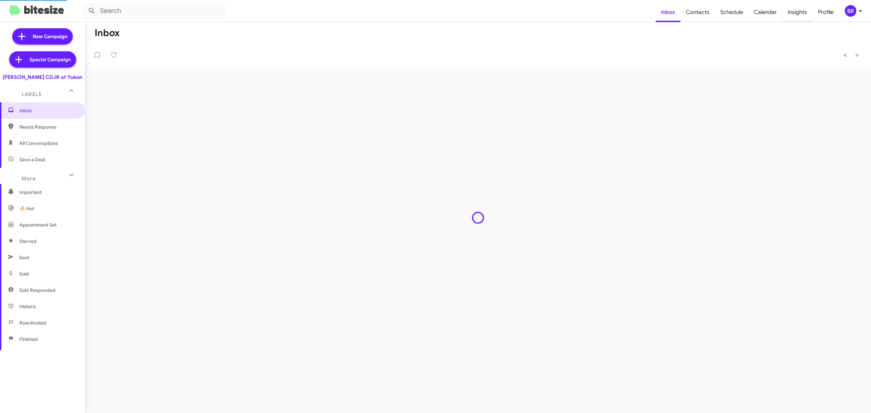
drag, startPoint x: 0, startPoint y: 0, endPoint x: 801, endPoint y: 15, distance: 800.8
click at [801, 15] on span "Insights" at bounding box center [797, 12] width 30 height 20
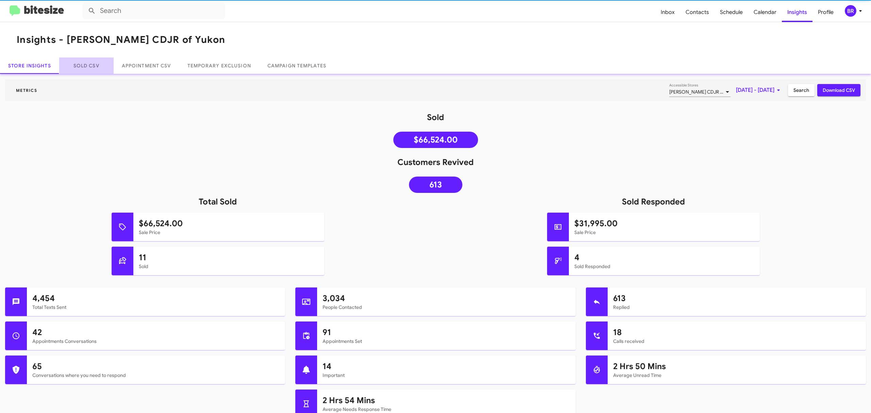
click at [85, 62] on link "Sold CSV" at bounding box center [86, 65] width 54 height 16
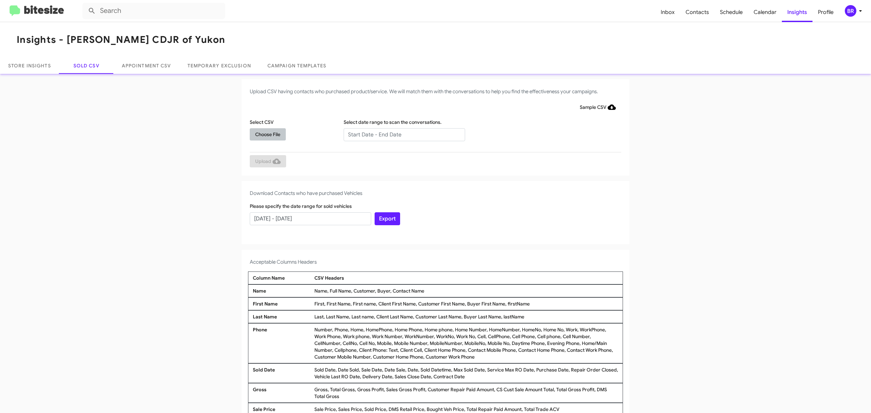
click at [266, 131] on span "Choose File" at bounding box center [267, 134] width 25 height 12
click at [388, 136] on input "text" at bounding box center [404, 134] width 121 height 13
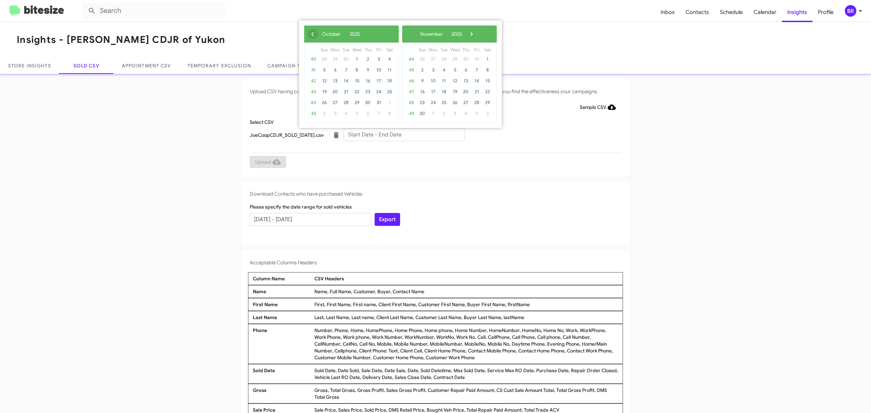
click at [312, 35] on span "‹" at bounding box center [312, 34] width 10 height 10
click at [376, 83] on span "15" at bounding box center [378, 81] width 11 height 11
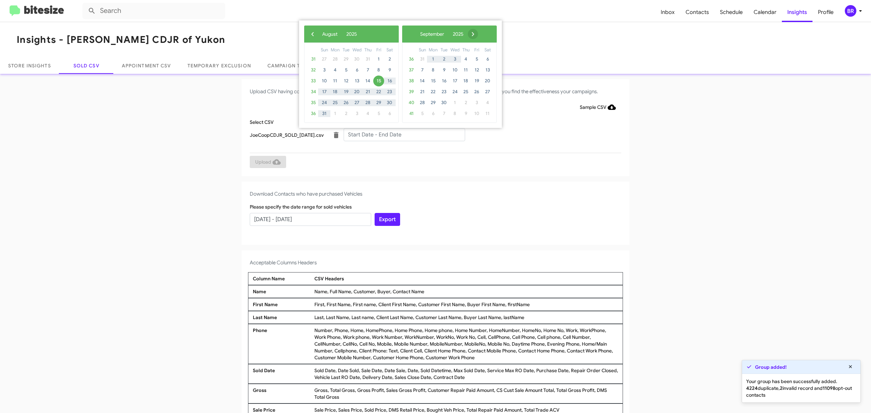
click at [478, 36] on span "›" at bounding box center [473, 34] width 10 height 10
click at [457, 81] on span "15" at bounding box center [454, 81] width 11 height 11
type input "08/15/2025 - 10/15/2025"
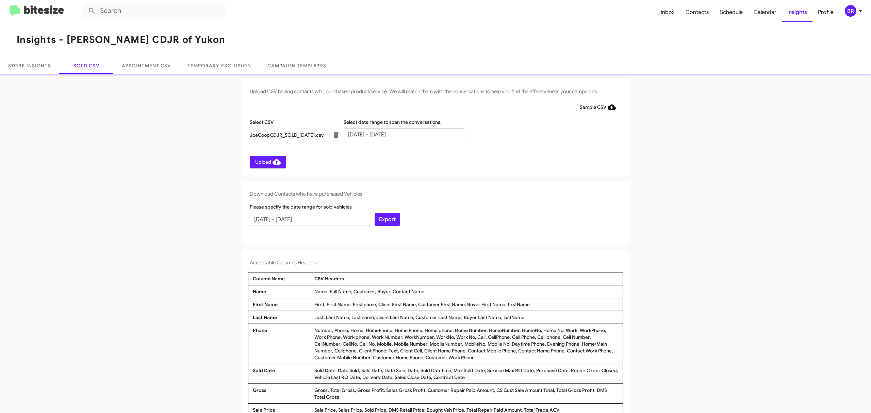
click at [267, 161] on span "Upload" at bounding box center [268, 162] width 26 height 12
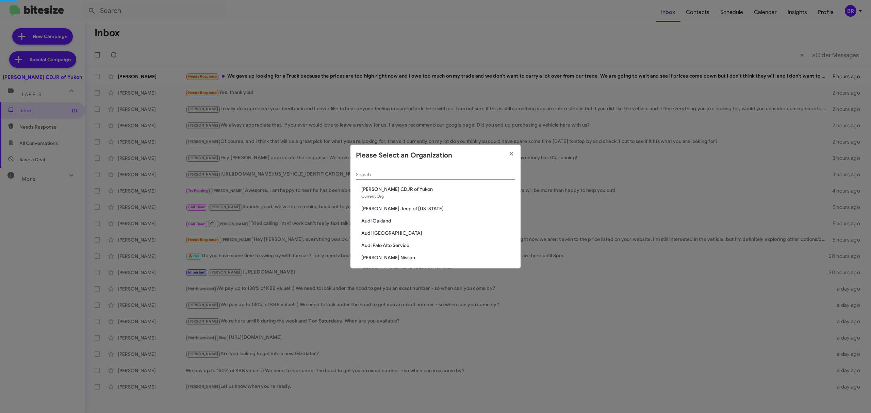
scroll to position [1156, 0]
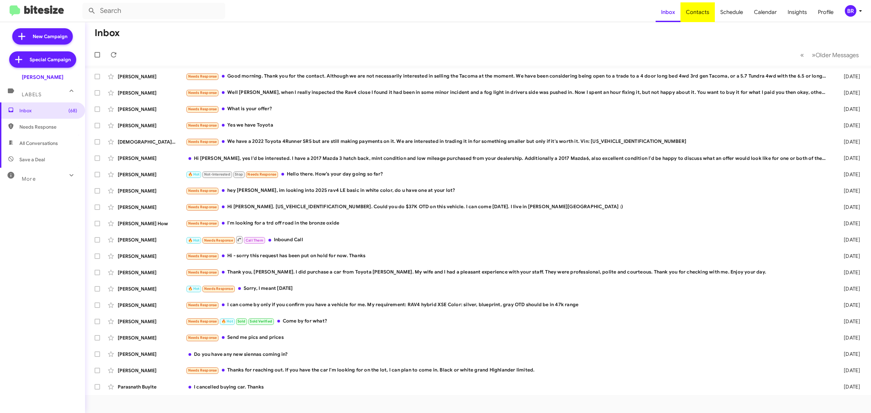
type input "in:groups"
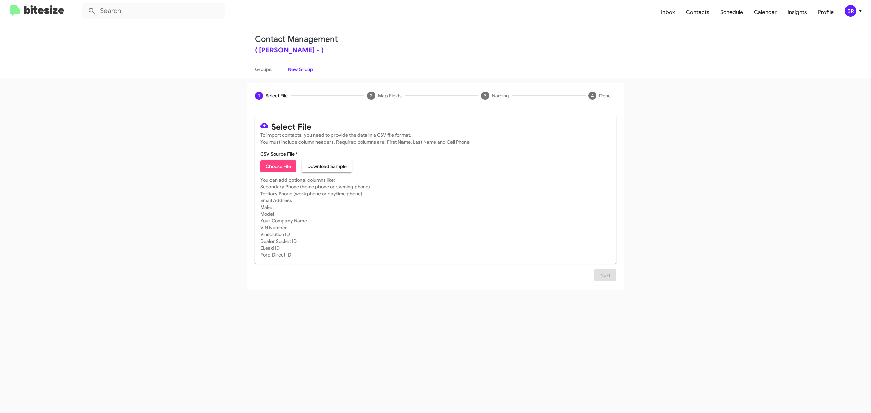
click at [278, 166] on span "Choose File" at bounding box center [278, 166] width 25 height 12
type input "TracyToyota_Opt-Out_10-15-25"
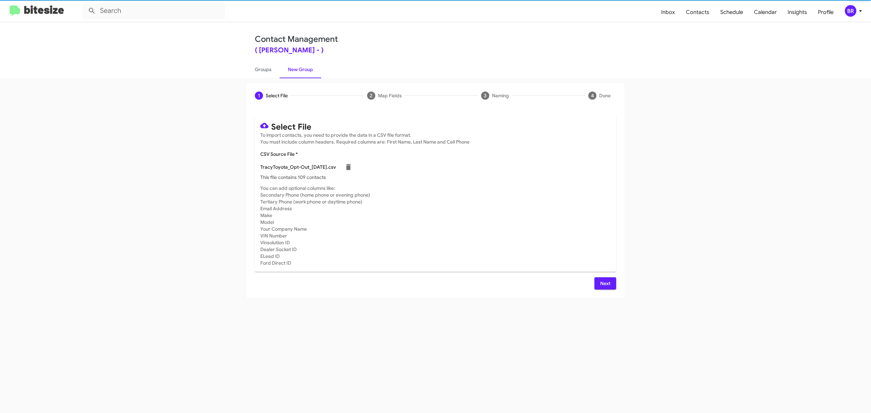
click at [604, 283] on span "Next" at bounding box center [605, 283] width 11 height 12
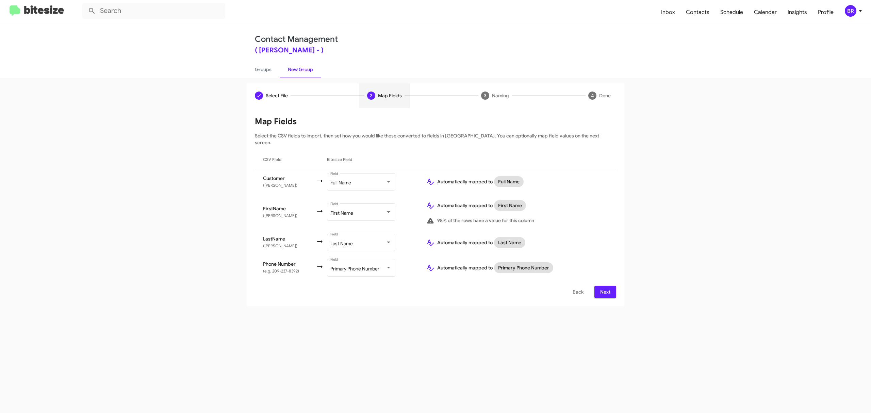
click at [604, 286] on span "Next" at bounding box center [605, 292] width 11 height 12
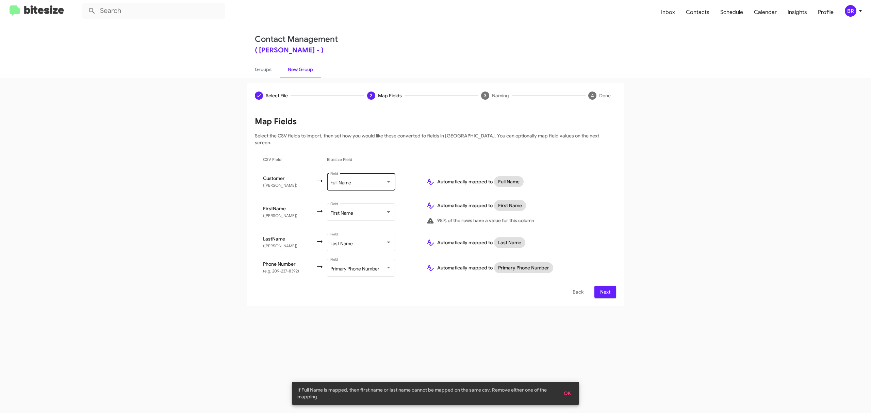
click at [351, 172] on div "Full Name Field" at bounding box center [360, 181] width 61 height 19
click at [624, 398] on input "Mark as DNC" at bounding box center [624, 398] width 0 height 0
checkbox input "true"
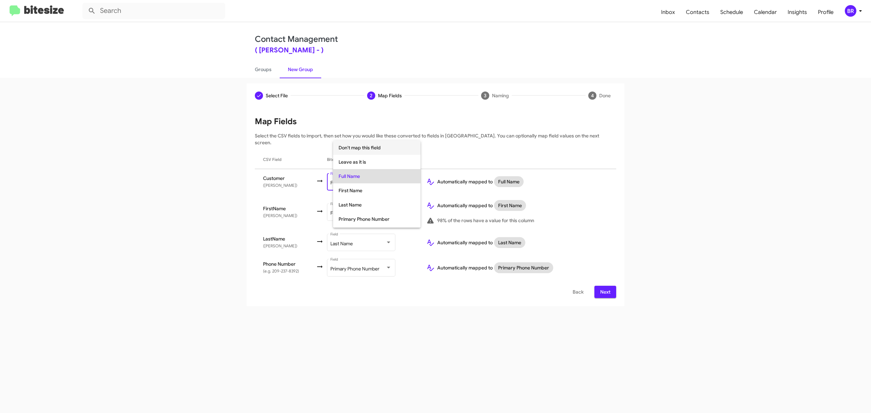
scroll to position [95, 0]
click at [373, 143] on span "Don't map this field" at bounding box center [376, 147] width 77 height 14
click at [599, 286] on button "Next" at bounding box center [605, 292] width 22 height 12
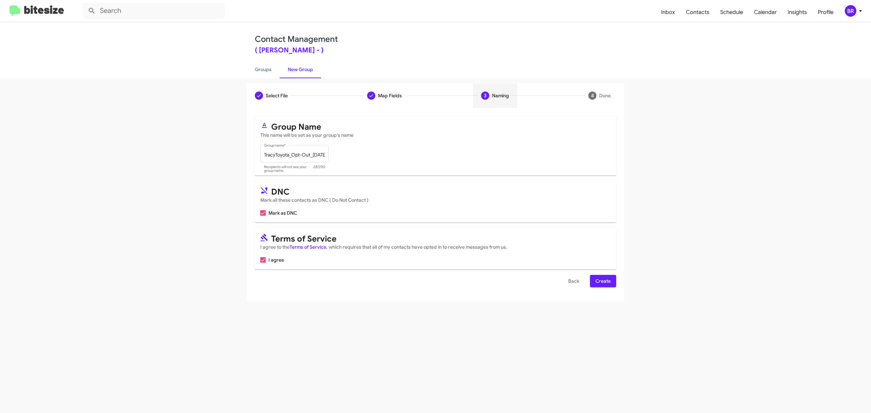
click at [602, 281] on span "Create" at bounding box center [602, 281] width 15 height 12
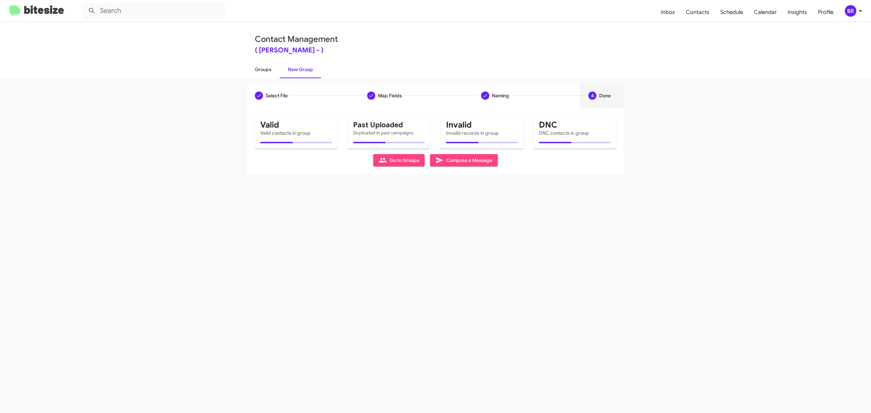
click at [263, 69] on link "Groups" at bounding box center [263, 70] width 33 height 18
type input "in:groups"
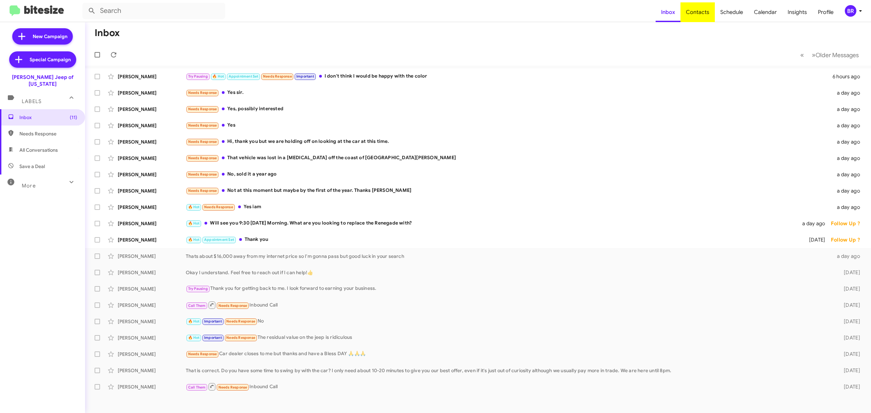
type input "in:groups"
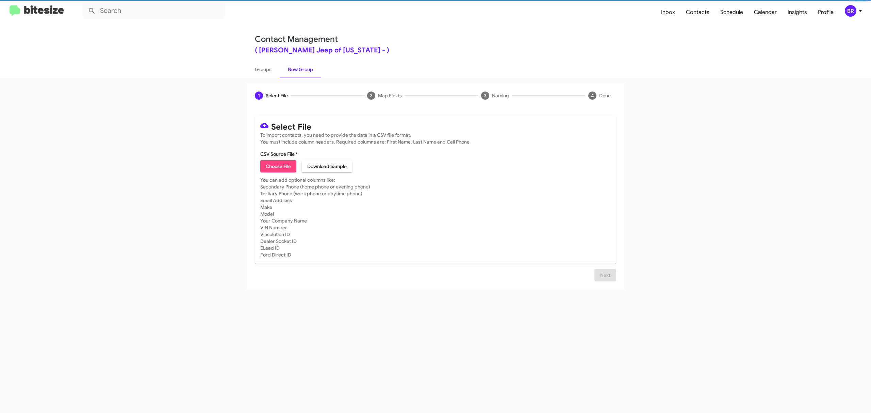
click at [278, 166] on span "Choose File" at bounding box center [278, 166] width 25 height 12
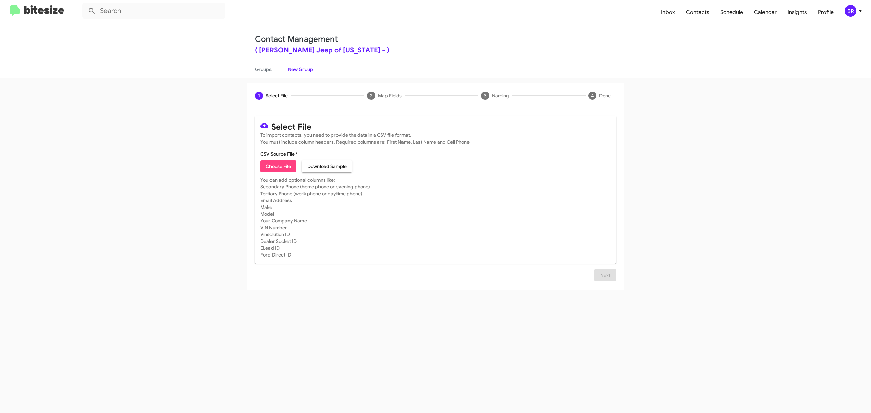
type input "AdamsJeep_Opt-Out_10-15-25"
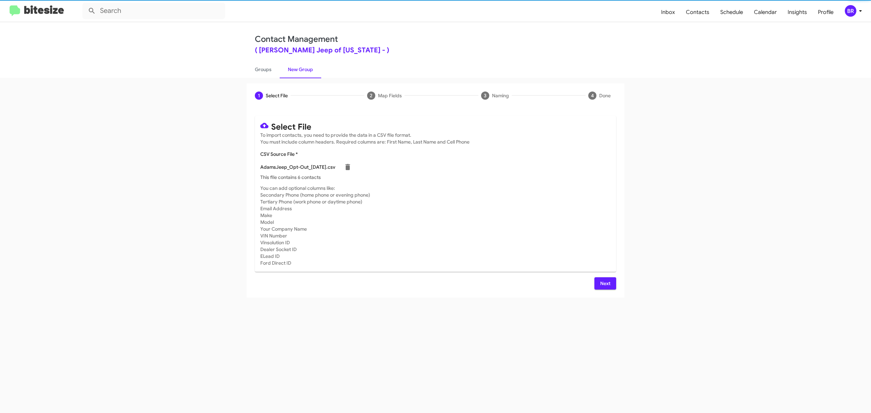
click at [604, 283] on span "Next" at bounding box center [605, 283] width 11 height 12
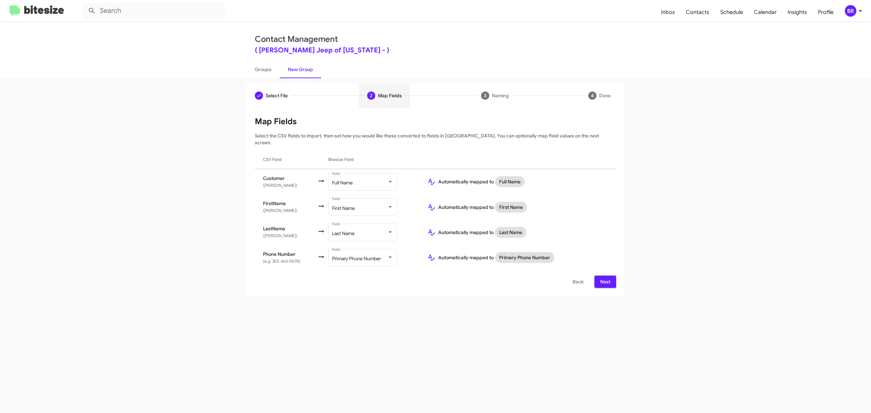
click at [604, 276] on span "Next" at bounding box center [605, 282] width 11 height 12
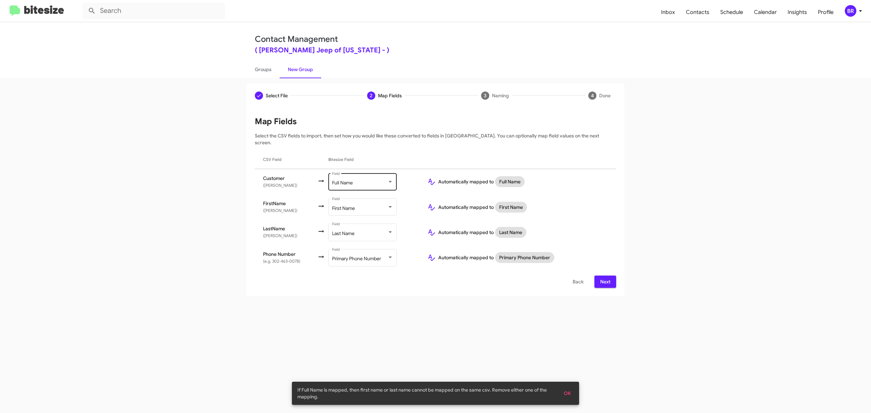
click at [367, 172] on div "Full Name Field" at bounding box center [362, 181] width 61 height 19
click at [377, 146] on span "Don't map this field" at bounding box center [369, 147] width 77 height 14
click at [598, 276] on button "Next" at bounding box center [605, 282] width 22 height 12
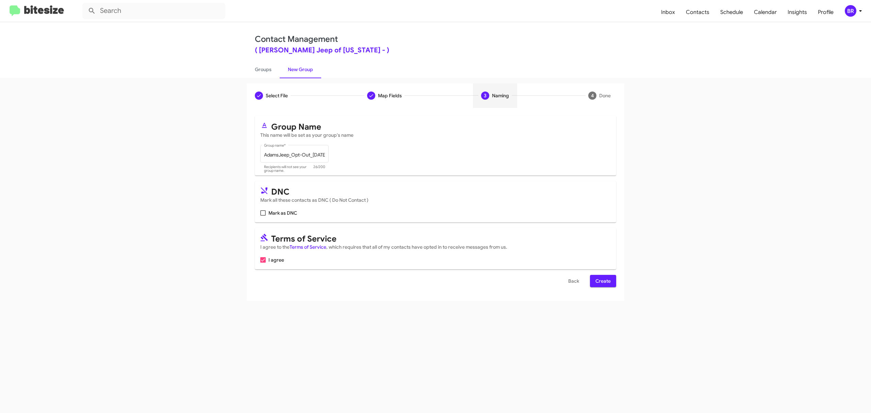
click at [263, 216] on input "Mark as DNC" at bounding box center [263, 216] width 0 height 0
checkbox input "true"
click at [602, 281] on span "Create" at bounding box center [602, 281] width 15 height 12
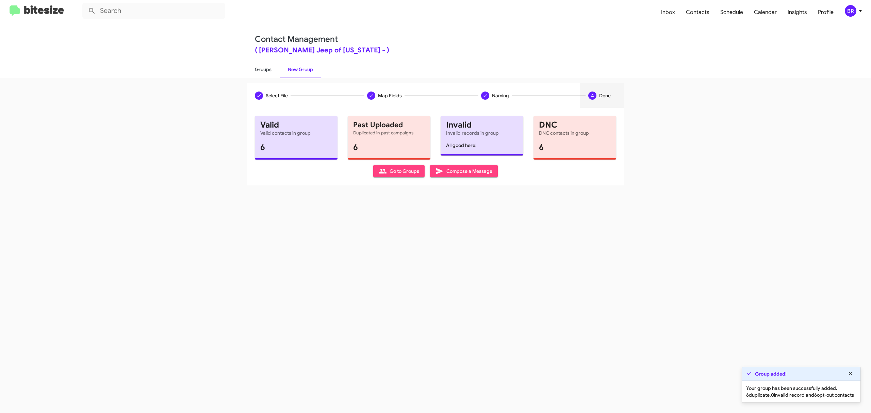
click at [263, 69] on link "Groups" at bounding box center [263, 70] width 33 height 18
type input "in:groups"
